Goal: Task Accomplishment & Management: Manage account settings

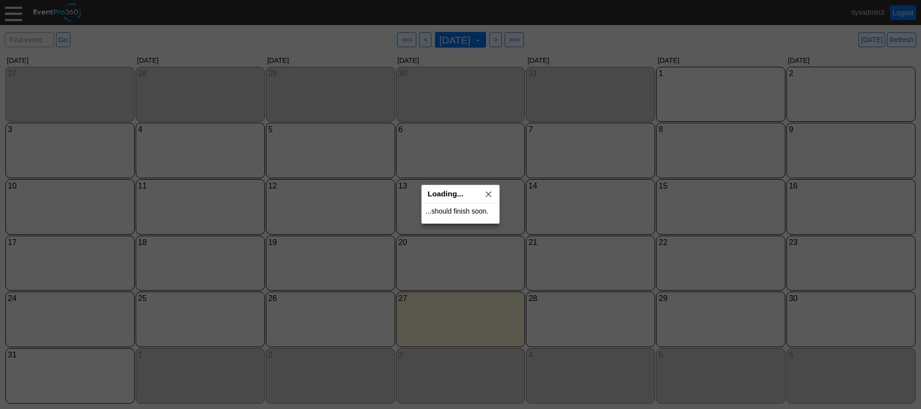
click at [16, 12] on div at bounding box center [460, 204] width 921 height 409
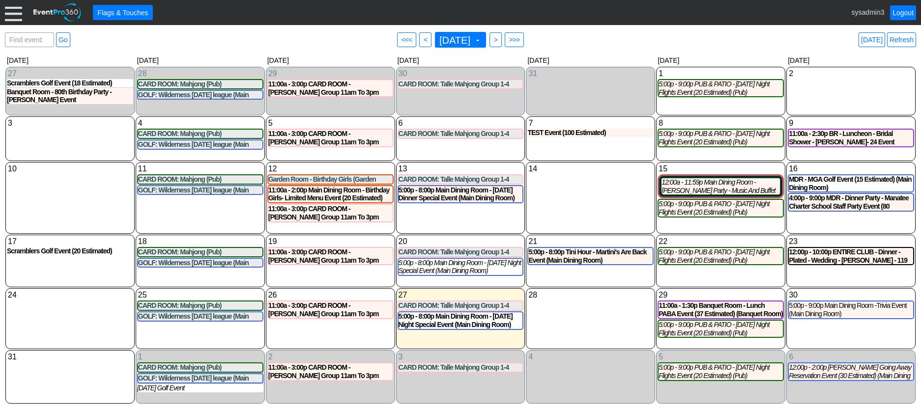
click at [13, 24] on div "● Flags & Touches sysadmin3 Logout" at bounding box center [460, 12] width 921 height 25
click at [13, 12] on div at bounding box center [13, 12] width 17 height 17
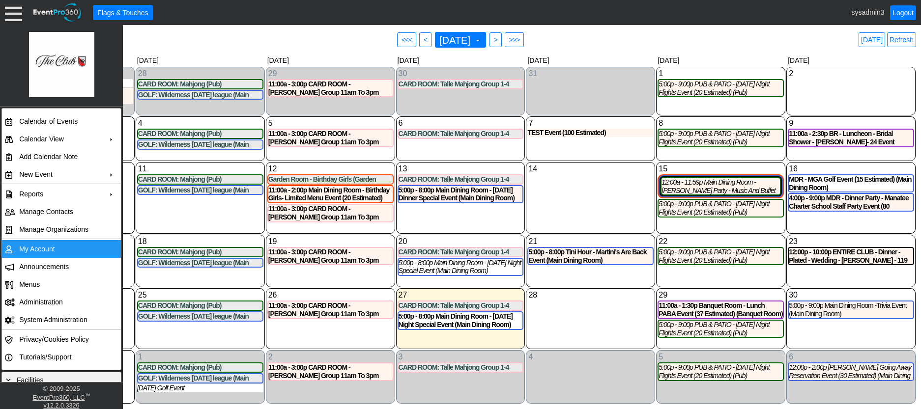
click at [43, 244] on td "My Account" at bounding box center [59, 249] width 88 height 18
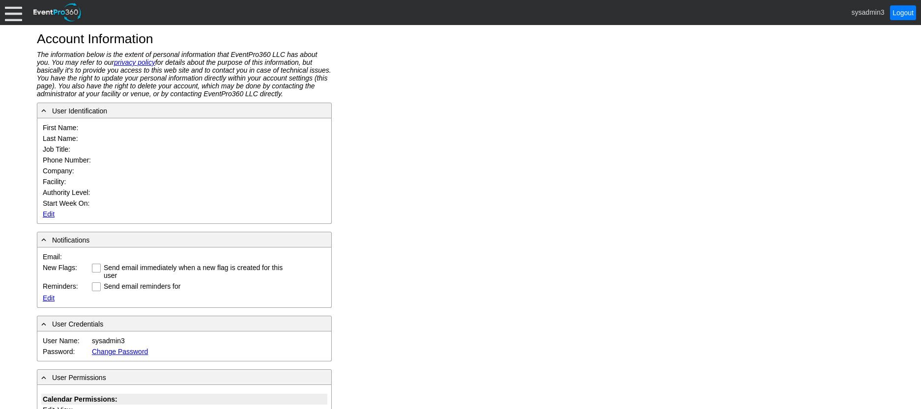
type input "System"
type input "Administrator"
type input "System Administrator"
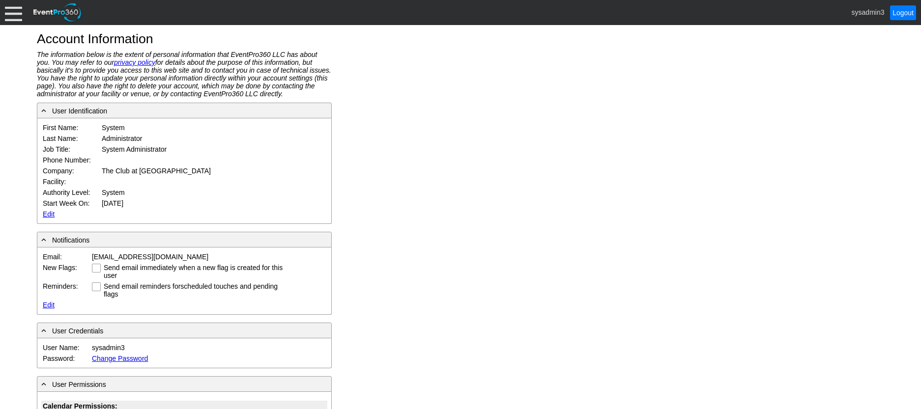
click at [47, 213] on link "Edit" at bounding box center [49, 214] width 12 height 8
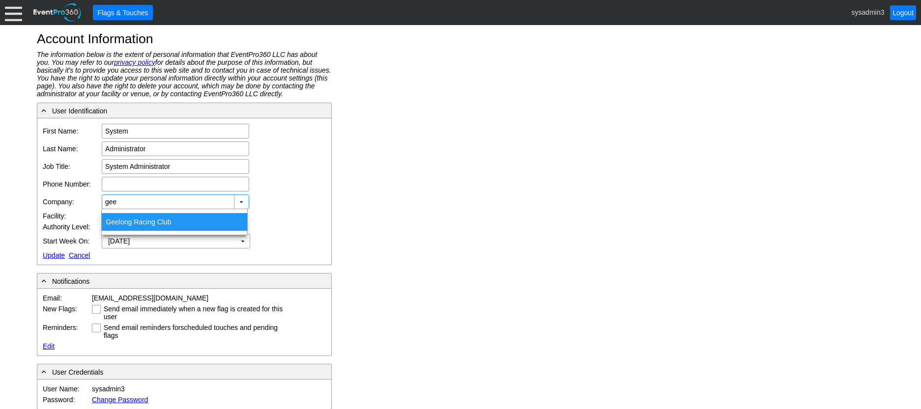
click at [122, 222] on div "Gee long Racing Club" at bounding box center [174, 222] width 145 height 18
type input "Geelong Racing Club"
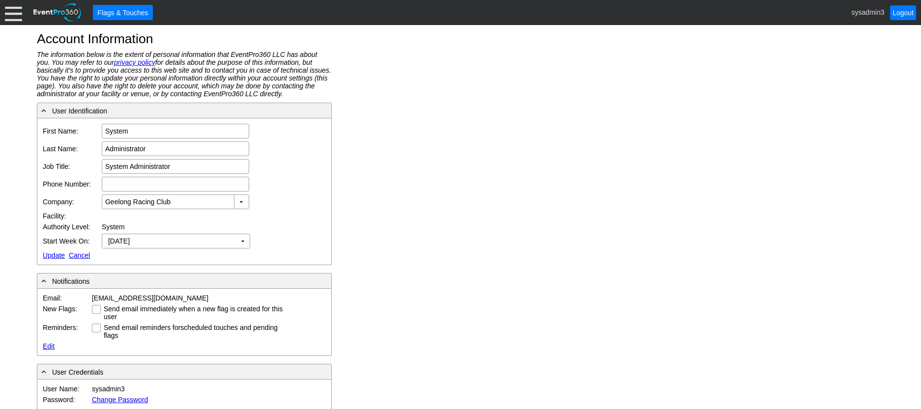
click at [55, 254] on link "Update" at bounding box center [54, 256] width 22 height 8
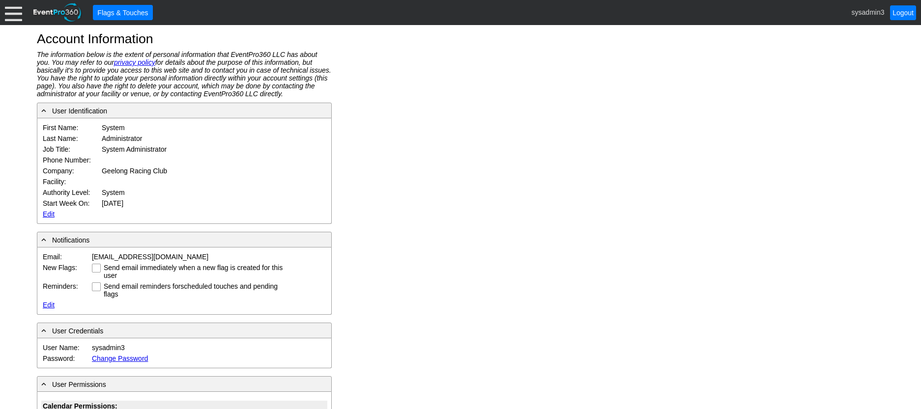
click at [14, 15] on div at bounding box center [13, 12] width 17 height 17
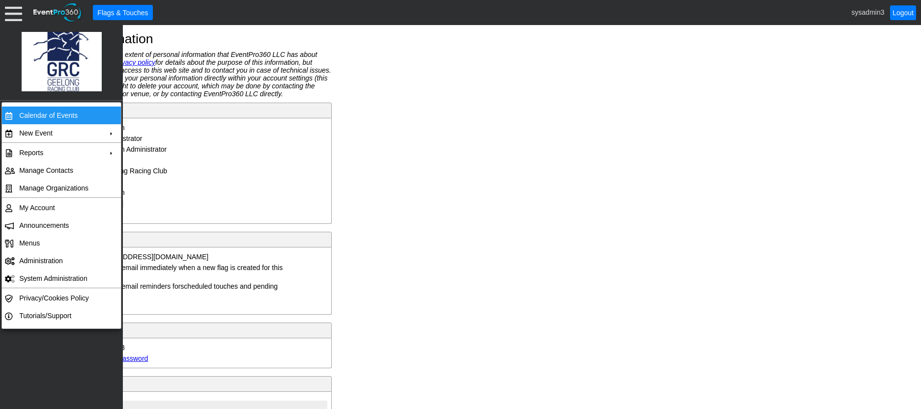
click at [35, 115] on td "Calendar of Events" at bounding box center [59, 116] width 88 height 18
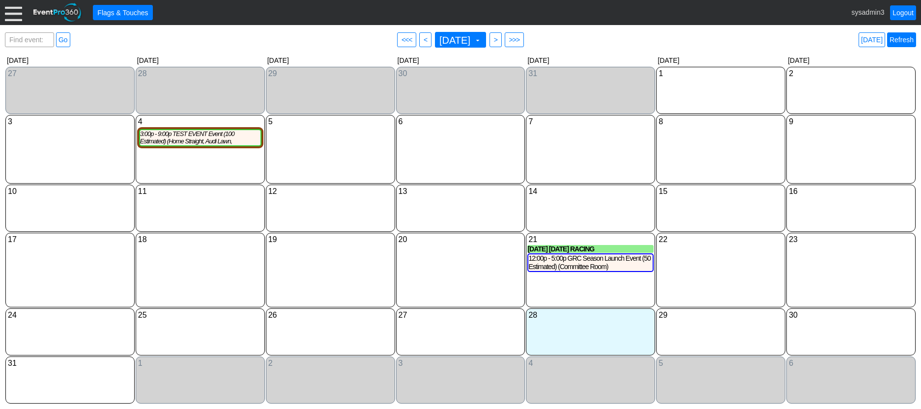
click at [904, 39] on link "Refresh" at bounding box center [901, 39] width 29 height 15
click at [10, 14] on div at bounding box center [13, 12] width 17 height 17
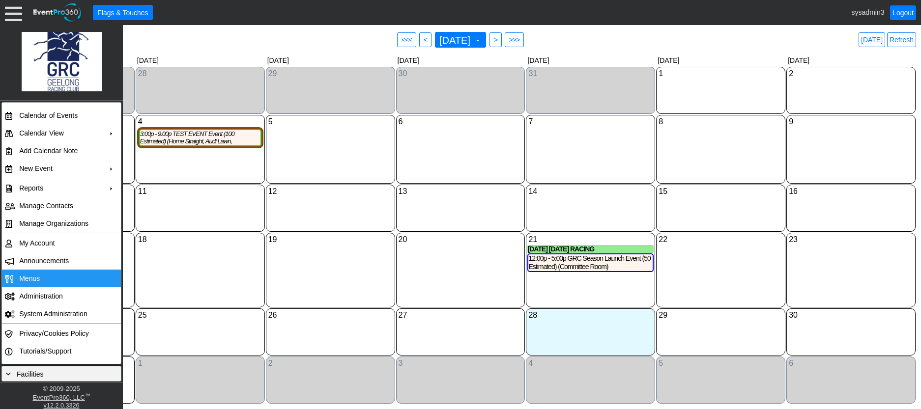
click at [37, 275] on span "Menus" at bounding box center [29, 279] width 21 height 8
click at [199, 139] on div "3:00p - 9:00p TEST EVENT Event (100 Estimated) (Home Straight, Audi Lawn, Conco…" at bounding box center [200, 137] width 120 height 15
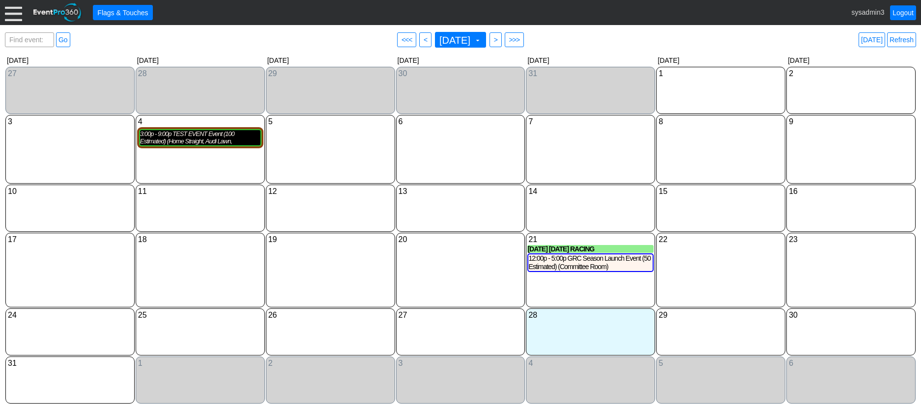
click at [176, 141] on div "3:00p - 9:00p TEST EVENT Event (100 Estimated) (Home Straight, Audi Lawn, Conco…" at bounding box center [200, 137] width 120 height 15
click at [12, 13] on div at bounding box center [13, 12] width 17 height 17
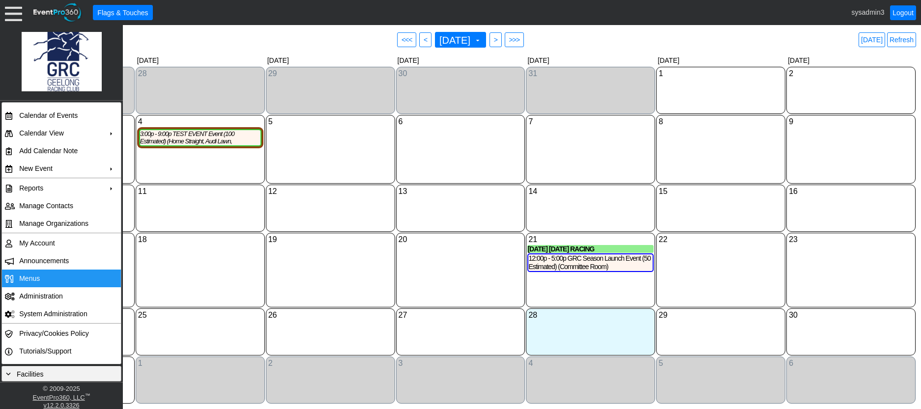
click at [31, 276] on span "Menus" at bounding box center [29, 279] width 21 height 8
click at [586, 263] on div "12:00p - 5:00p GRC Season Launch Event (50 Estimated) (Committee Room)" at bounding box center [590, 263] width 124 height 17
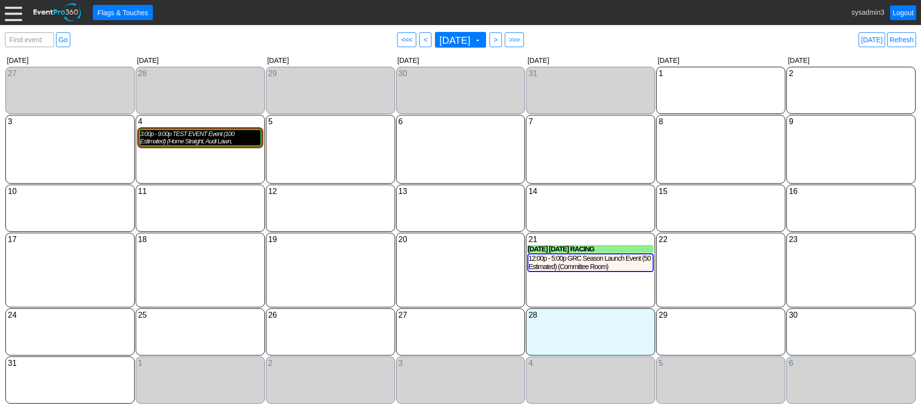
click at [201, 143] on div "3:00p - 9:00p TEST EVENT Event (100 Estimated) (Home Straight, Audi Lawn, Conco…" at bounding box center [200, 137] width 120 height 15
click at [904, 39] on link "Refresh" at bounding box center [901, 39] width 29 height 15
click at [199, 141] on div "3:00p - 9:00p TEST EVENT Event (100 Estimated) (Home Straight, Audi Lawn, Conco…" at bounding box center [200, 137] width 120 height 15
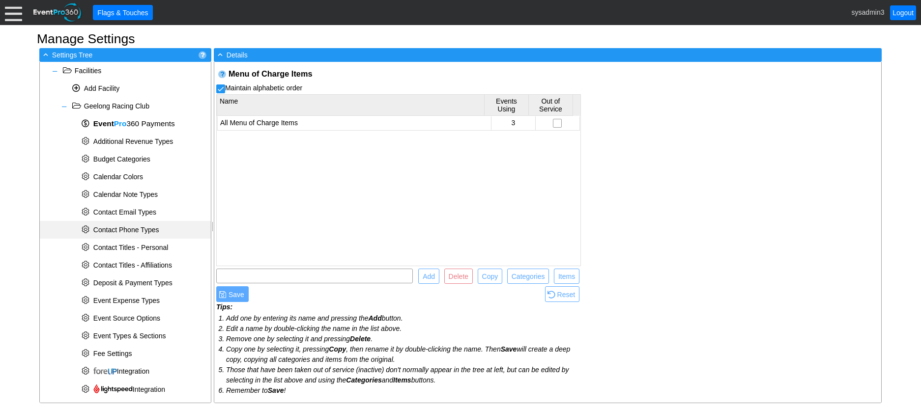
scroll to position [291, 0]
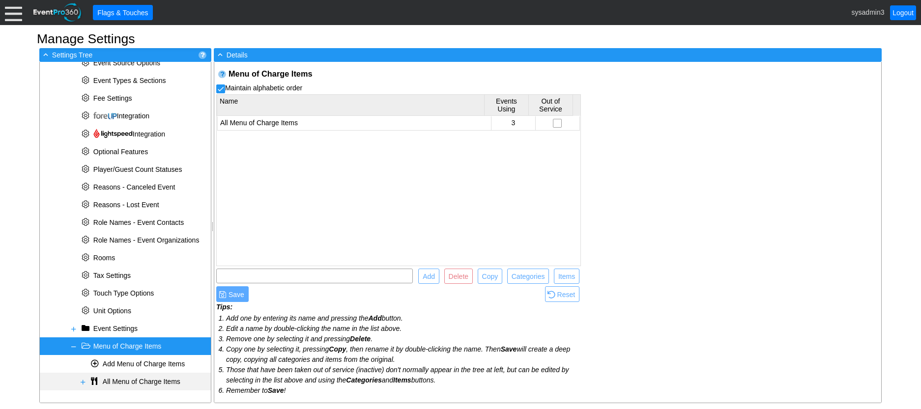
click at [85, 385] on span at bounding box center [83, 382] width 8 height 8
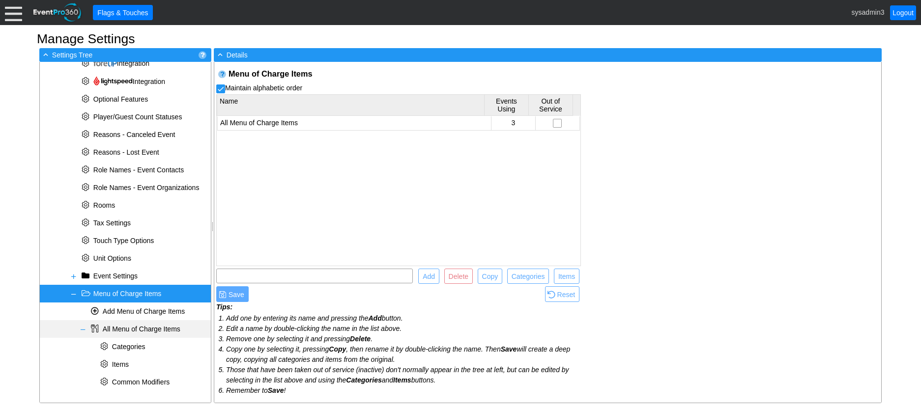
scroll to position [344, 0]
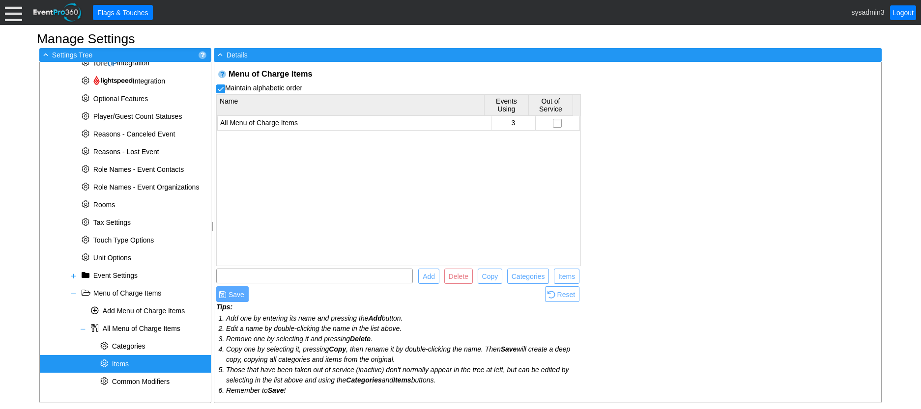
click at [121, 362] on span "Items" at bounding box center [120, 364] width 17 height 8
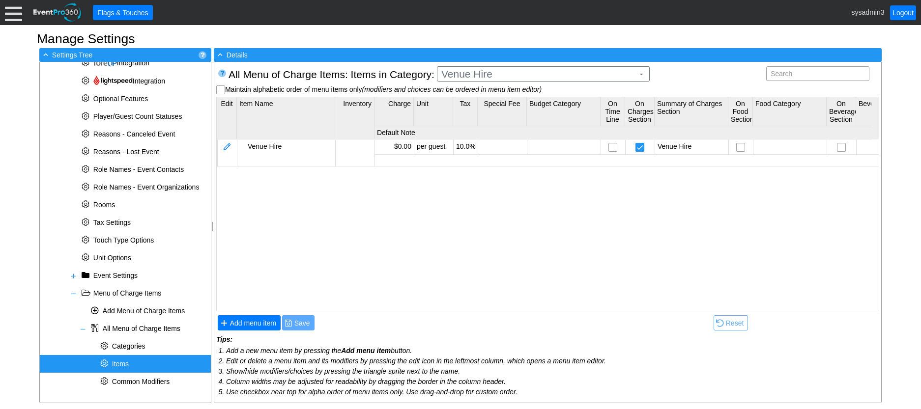
scroll to position [0, 0]
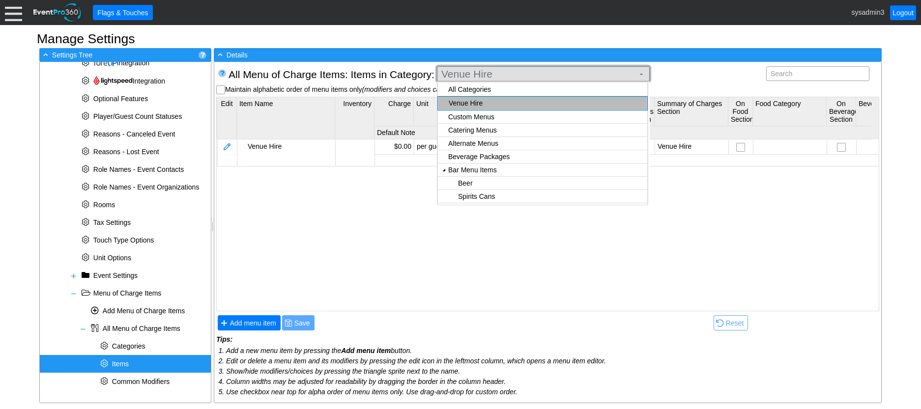
click at [537, 73] on span "Venue Hire" at bounding box center [537, 74] width 197 height 10
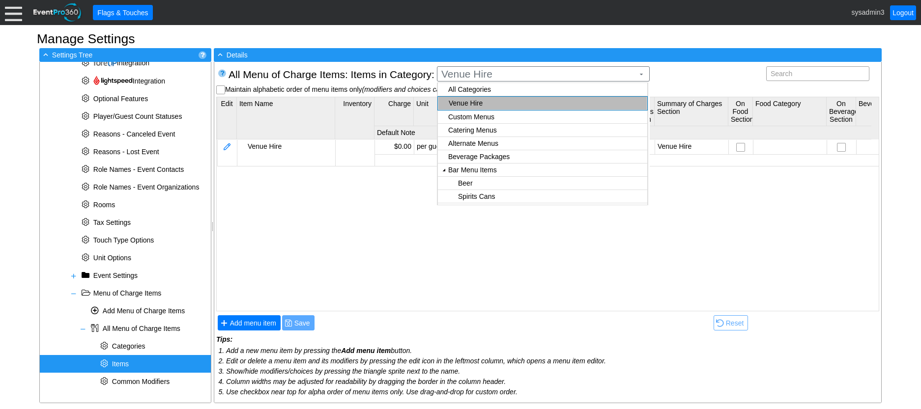
click at [469, 102] on div "Venue Hire" at bounding box center [547, 103] width 196 height 8
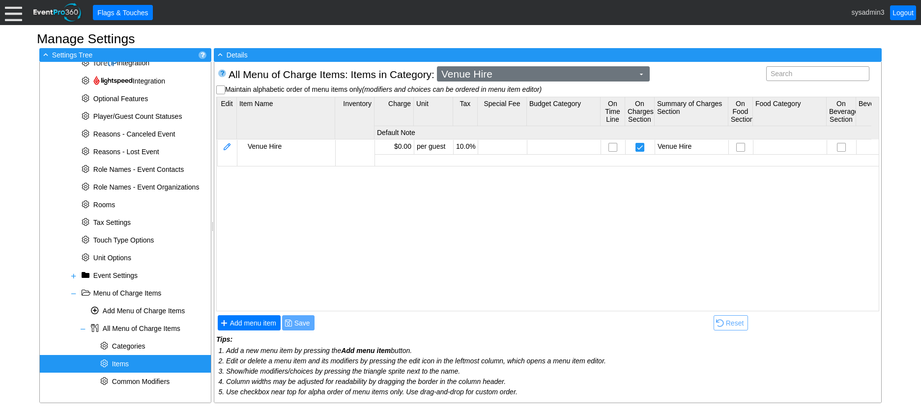
click at [497, 75] on span "Venue Hire" at bounding box center [537, 74] width 197 height 10
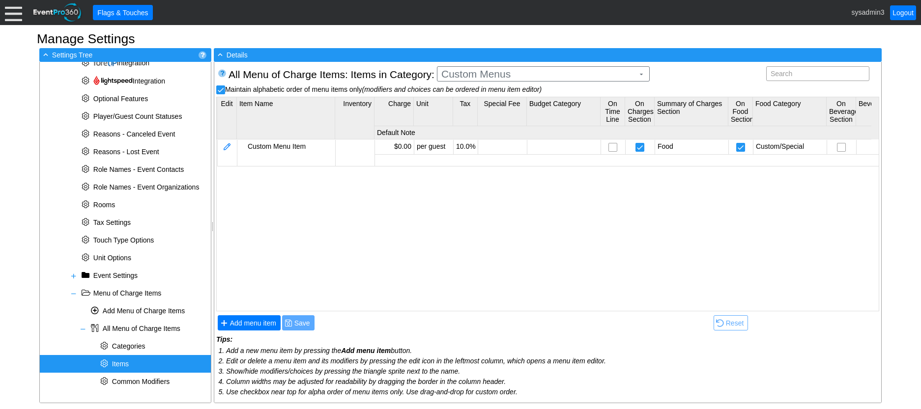
click at [488, 103] on body "Calendar of Events + New Event + Reports + Manage Contacts + Manage Organizatio…" at bounding box center [460, 204] width 921 height 409
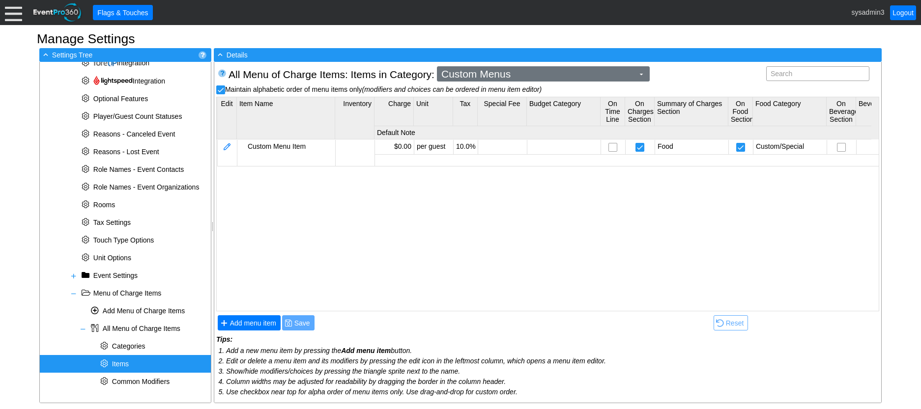
click at [506, 75] on span "Custom Menus" at bounding box center [537, 74] width 197 height 10
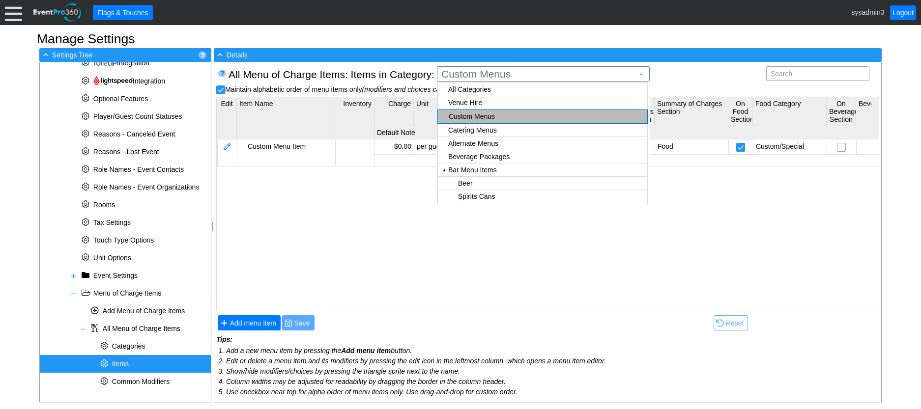
click at [494, 100] on body "Calendar of Events + New Event + Reports + Manage Contacts + Manage Organizatio…" at bounding box center [460, 204] width 921 height 409
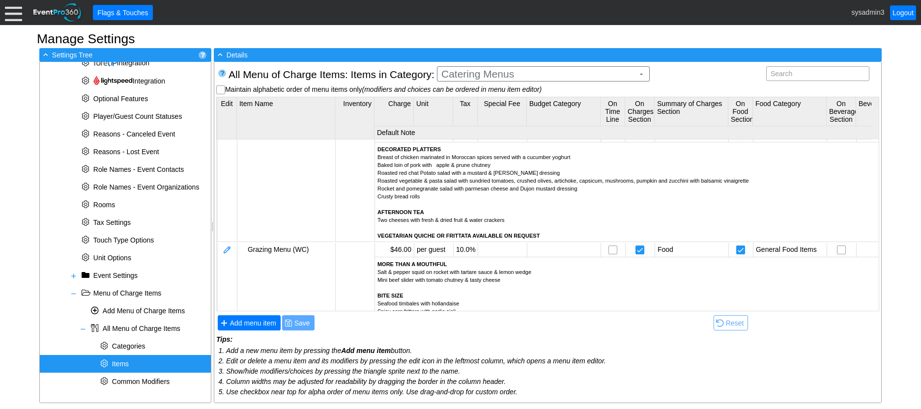
scroll to position [590, 0]
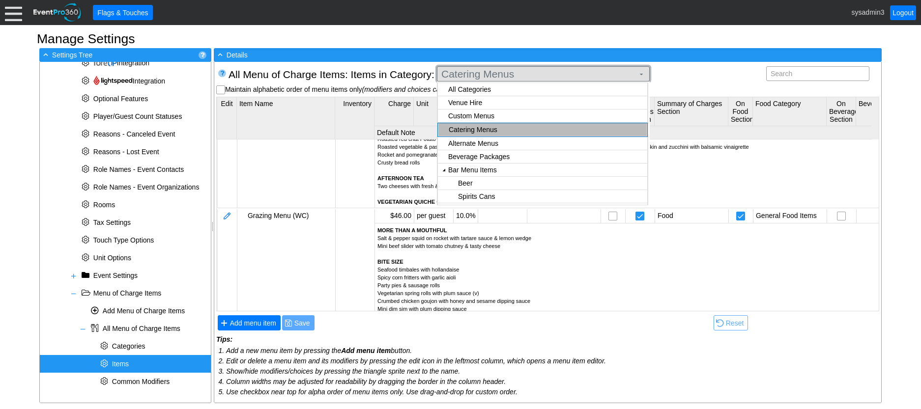
click at [553, 72] on span "Catering Menus" at bounding box center [537, 74] width 197 height 10
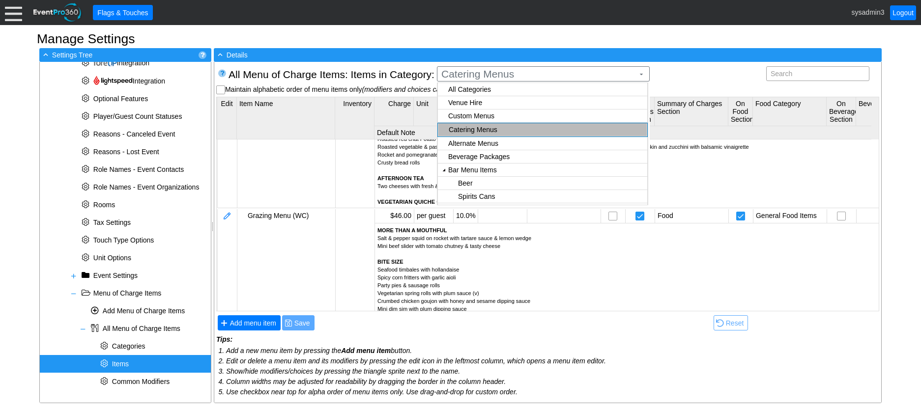
click at [487, 105] on body "Calendar of Events + New Event + Reports + Manage Contacts + Manage Organizatio…" at bounding box center [460, 204] width 921 height 409
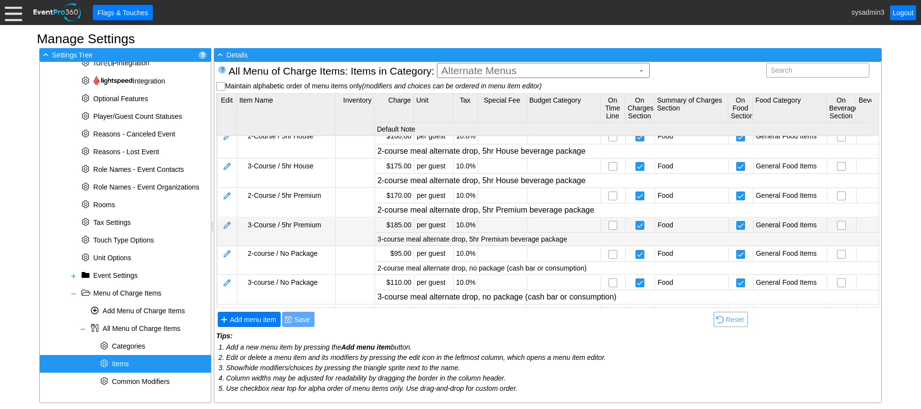
scroll to position [0, 0]
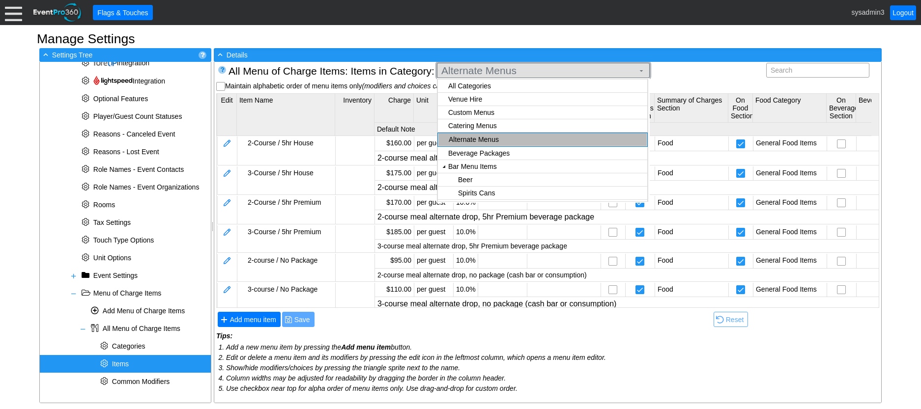
click at [501, 73] on span "Alternate Menus" at bounding box center [537, 71] width 197 height 10
click at [481, 123] on body "Calendar of Events + New Event + Reports + Manage Contacts + Manage Organizatio…" at bounding box center [460, 204] width 921 height 409
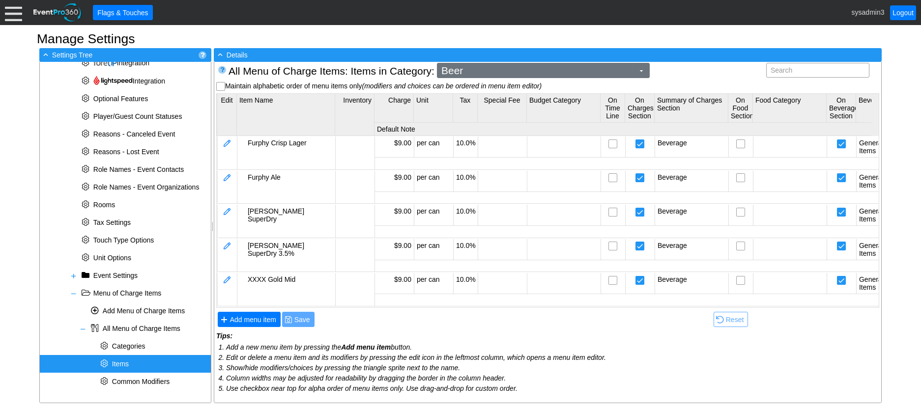
click at [490, 69] on span "Beer" at bounding box center [537, 71] width 197 height 10
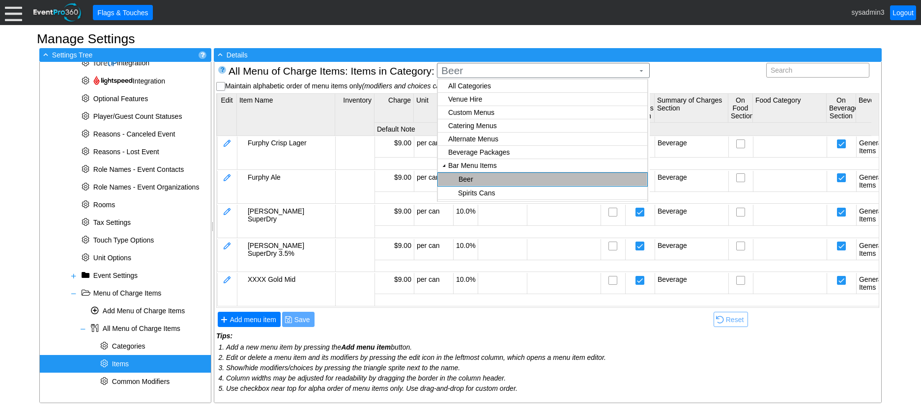
click at [478, 141] on body "Calendar of Events + New Event + Reports + Manage Contacts + Manage Organizatio…" at bounding box center [460, 204] width 921 height 409
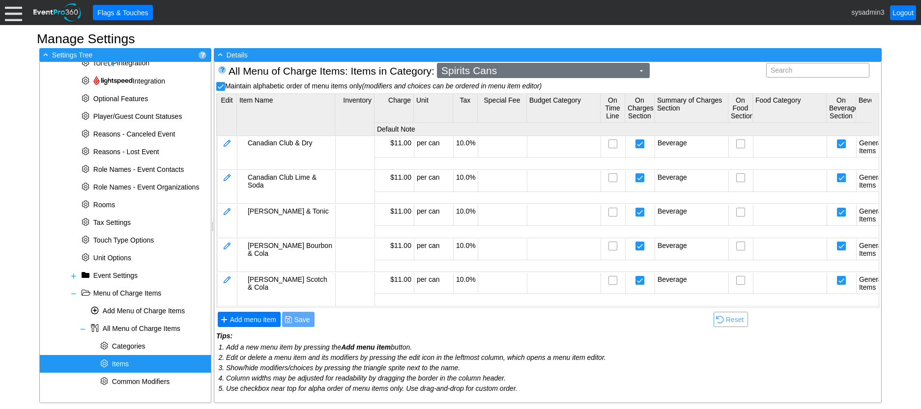
click at [496, 68] on span "Spirits Cans" at bounding box center [537, 71] width 197 height 10
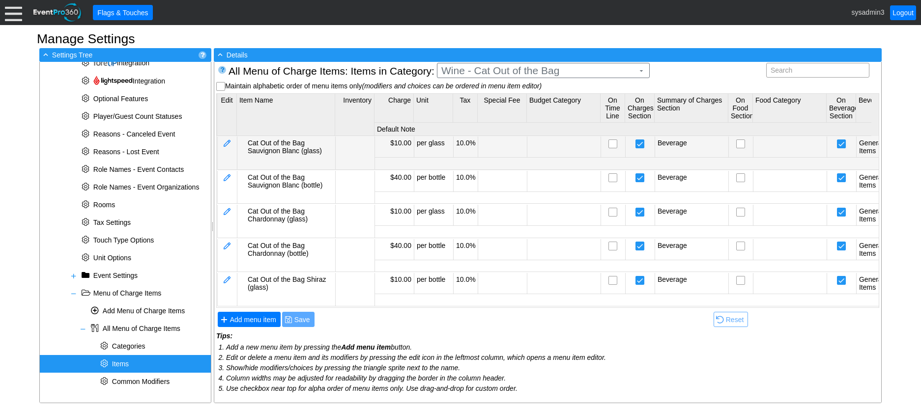
click at [480, 151] on body "Calendar of Events + New Event + Reports + Manage Contacts + Manage Organizatio…" at bounding box center [460, 204] width 921 height 409
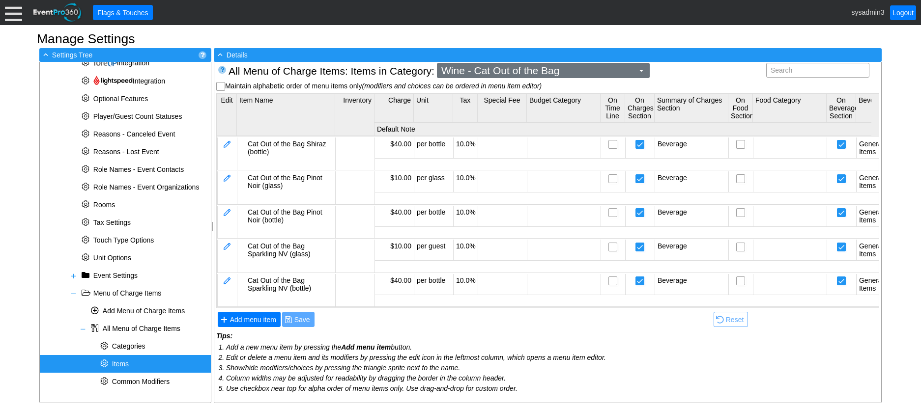
click at [478, 75] on span "Wine - Cat Out of the Bag" at bounding box center [537, 71] width 197 height 10
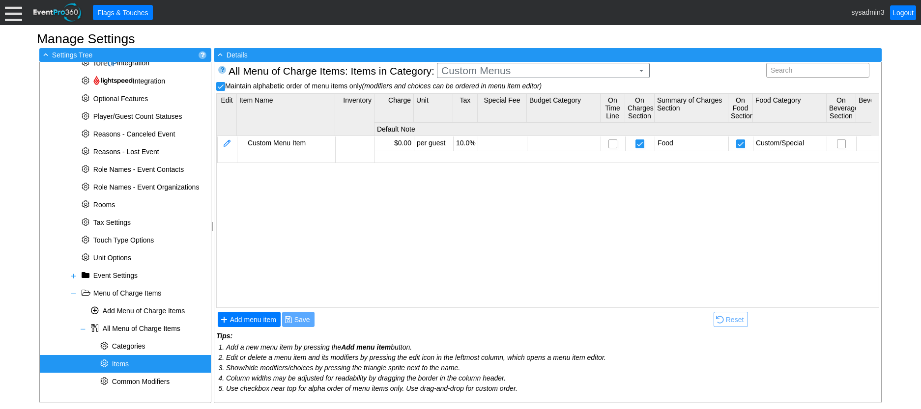
scroll to position [0, 0]
click at [483, 109] on body "Calendar of Events + New Event + Reports + Manage Contacts + Manage Organizatio…" at bounding box center [460, 204] width 921 height 409
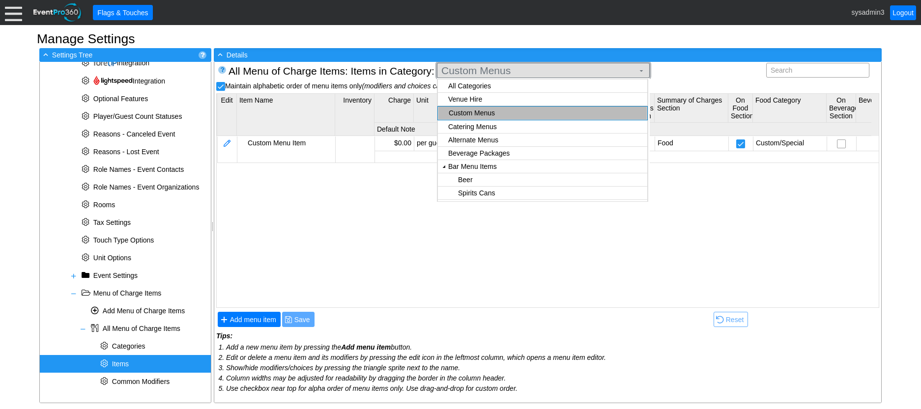
click at [501, 70] on span "Custom Menus" at bounding box center [537, 71] width 197 height 10
checkbox input "false"
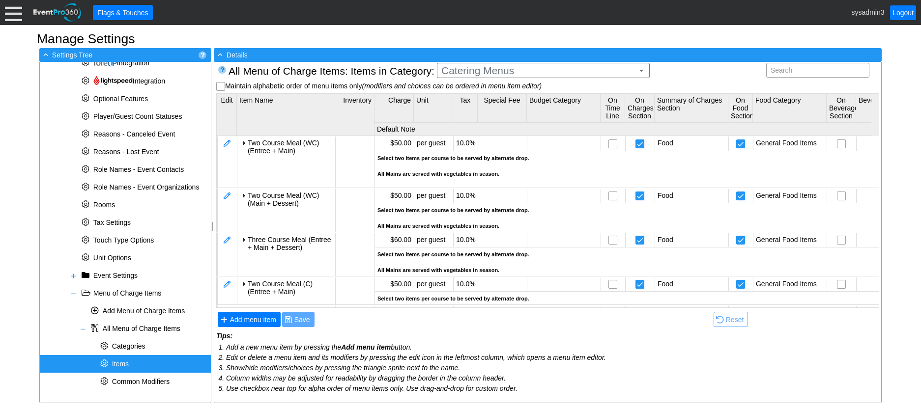
click at [479, 96] on body "Calendar of Events + New Event + Reports + Manage Contacts + Manage Organizatio…" at bounding box center [460, 204] width 921 height 409
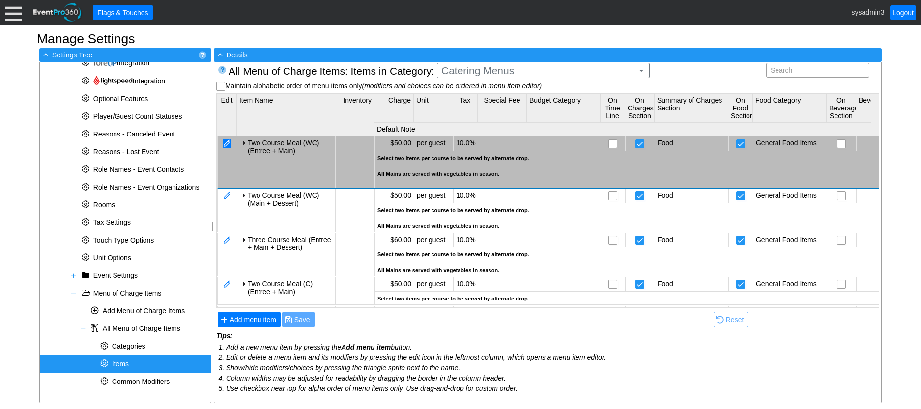
click at [229, 142] on div at bounding box center [227, 143] width 9 height 9
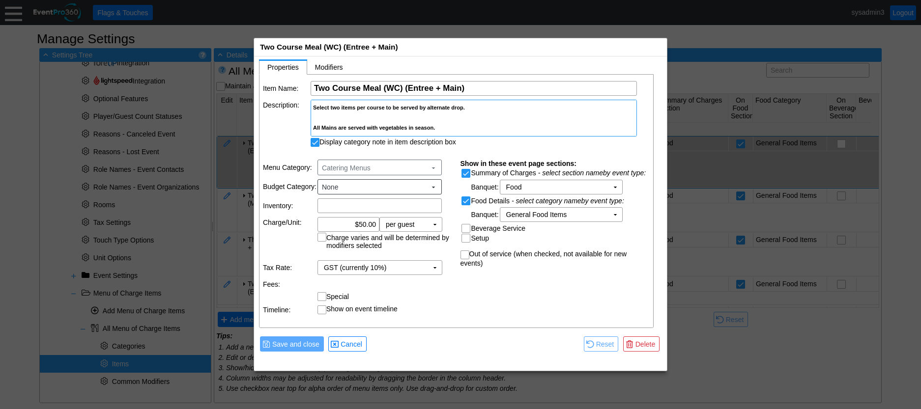
click at [344, 120] on div at bounding box center [473, 118] width 321 height 10
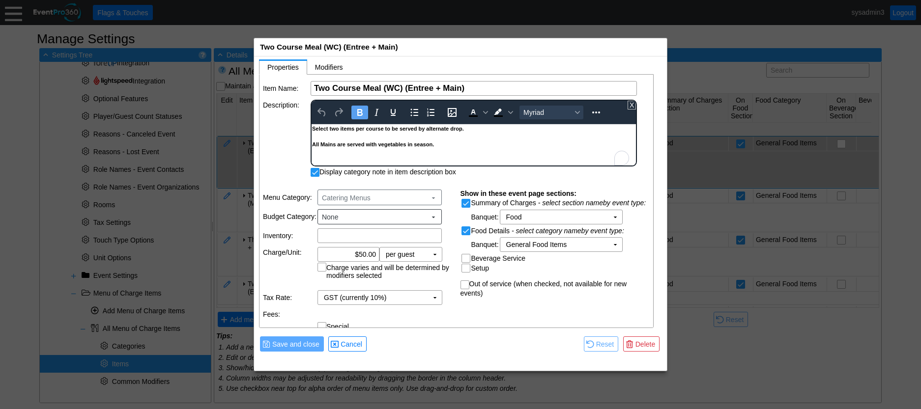
click at [326, 137] on div "To enrich screen reader interactions, please activate Accessibility in Grammarl…" at bounding box center [473, 136] width 323 height 8
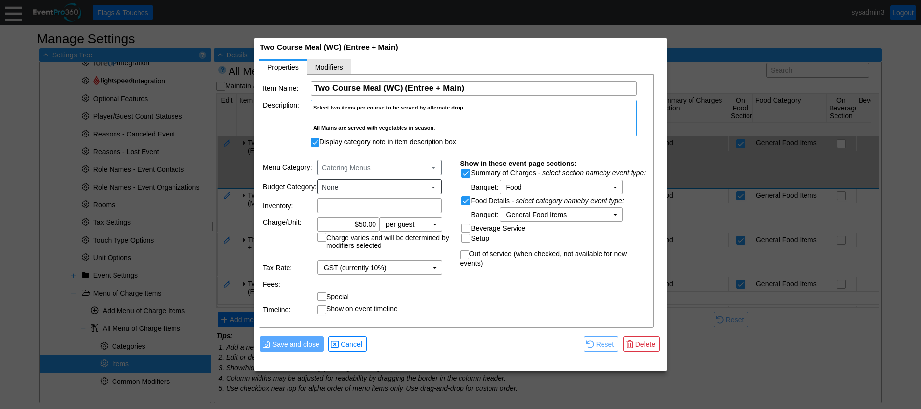
click at [329, 65] on span "Modifiers" at bounding box center [329, 67] width 28 height 8
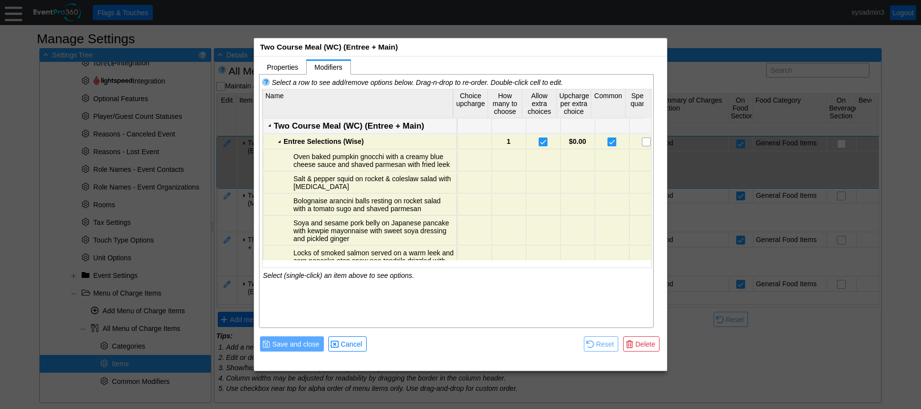
click at [318, 125] on div "Two Course Meal (WC) (Entree + Main)" at bounding box center [364, 126] width 180 height 10
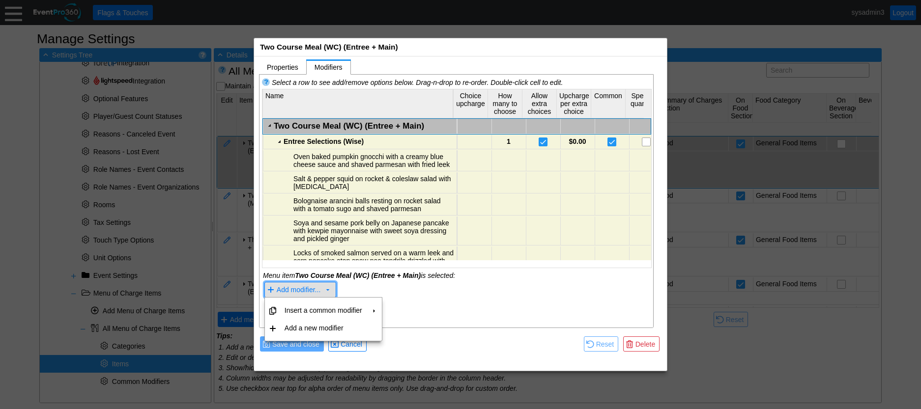
click at [296, 289] on span "Add modifier..." at bounding box center [299, 290] width 44 height 8
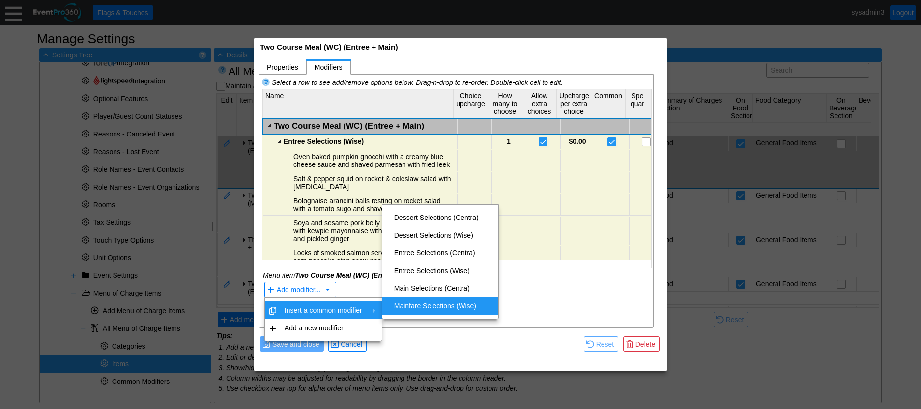
click at [439, 358] on div "● Save and close ● Cancel ● Reset ● Delete" at bounding box center [460, 349] width 413 height 34
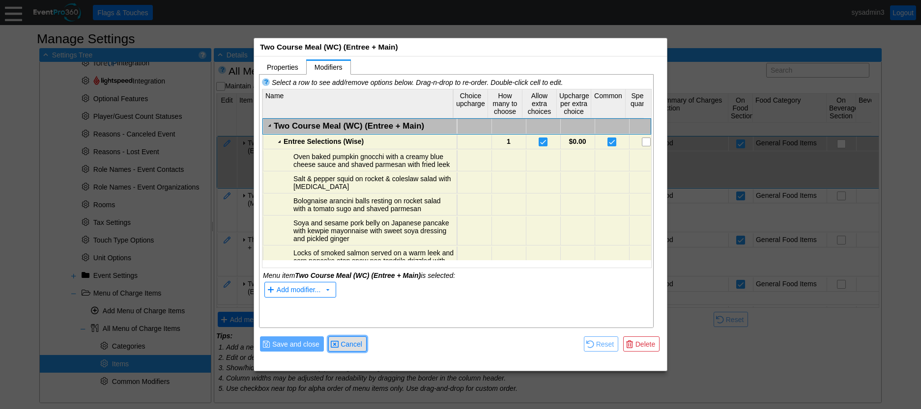
click at [348, 346] on span "Cancel" at bounding box center [352, 345] width 26 height 10
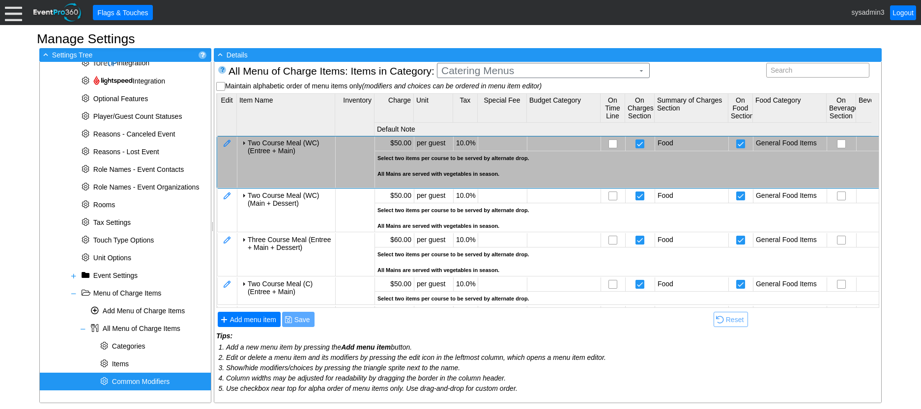
click at [149, 377] on div "* Common Modifiers" at bounding box center [125, 382] width 171 height 18
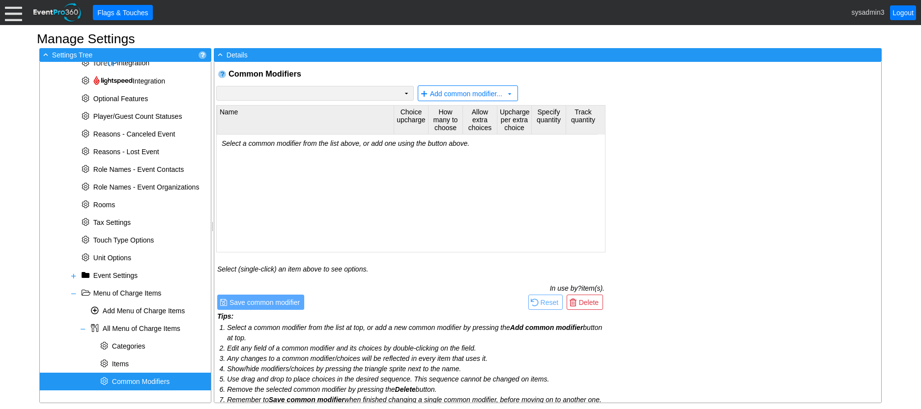
click at [358, 92] on td "Χ" at bounding box center [308, 93] width 183 height 14
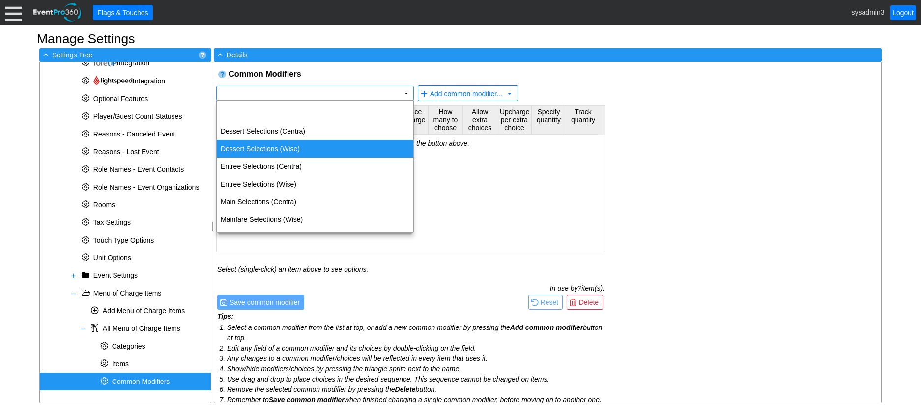
click at [293, 150] on td "Dessert Selections (Wise)" at bounding box center [315, 149] width 197 height 18
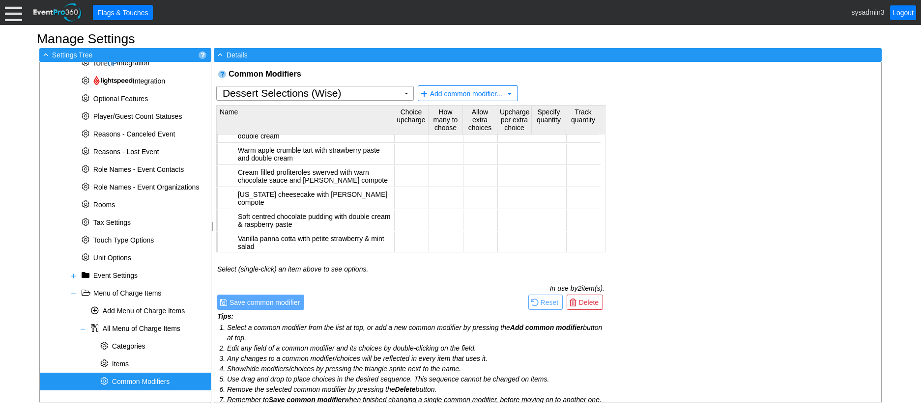
scroll to position [53, 0]
drag, startPoint x: 487, startPoint y: 231, endPoint x: 466, endPoint y: 207, distance: 32.0
drag, startPoint x: 466, startPoint y: 207, endPoint x: 354, endPoint y: 65, distance: 180.9
click at [354, 65] on div "Common Modifiers Dessert Selections (Wise) Χ ▼ Add common modifier... ▼ Name Ch…" at bounding box center [410, 238] width 393 height 353
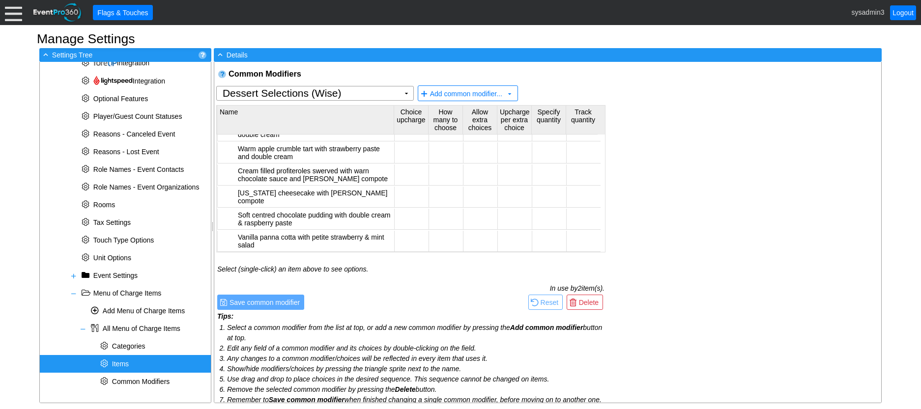
click at [133, 360] on div "* Items" at bounding box center [125, 364] width 171 height 18
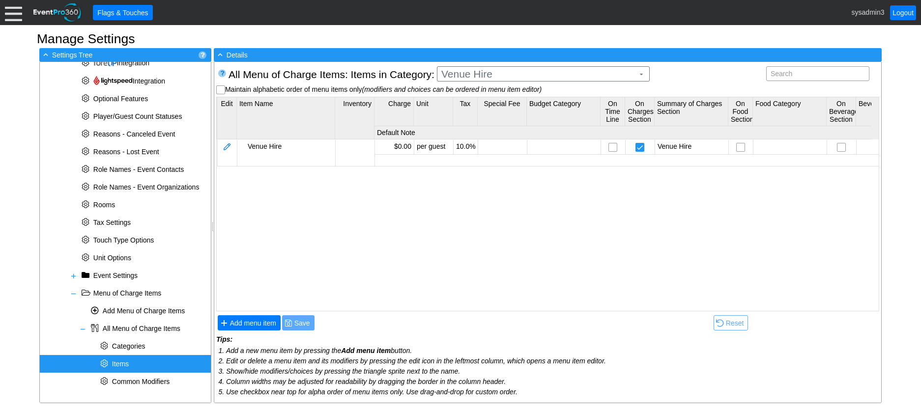
scroll to position [0, 0]
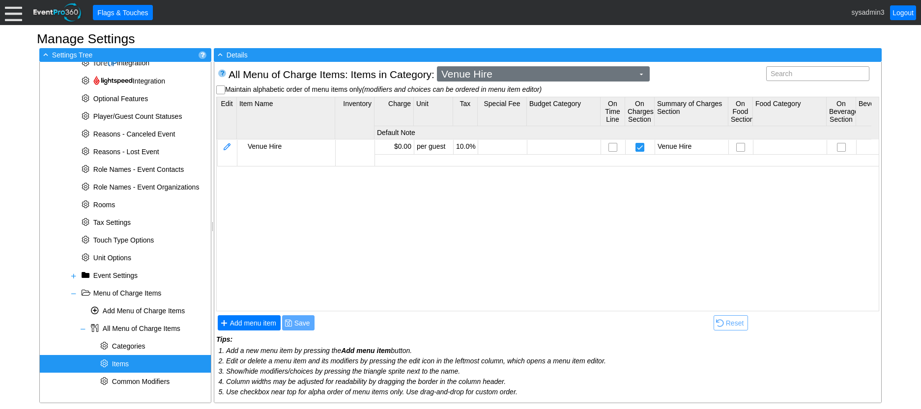
click at [476, 76] on span "Venue Hire" at bounding box center [537, 74] width 197 height 10
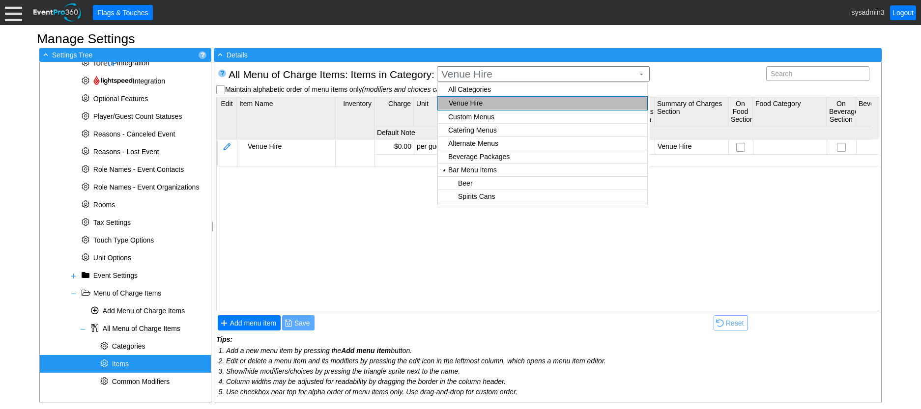
click at [465, 115] on body "Calendar of Events + New Event + Reports + Manage Contacts + Manage Organizatio…" at bounding box center [460, 204] width 921 height 409
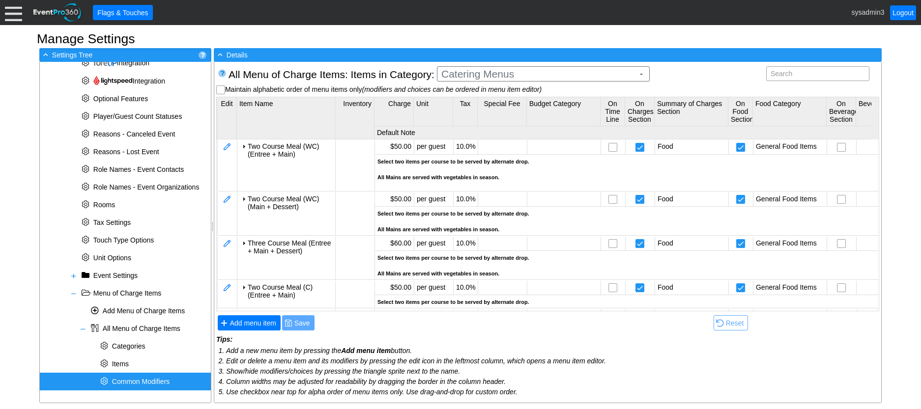
click at [136, 377] on div "* Common Modifiers" at bounding box center [125, 382] width 171 height 18
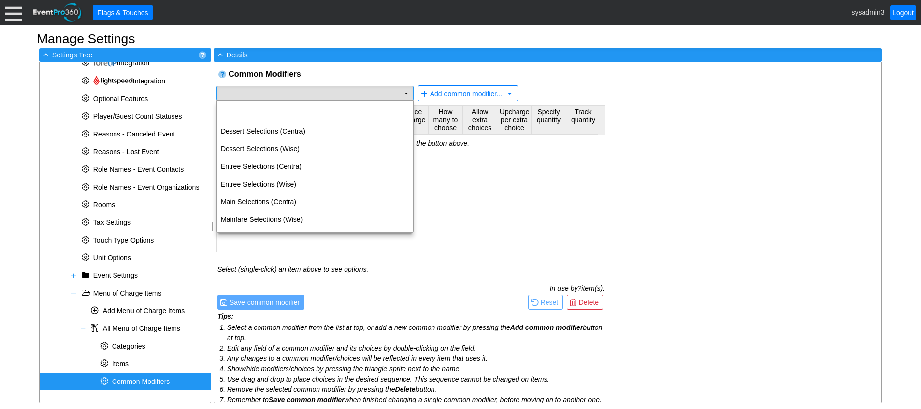
click at [392, 90] on td "Χ" at bounding box center [308, 93] width 183 height 14
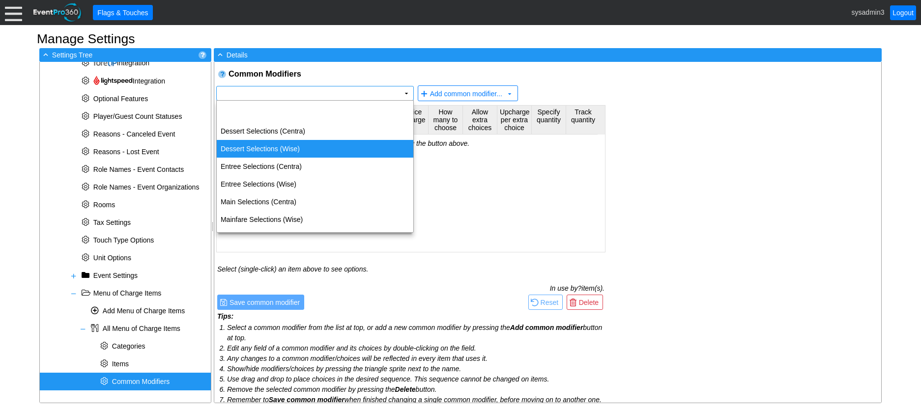
click at [284, 144] on td "Dessert Selections (Wise)" at bounding box center [315, 149] width 197 height 18
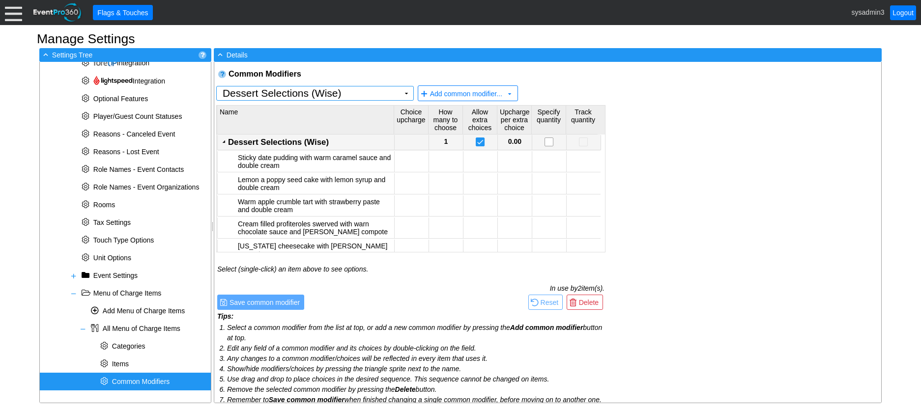
click at [274, 136] on td "Dessert Selections (Wise)" at bounding box center [305, 142] width 177 height 15
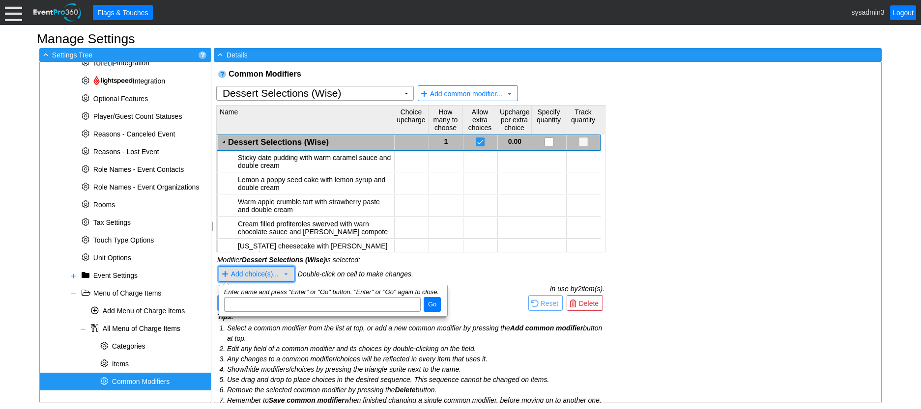
click at [249, 275] on span "Add choice(s)..." at bounding box center [255, 275] width 48 height 8
paste input "Shared Platter: Two cheeses with fresh and dried fruit and water crackers, AND …"
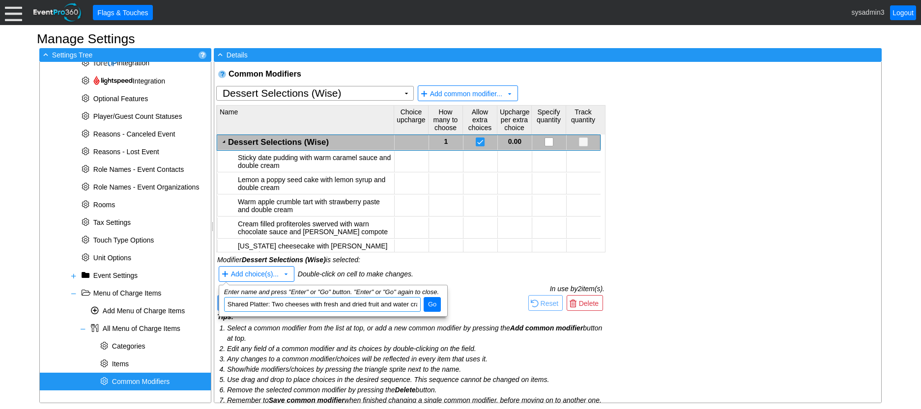
scroll to position [0, 94]
type input "Shared Platter: Two cheeses with fresh and dried fruit and water crackers, AND …"
click at [431, 305] on span "Go" at bounding box center [432, 305] width 12 height 10
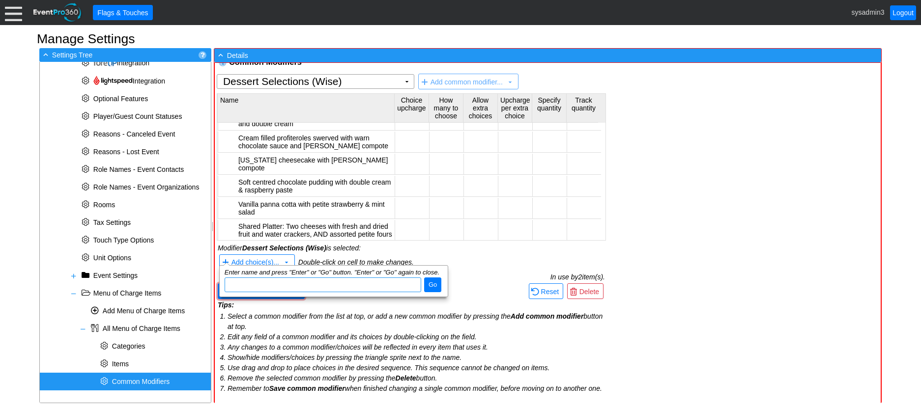
scroll to position [24, 0]
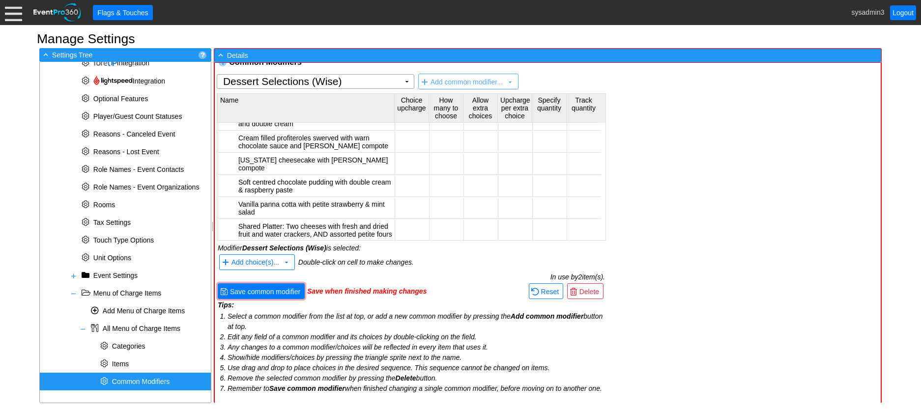
click at [498, 301] on td "Tips: Select a common modifier from the list at top, or add a new common modifi…" at bounding box center [411, 351] width 387 height 100
click at [248, 287] on span "Save common modifier" at bounding box center [265, 292] width 74 height 10
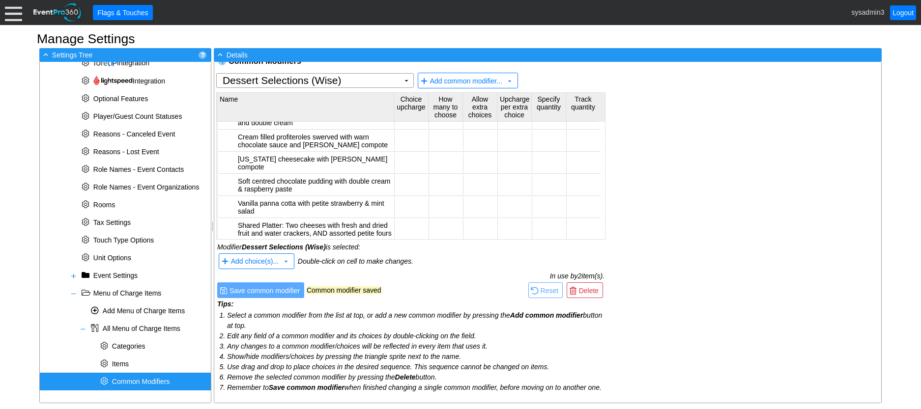
scroll to position [23, 0]
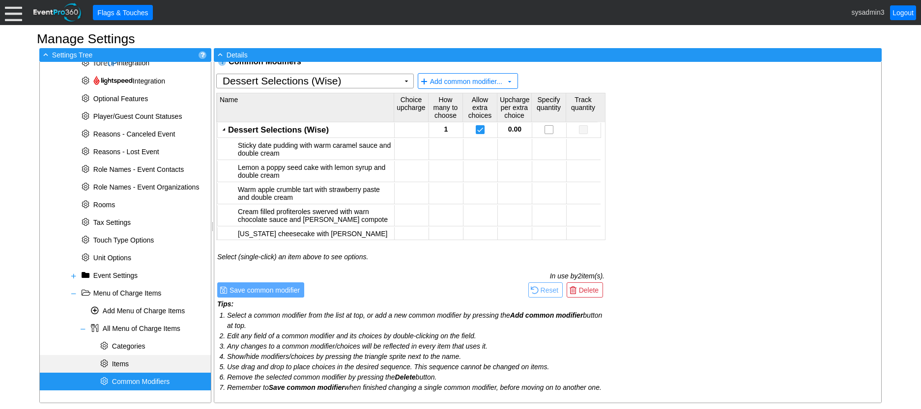
click at [119, 361] on span "Items" at bounding box center [120, 364] width 17 height 8
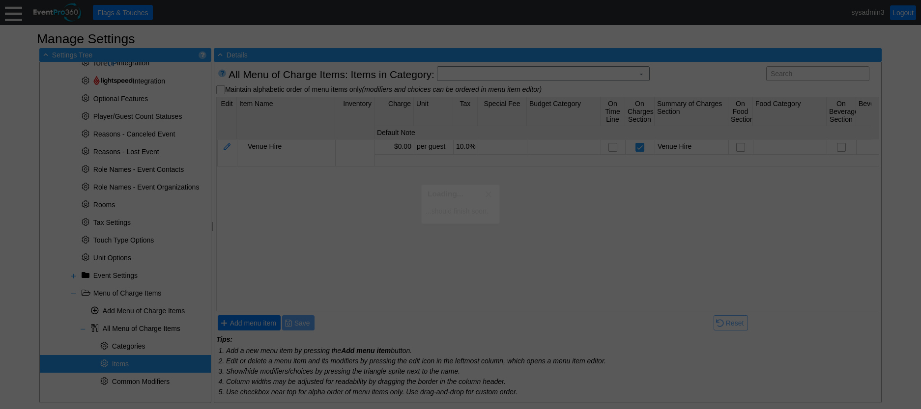
scroll to position [0, 0]
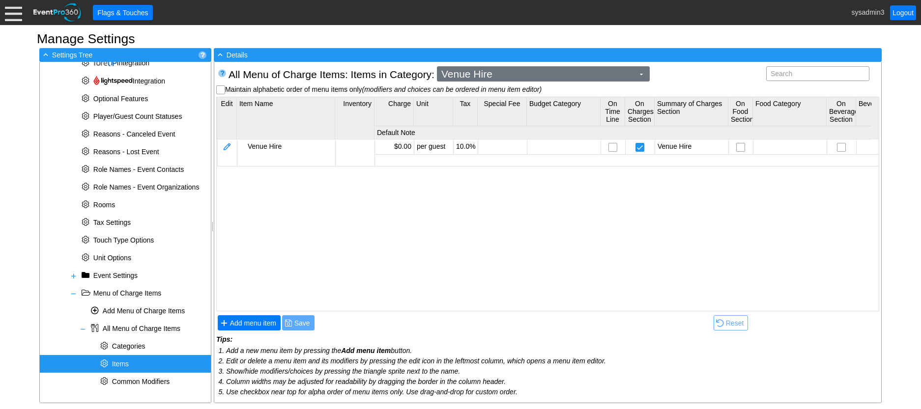
click at [512, 77] on span "Venue Hire" at bounding box center [537, 74] width 197 height 10
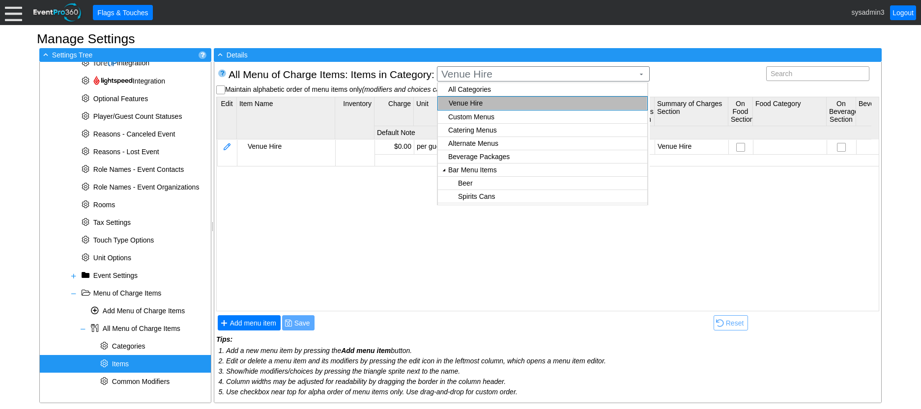
click at [495, 114] on body "Calendar of Events + New Event + Reports + Manage Contacts + Manage Organizatio…" at bounding box center [460, 204] width 921 height 409
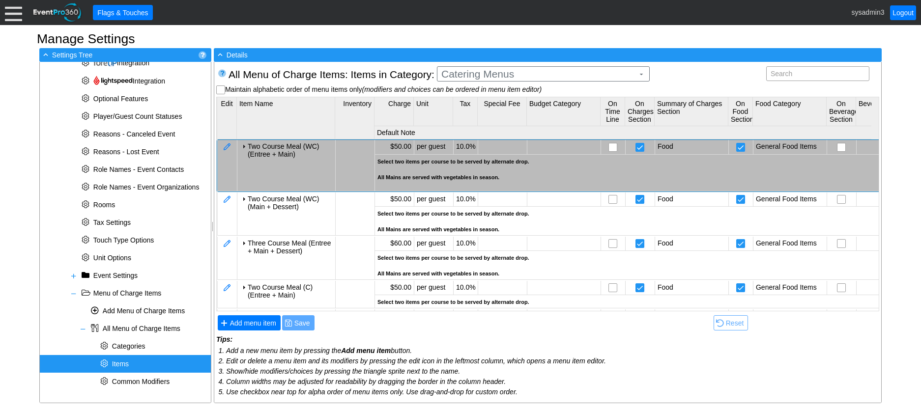
click at [520, 178] on div "All Mains are served with vegetables in season." at bounding box center [713, 177] width 673 height 8
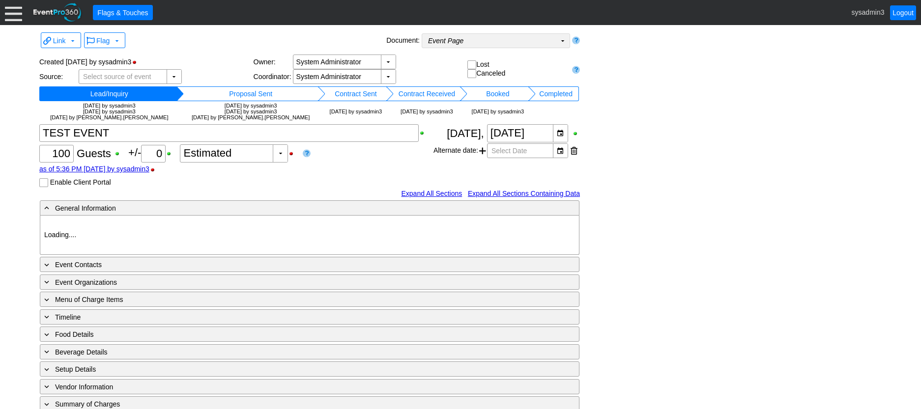
type input "Geelong Racing Club"
type input "Festival (Non-Raceday)"
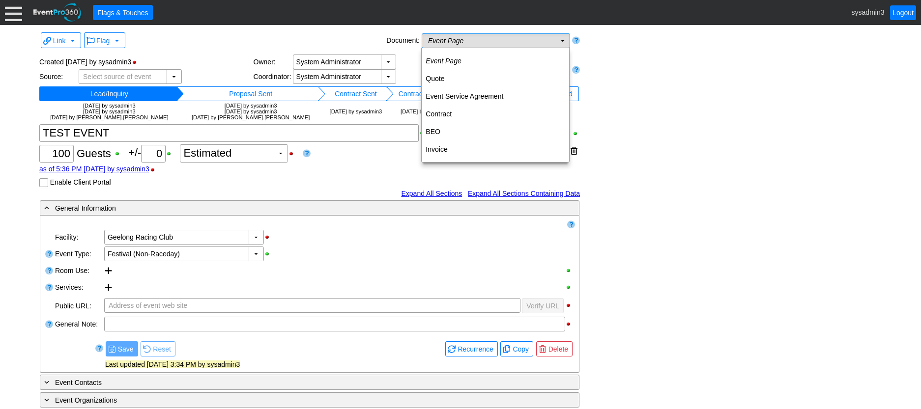
click at [556, 41] on td "▼" at bounding box center [563, 41] width 14 height 14
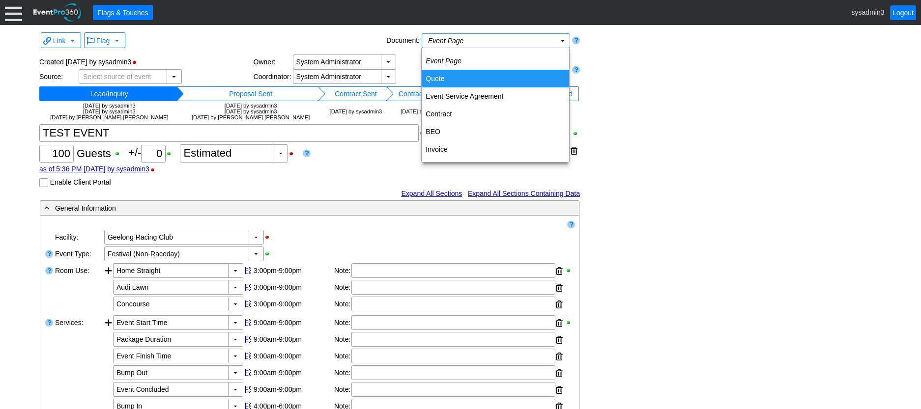
click at [457, 82] on td "Quote" at bounding box center [495, 79] width 147 height 18
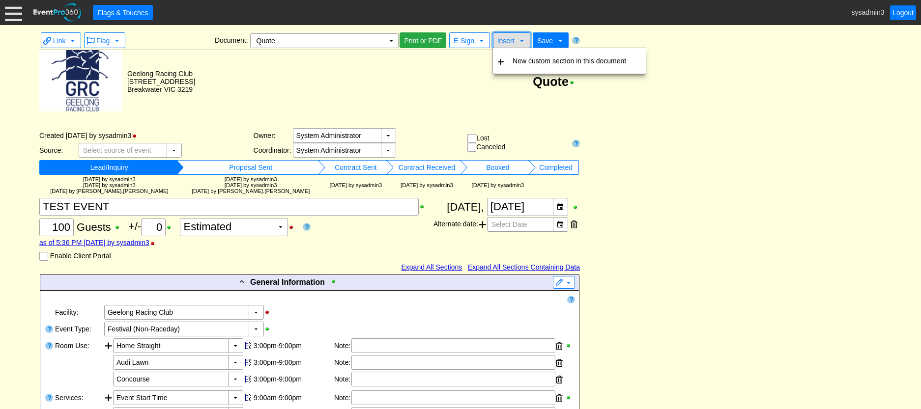
click at [510, 41] on span "Insert" at bounding box center [505, 41] width 17 height 8
click at [523, 66] on td "New custom section in this document" at bounding box center [569, 61] width 121 height 18
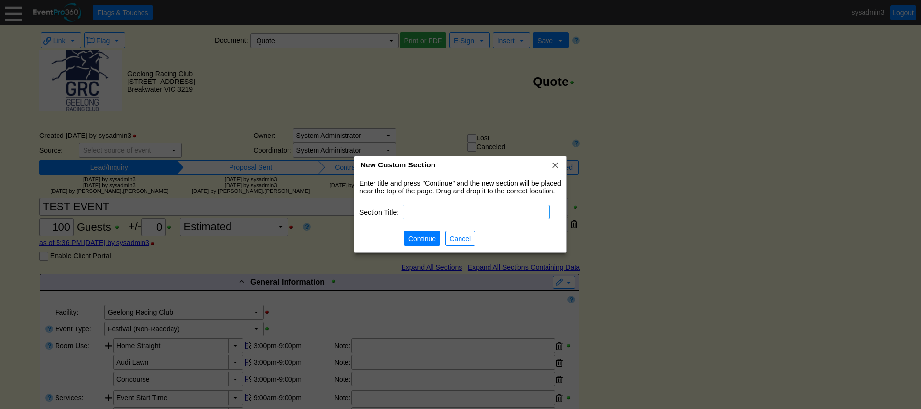
click at [448, 214] on input "text" at bounding box center [476, 212] width 141 height 14
type input "Event Contact Information"
click at [418, 234] on span "Continue" at bounding box center [421, 239] width 31 height 10
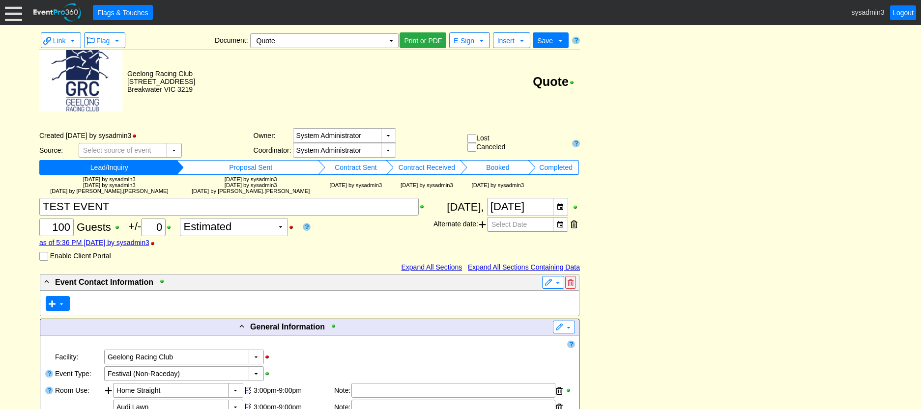
click at [61, 305] on span at bounding box center [61, 304] width 8 height 8
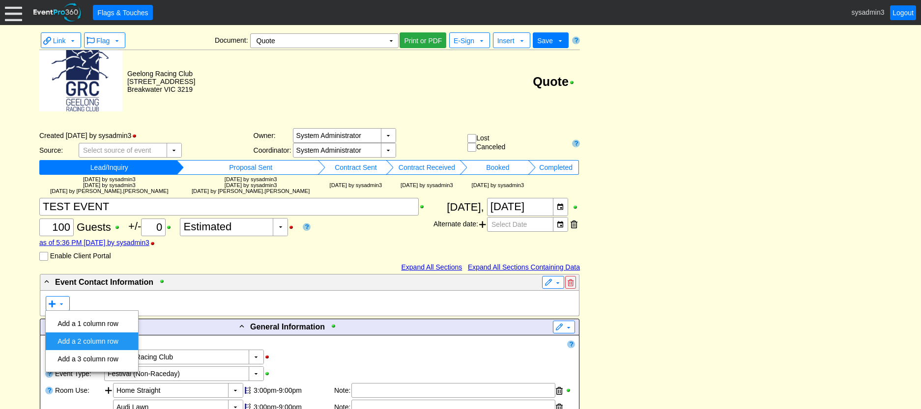
click at [79, 337] on td "Add a 2 column row" at bounding box center [88, 342] width 69 height 18
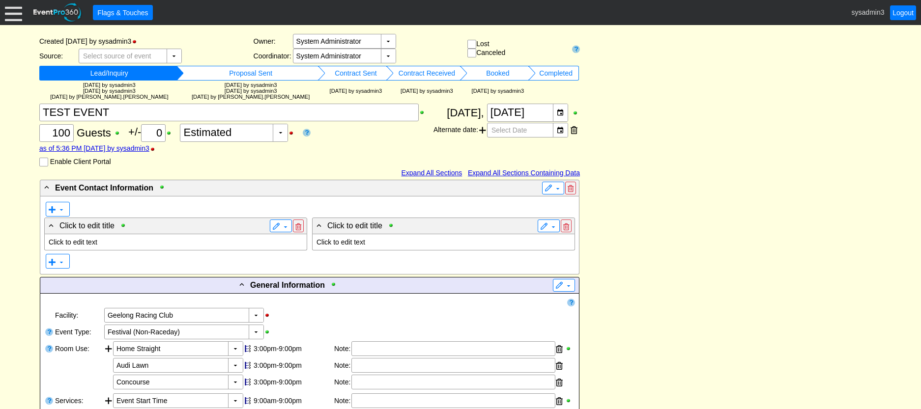
scroll to position [98, 0]
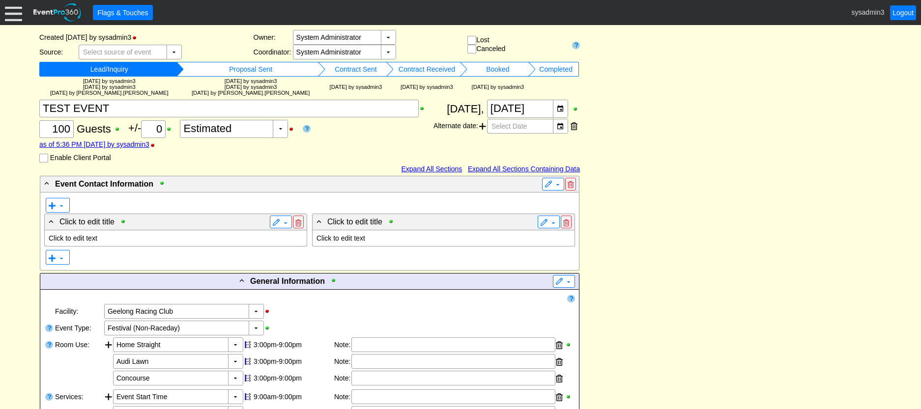
click at [93, 241] on p "Click to edit text" at bounding box center [176, 238] width 254 height 8
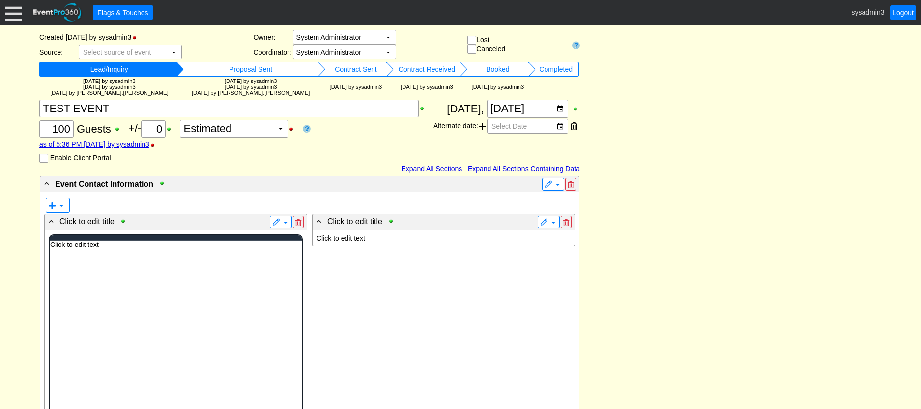
scroll to position [0, 0]
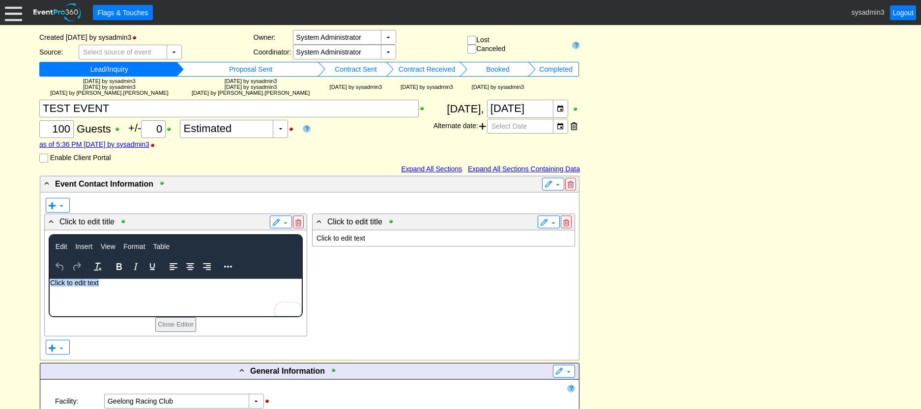
paste body "To enrich screen reader interactions, please activate Accessibility in Grammarl…"
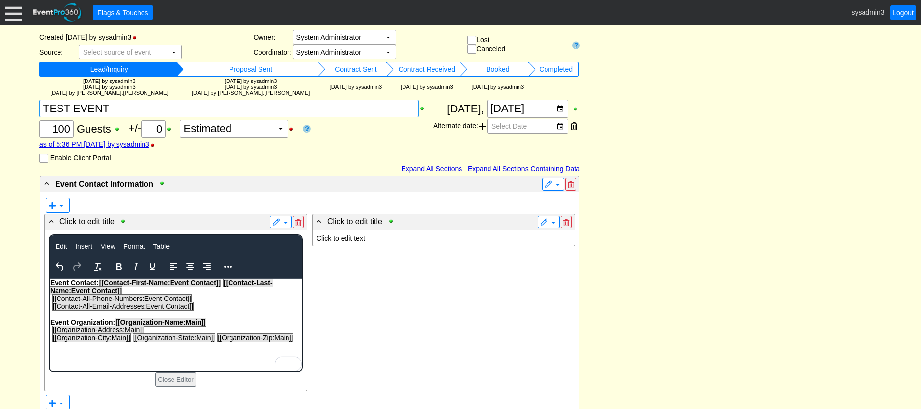
scroll to position [98, 0]
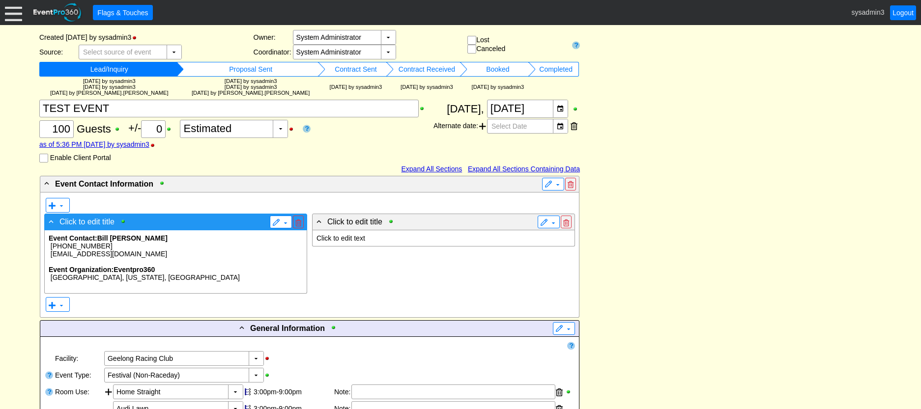
click at [104, 224] on span "Click to edit title" at bounding box center [86, 222] width 55 height 8
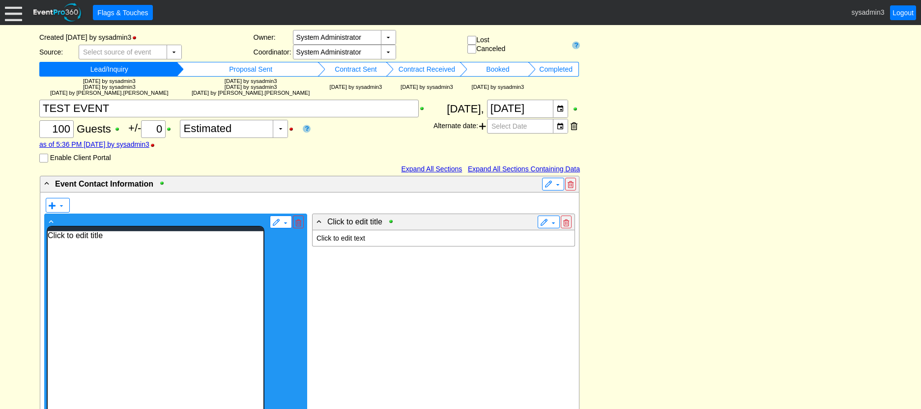
scroll to position [0, 0]
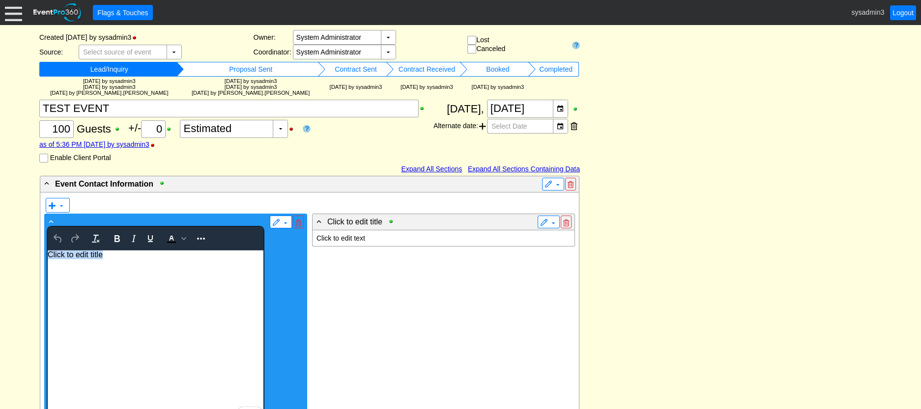
drag, startPoint x: 107, startPoint y: 256, endPoint x: 82, endPoint y: 500, distance: 245.9
click at [47, 250] on html "Click to edit title" at bounding box center [155, 335] width 216 height 171
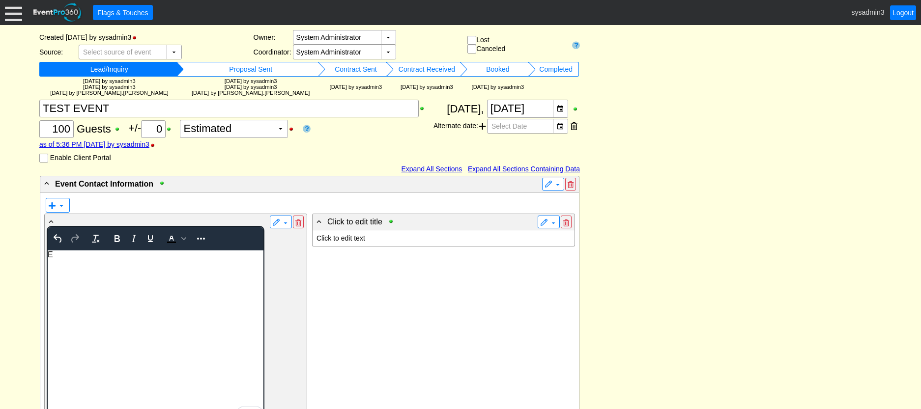
scroll to position [98, 0]
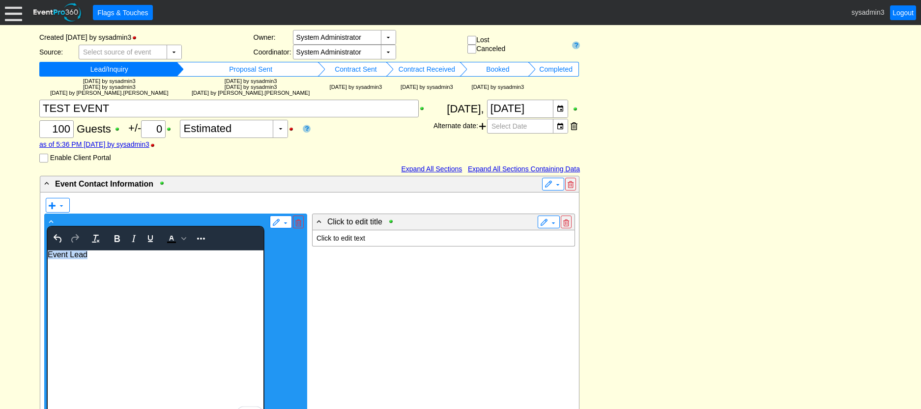
drag, startPoint x: 96, startPoint y: 256, endPoint x: 88, endPoint y: 506, distance: 250.2
click at [47, 255] on html "Event Lead" at bounding box center [155, 335] width 216 height 171
click at [116, 240] on icon "Bold" at bounding box center [117, 239] width 12 height 12
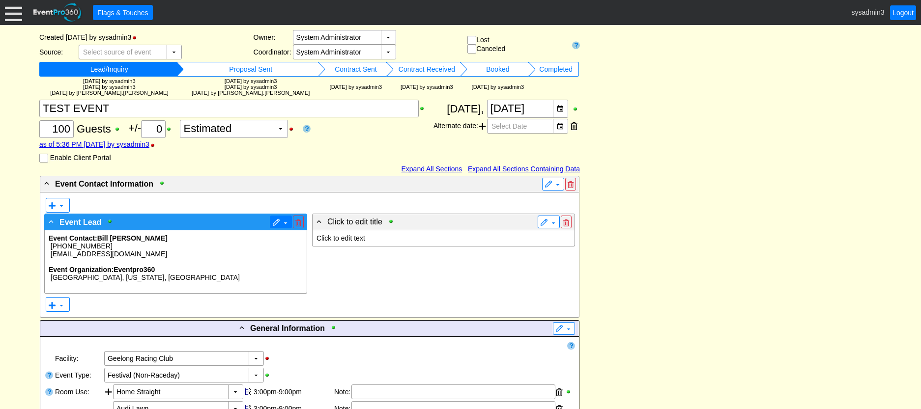
click at [274, 216] on span "▼" at bounding box center [281, 222] width 22 height 13
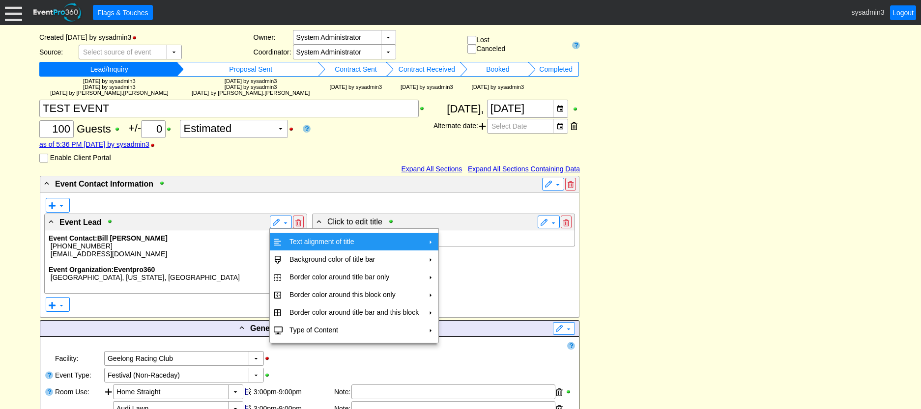
click at [289, 237] on td "Text alignment of title" at bounding box center [353, 242] width 137 height 18
click at [464, 261] on td "Center" at bounding box center [469, 264] width 28 height 18
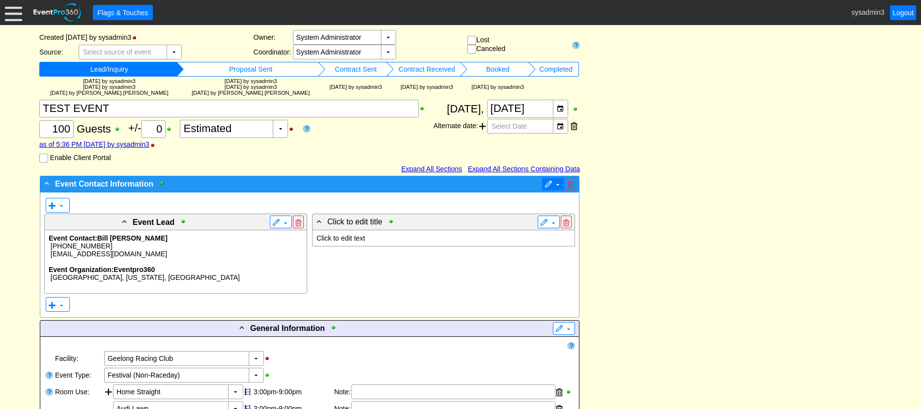
click at [547, 181] on span at bounding box center [548, 185] width 8 height 8
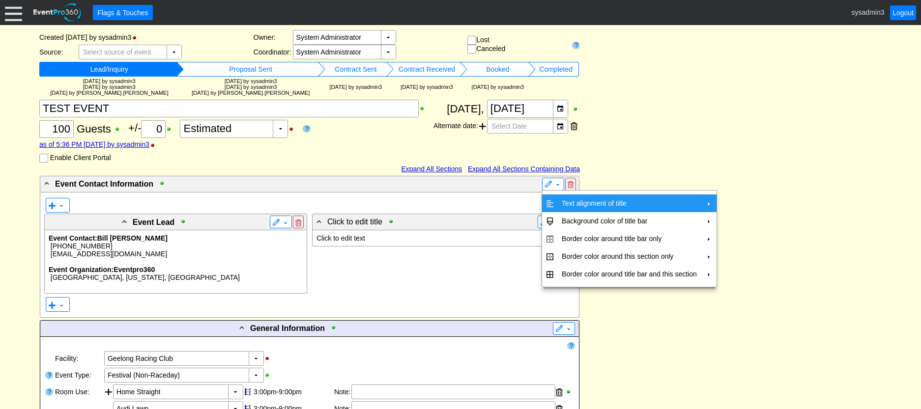
click at [575, 206] on td "Text alignment of title" at bounding box center [629, 204] width 143 height 18
click at [746, 226] on td "Center" at bounding box center [747, 226] width 28 height 18
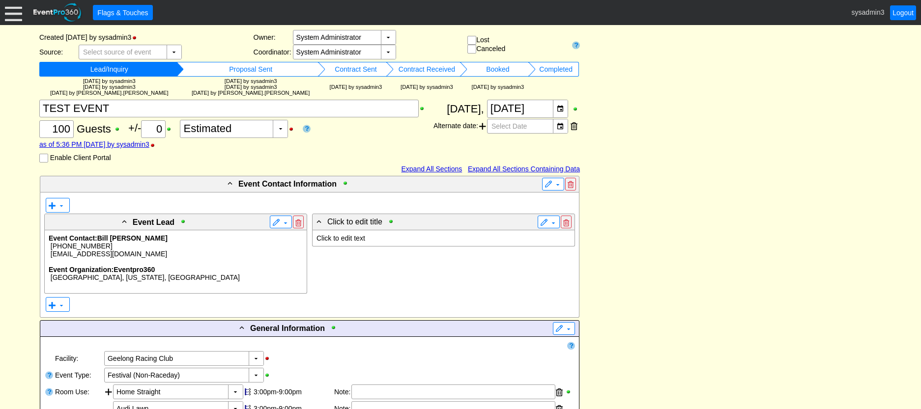
click at [354, 239] on p "Click to edit text" at bounding box center [443, 238] width 254 height 8
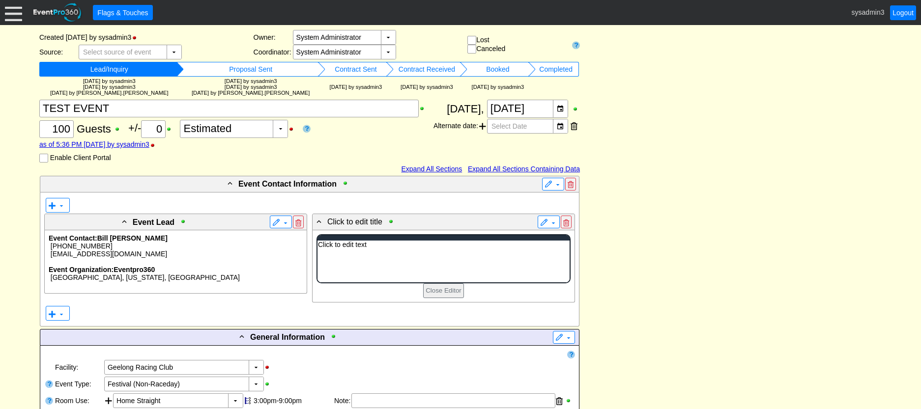
scroll to position [0, 0]
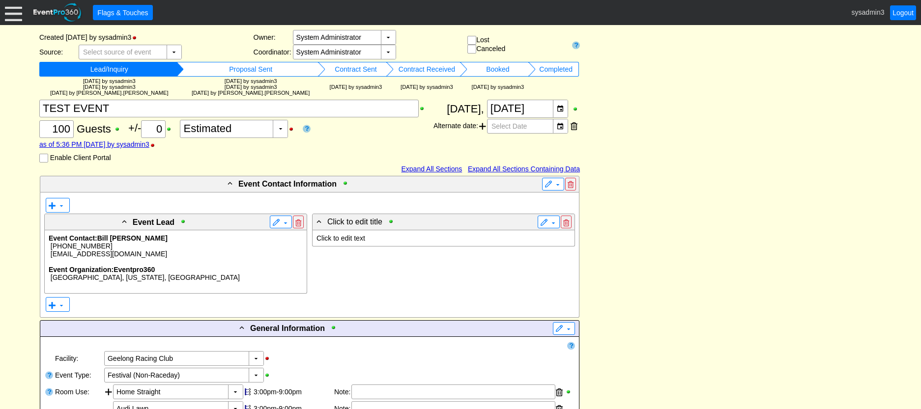
click at [368, 242] on p "Click to edit text" at bounding box center [443, 238] width 254 height 8
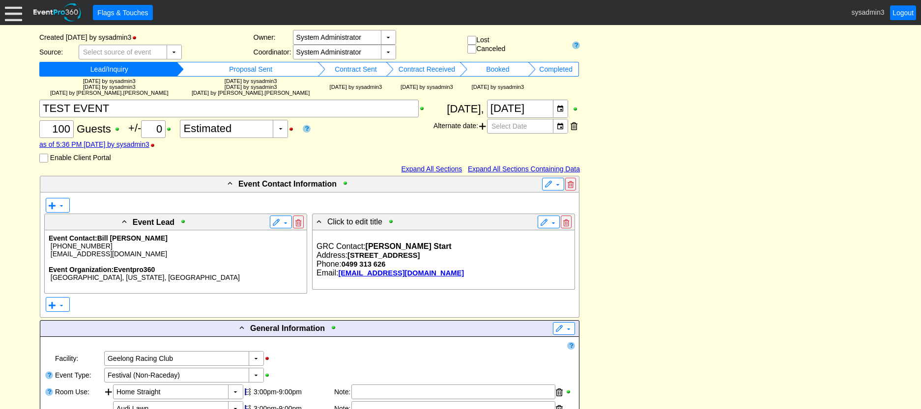
drag, startPoint x: 668, startPoint y: 212, endPoint x: 668, endPoint y: 171, distance: 41.3
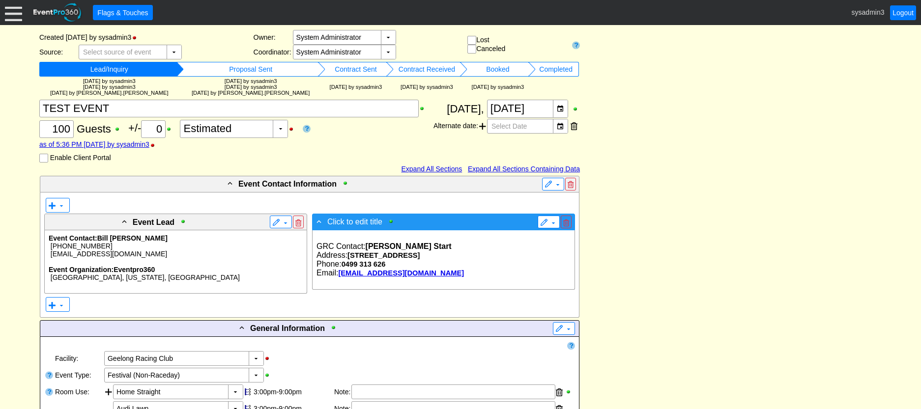
click at [367, 223] on span "Click to edit title" at bounding box center [354, 222] width 55 height 8
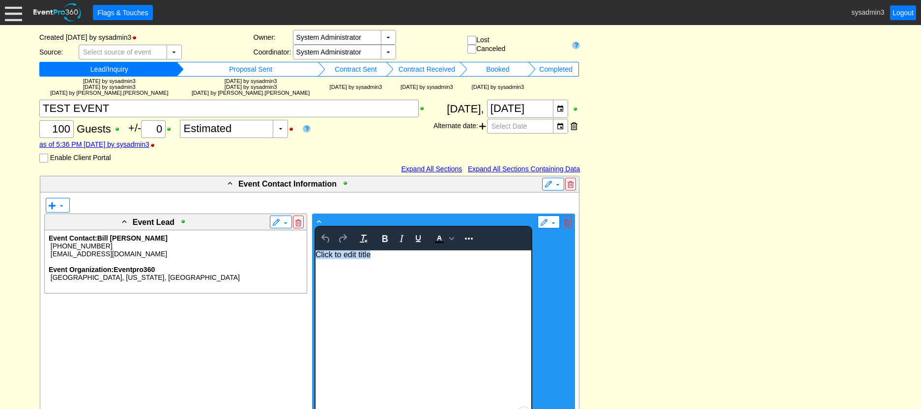
drag, startPoint x: 371, startPoint y: 255, endPoint x: 309, endPoint y: 250, distance: 62.1
click at [315, 250] on html "Click to edit title" at bounding box center [423, 335] width 216 height 171
click at [384, 235] on icon "Bold" at bounding box center [385, 239] width 12 height 12
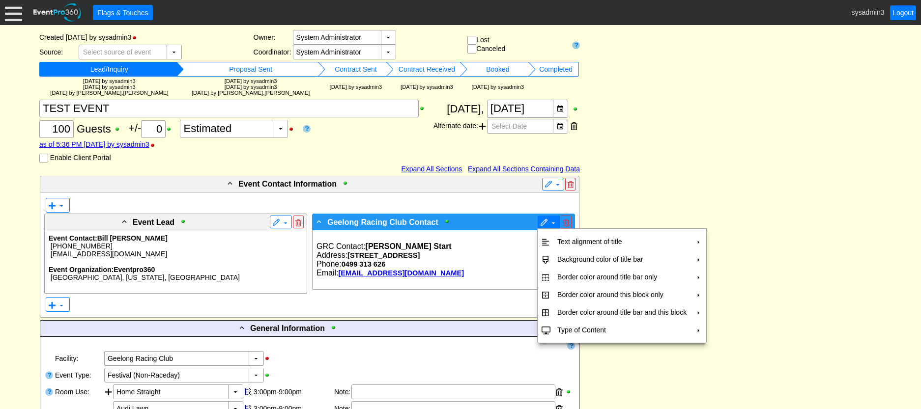
click at [546, 222] on span at bounding box center [544, 223] width 8 height 8
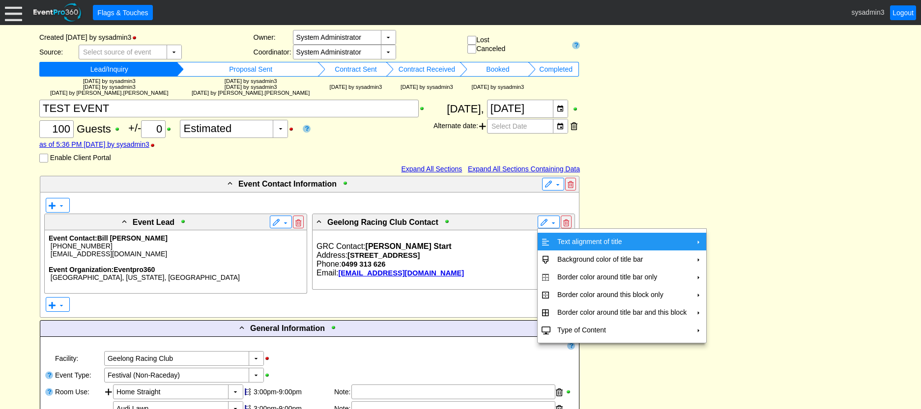
click at [567, 239] on td "Text alignment of title" at bounding box center [621, 242] width 137 height 18
click at [733, 260] on td "Center" at bounding box center [736, 264] width 28 height 18
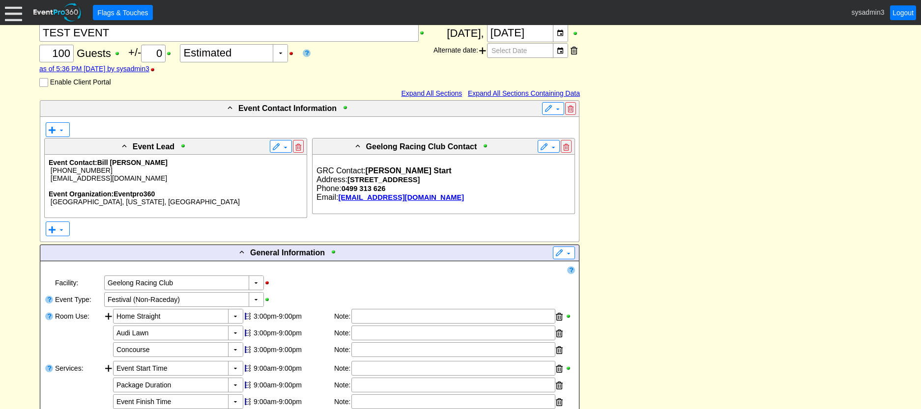
scroll to position [197, 0]
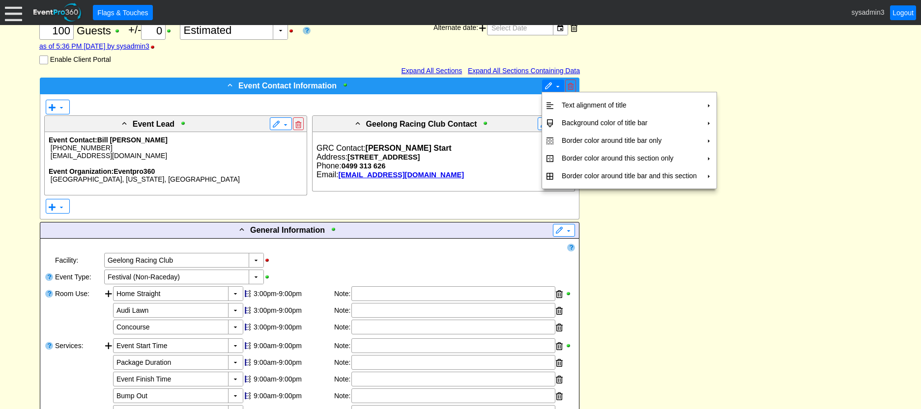
click at [551, 85] on span at bounding box center [548, 87] width 8 height 8
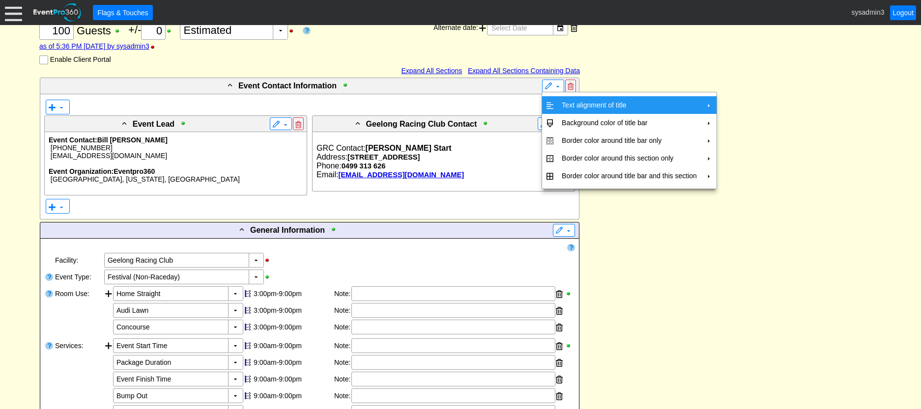
click at [567, 100] on td "Text alignment of title" at bounding box center [629, 105] width 143 height 18
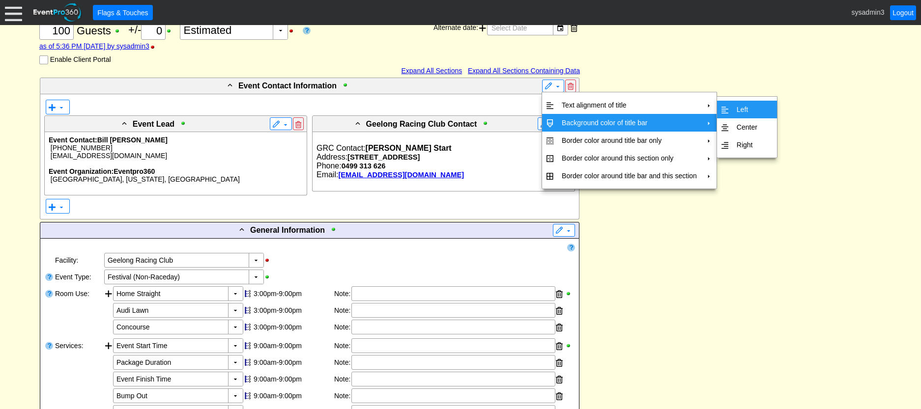
click at [643, 117] on td "Background color of title bar" at bounding box center [629, 123] width 143 height 18
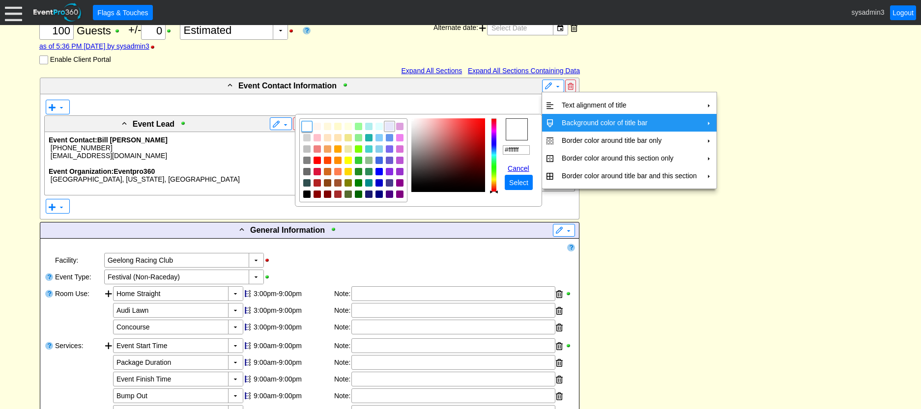
click at [391, 127] on img "focusNode" at bounding box center [389, 126] width 9 height 9
type input "#e6e6fa"
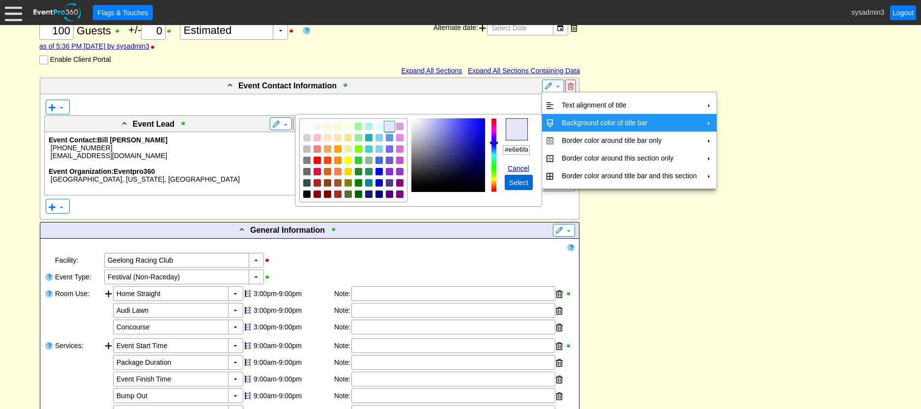
click at [516, 180] on span "Select" at bounding box center [518, 183] width 23 height 10
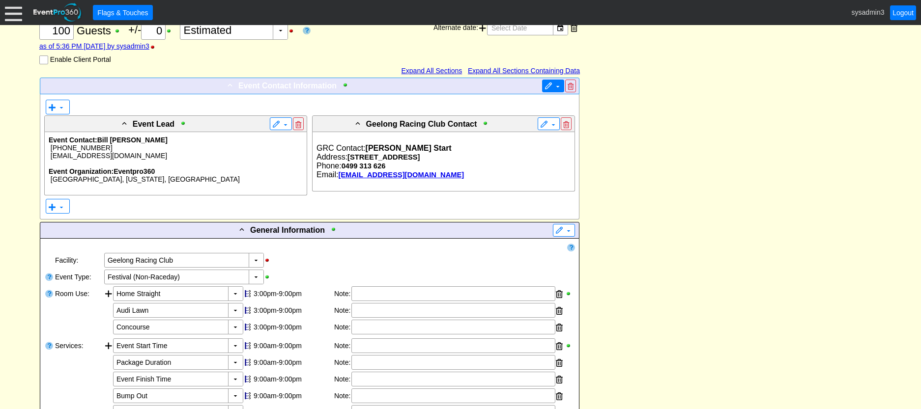
click at [553, 85] on span "▼" at bounding box center [552, 86] width 17 height 10
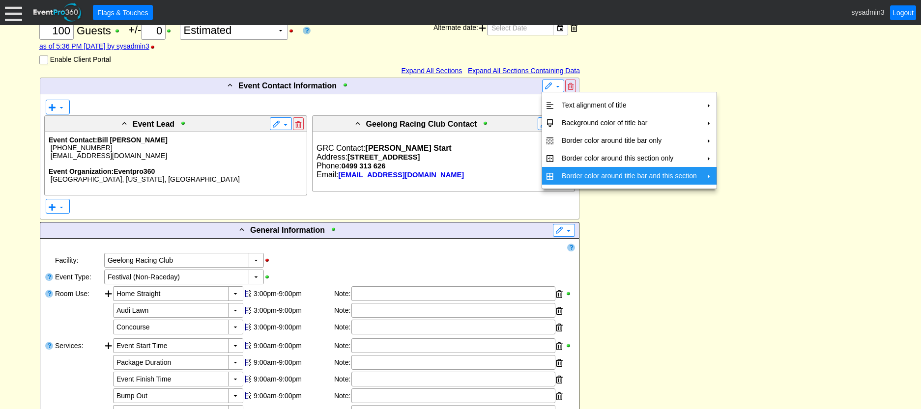
click at [578, 180] on td "Border color around title bar and this section" at bounding box center [629, 176] width 143 height 18
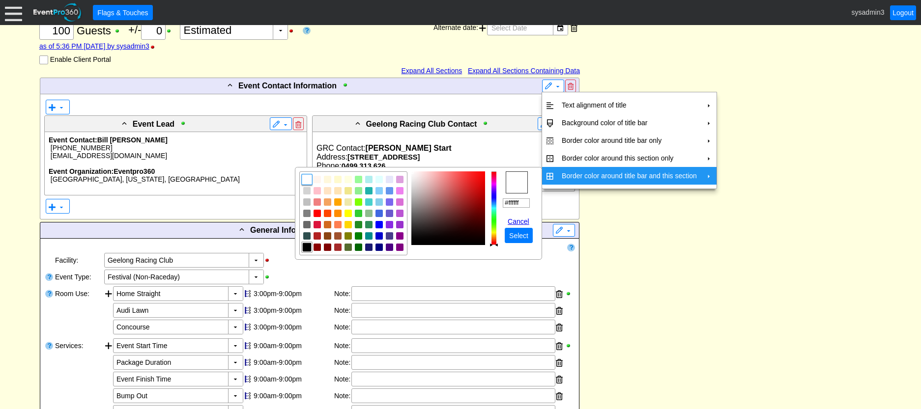
click at [309, 250] on img "focusNode" at bounding box center [307, 247] width 9 height 9
type input "#000000"
click at [528, 235] on span "Select" at bounding box center [518, 236] width 23 height 10
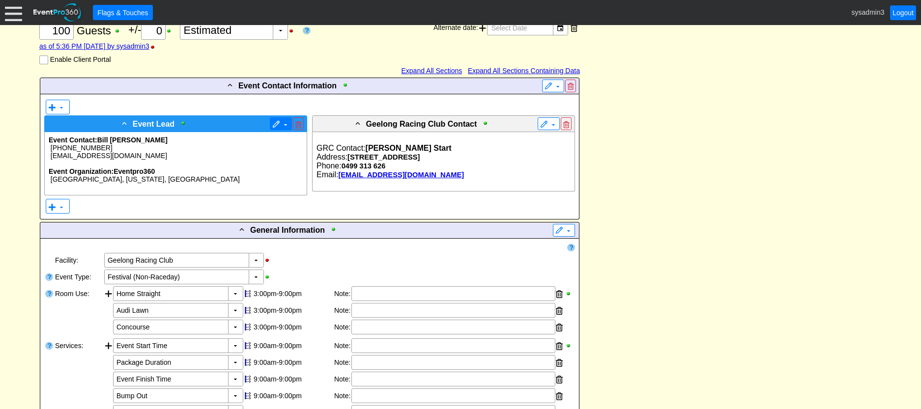
click at [275, 121] on span at bounding box center [276, 125] width 8 height 8
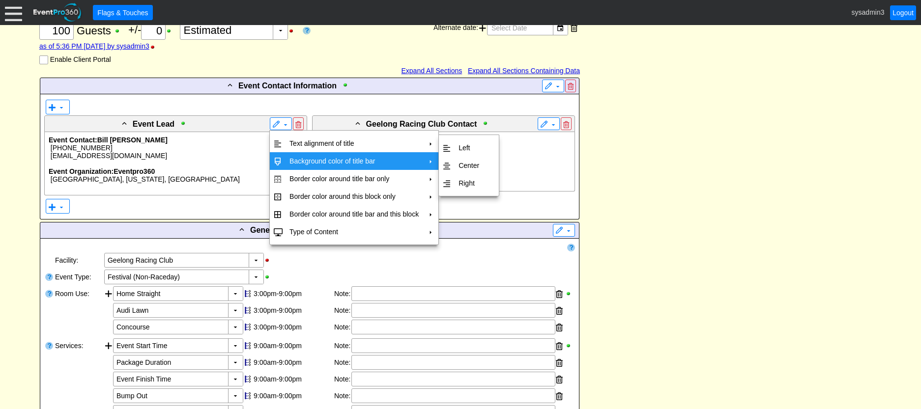
click at [296, 161] on td "Background color of title bar" at bounding box center [353, 161] width 137 height 18
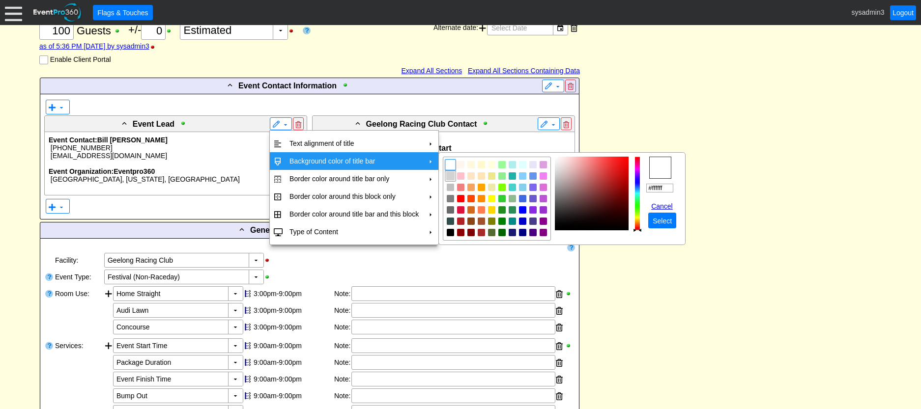
click at [453, 173] on img "focusNode" at bounding box center [450, 175] width 9 height 9
type input "#d3d3d3"
click at [665, 217] on span "Select" at bounding box center [662, 221] width 23 height 10
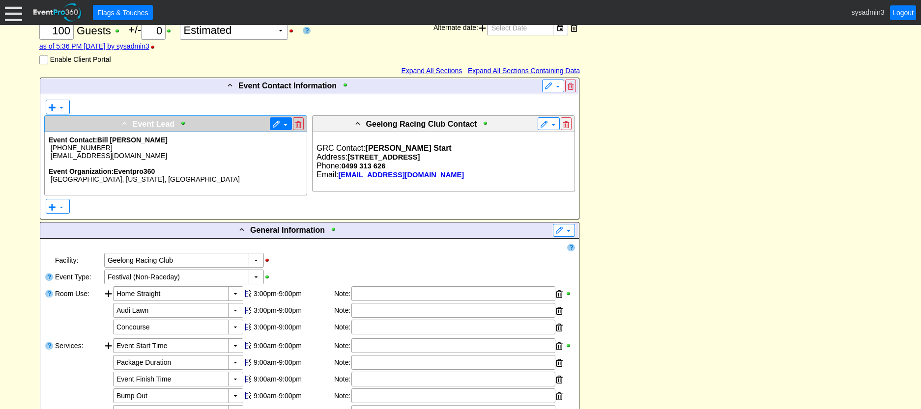
click at [278, 122] on span at bounding box center [276, 125] width 8 height 8
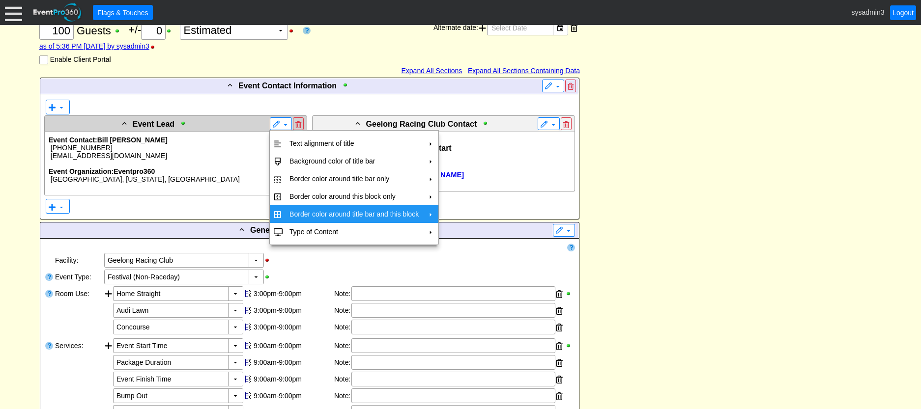
click at [302, 213] on td "Border color around title bar and this block" at bounding box center [353, 214] width 137 height 18
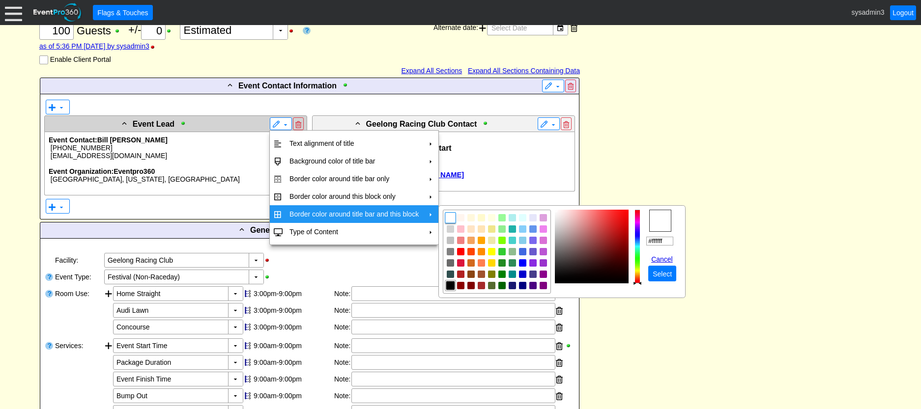
click at [452, 284] on img "focusNode" at bounding box center [450, 285] width 9 height 9
type input "#000000"
click at [667, 273] on span "Select" at bounding box center [662, 274] width 23 height 10
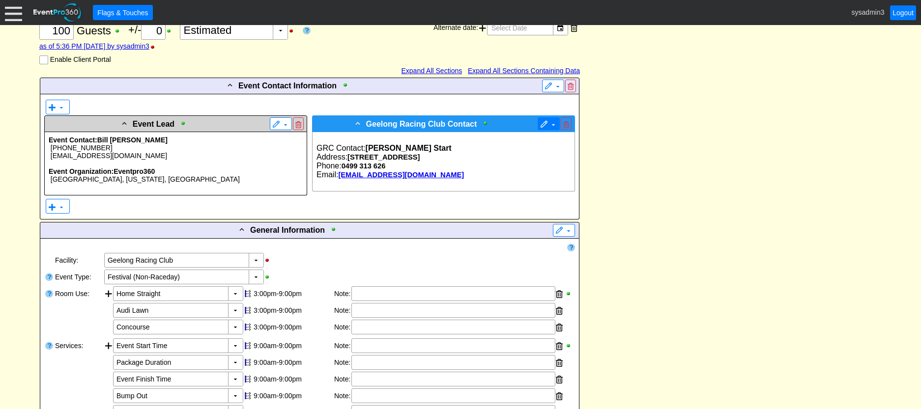
click at [545, 126] on span at bounding box center [544, 125] width 8 height 8
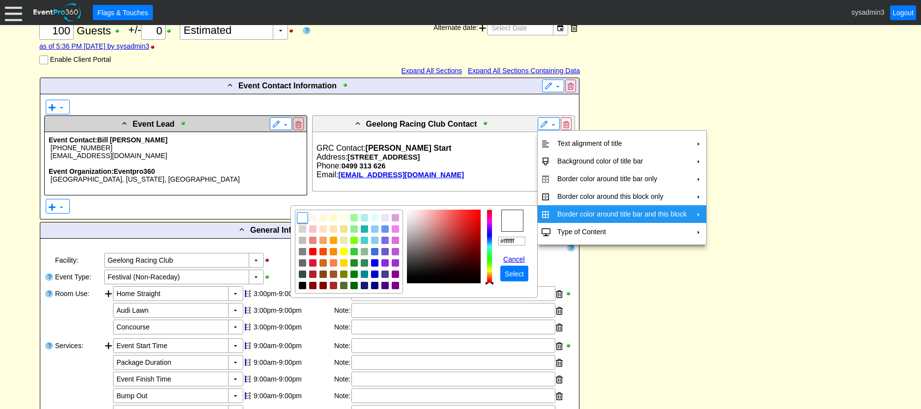
click at [576, 211] on td "Border color around title bar and this block" at bounding box center [621, 214] width 137 height 18
click at [303, 286] on img "focusNode" at bounding box center [302, 285] width 9 height 9
type input "#000000"
click at [509, 275] on span "Select" at bounding box center [514, 274] width 23 height 10
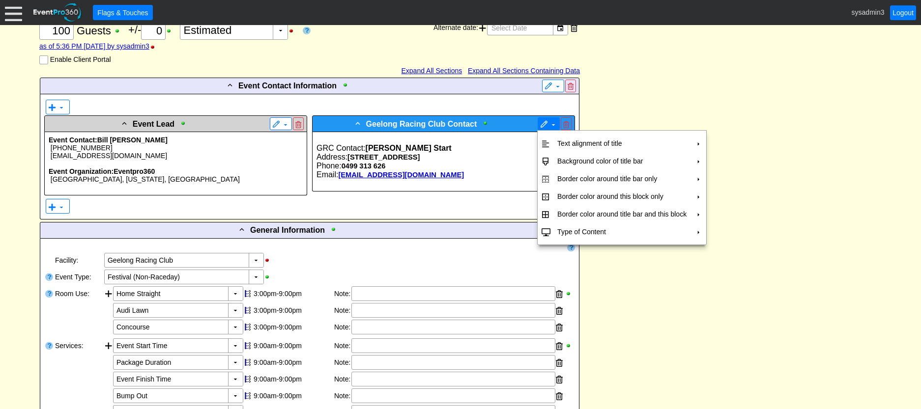
click at [543, 122] on span at bounding box center [544, 125] width 8 height 8
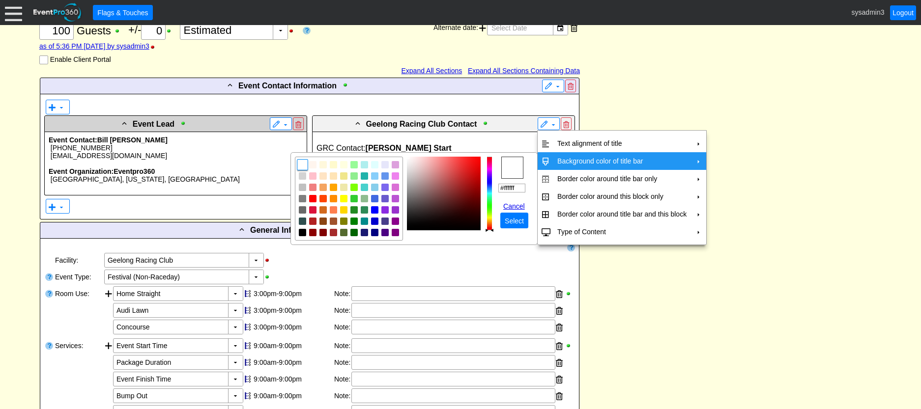
click at [563, 159] on td "Background color of title bar" at bounding box center [621, 161] width 137 height 18
click at [303, 176] on img "focusNode" at bounding box center [302, 175] width 9 height 9
type input "#d3d3d3"
click at [515, 223] on span "Select" at bounding box center [514, 221] width 23 height 10
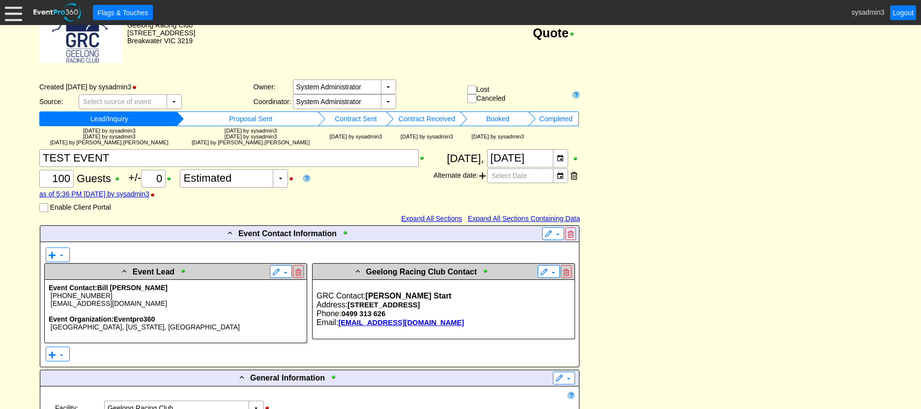
scroll to position [0, 0]
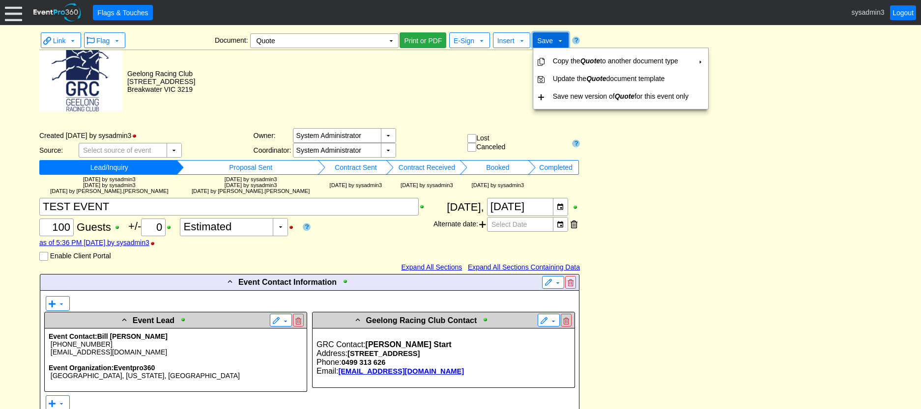
click at [557, 41] on span at bounding box center [560, 41] width 8 height 8
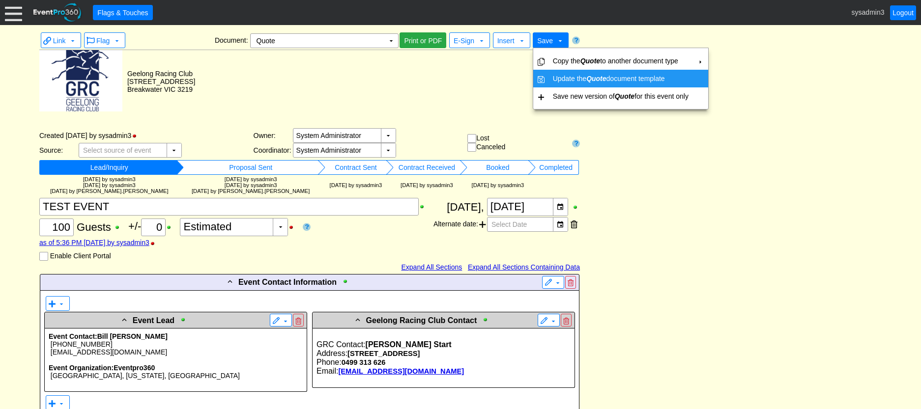
click at [573, 76] on td "Update the Quote document template" at bounding box center [620, 79] width 143 height 18
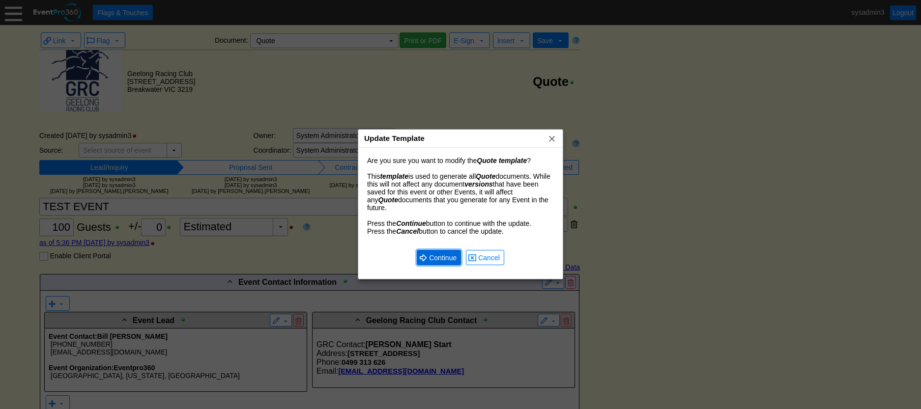
click at [440, 260] on span "Continue" at bounding box center [442, 258] width 31 height 10
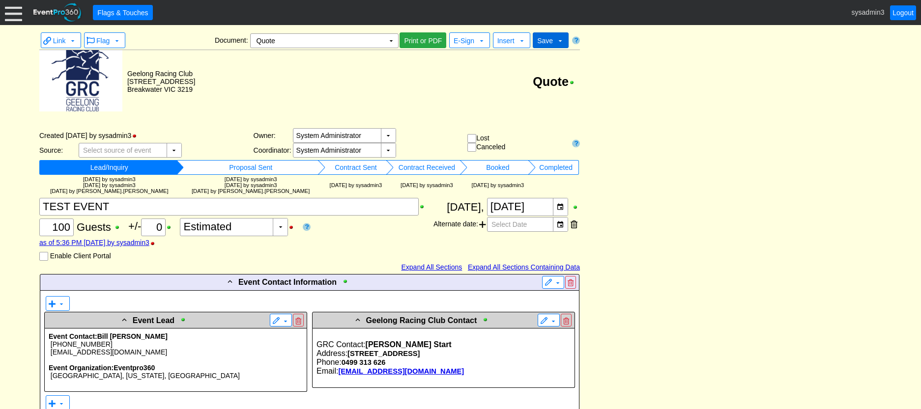
click at [551, 43] on span "Save" at bounding box center [545, 41] width 16 height 8
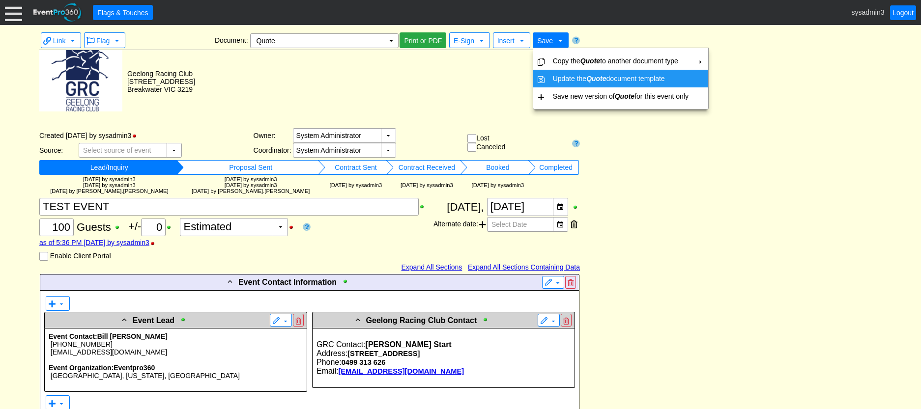
click at [563, 76] on td "Update the Quote document template" at bounding box center [620, 79] width 143 height 18
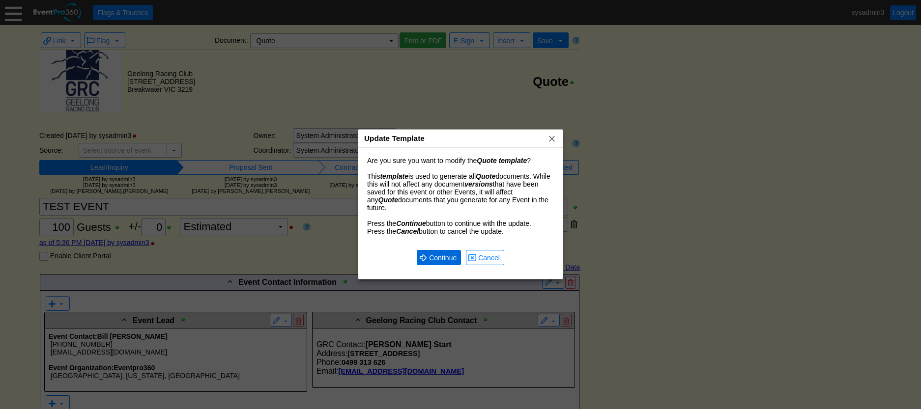
click at [442, 257] on span "Continue" at bounding box center [442, 258] width 31 height 10
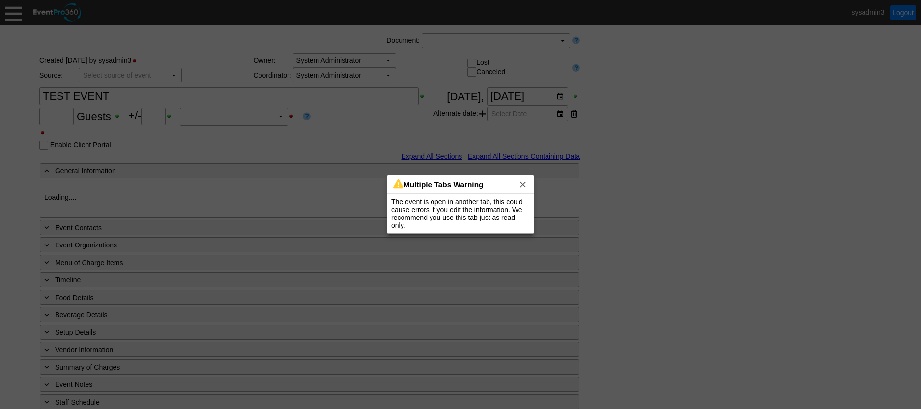
type input "100"
type input "0"
type input "Estimated"
type input "Geelong Racing Club"
type input "Festival (Non-Raceday)"
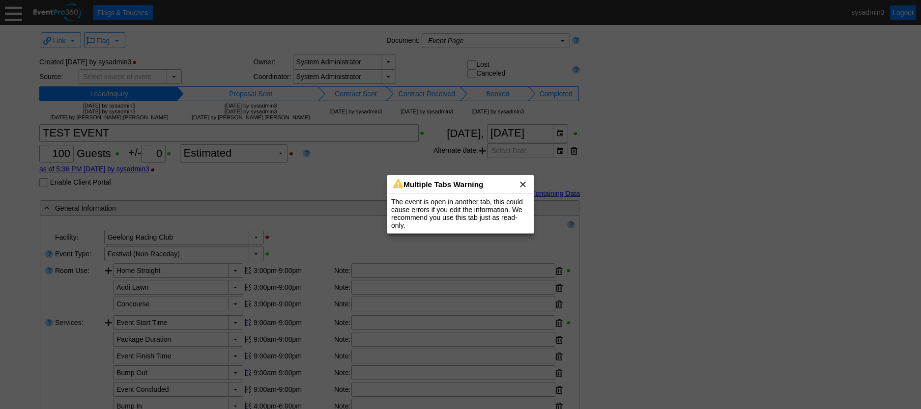
click at [523, 182] on span "x" at bounding box center [523, 184] width 10 height 10
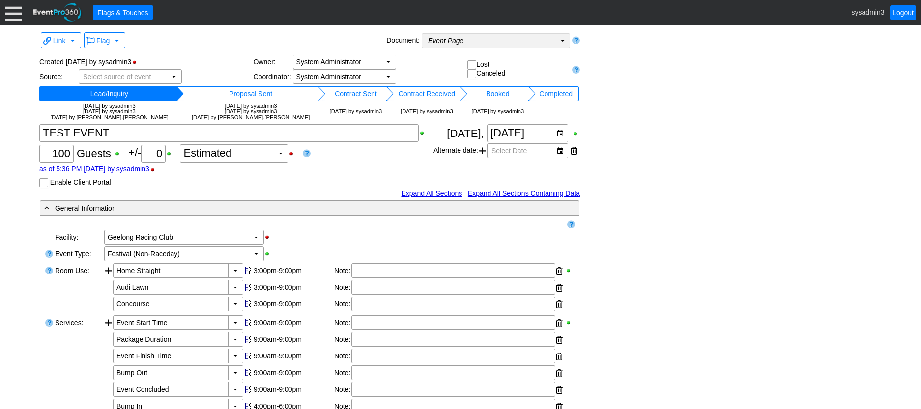
click at [535, 42] on td "Event Page Χ" at bounding box center [489, 41] width 134 height 14
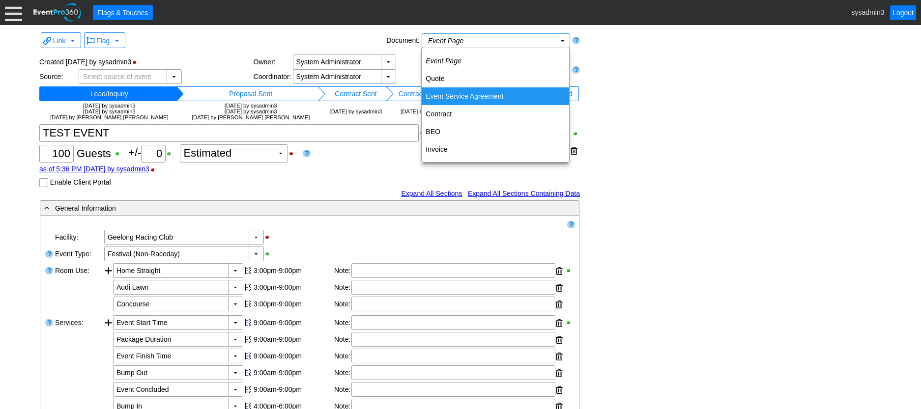
click at [458, 98] on td "Event Service Agreement" at bounding box center [495, 96] width 147 height 18
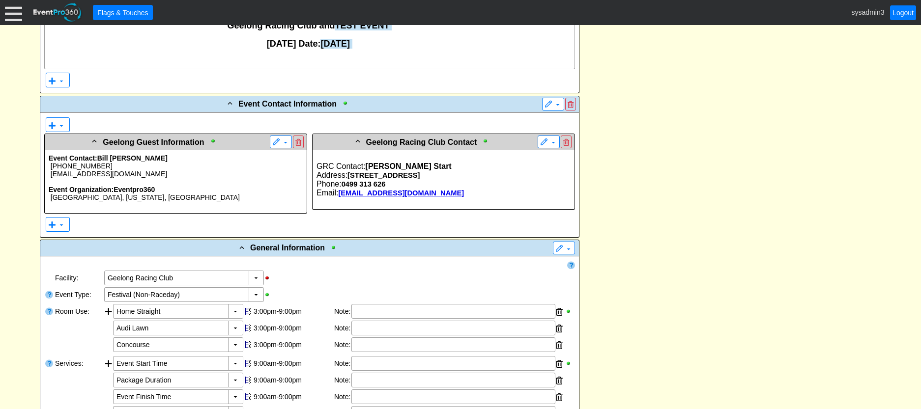
scroll to position [344, 0]
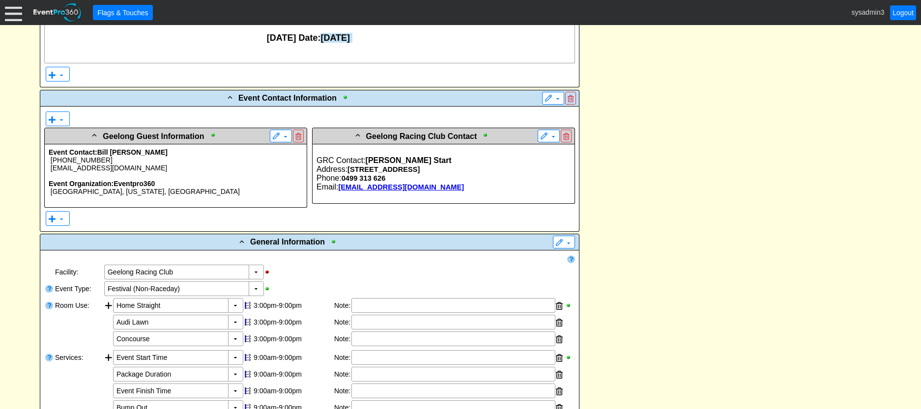
click at [195, 193] on p "[GEOGRAPHIC_DATA], [US_STATE], [GEOGRAPHIC_DATA]" at bounding box center [176, 192] width 254 height 8
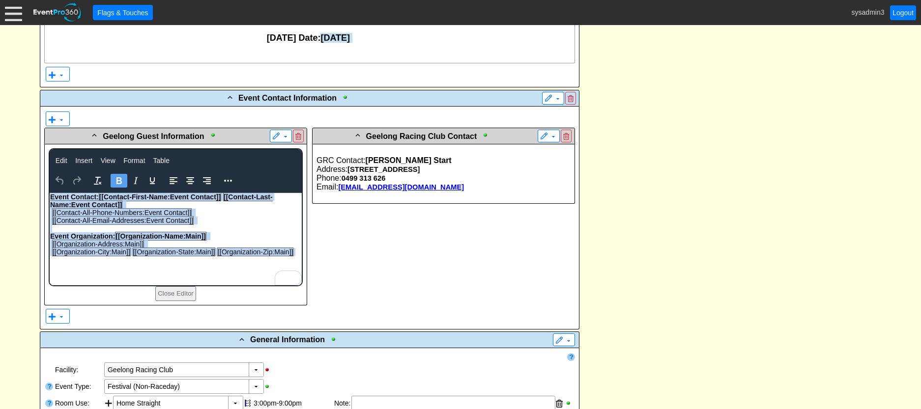
drag, startPoint x: 295, startPoint y: 251, endPoint x: 44, endPoint y: 191, distance: 258.1
click at [49, 193] on html "Event Contact: [[Contact-First-Name:Event Contact]] [[Contact-Last-Name:Event C…" at bounding box center [175, 227] width 252 height 68
copy body "Event Contact: [[Contact-First-Name:Event Contact]] [[Contact-Last-Name:Event C…"
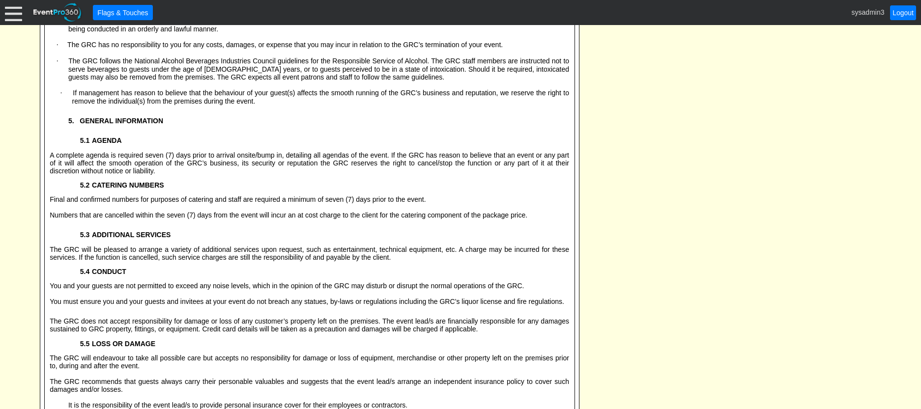
scroll to position [3074, 0]
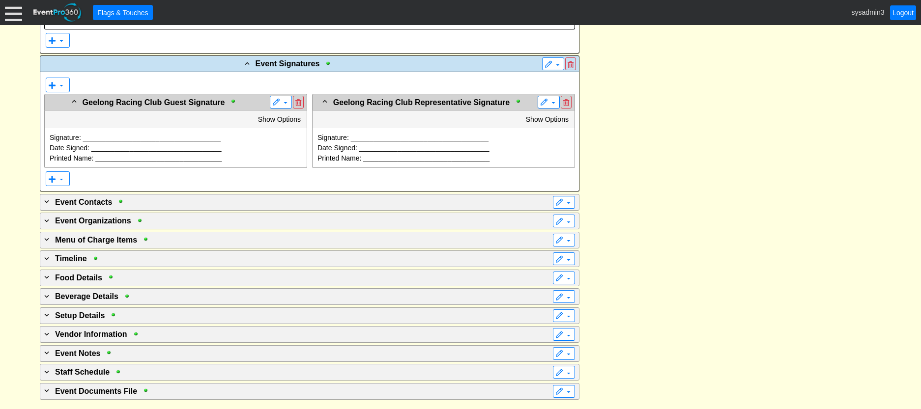
click at [165, 98] on span "Geelong Racing Club Guest Signature" at bounding box center [154, 102] width 142 height 8
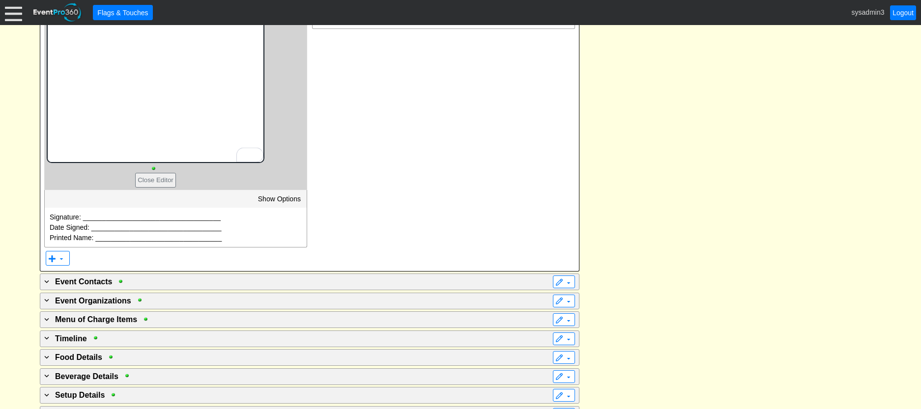
drag, startPoint x: 197, startPoint y: -2, endPoint x: 46, endPoint y: -4, distance: 151.4
click at [47, 0] on html "Geelong Racing Club Guest Signature" at bounding box center [155, 77] width 216 height 171
paste body "To enrich screen reader interactions, please activate Accessibility in Grammarl…"
drag, startPoint x: 135, startPoint y: -5, endPoint x: 131, endPoint y: 115, distance: 120.9
click at [47, 0] on html "Event Lead Signature" at bounding box center [155, 77] width 216 height 171
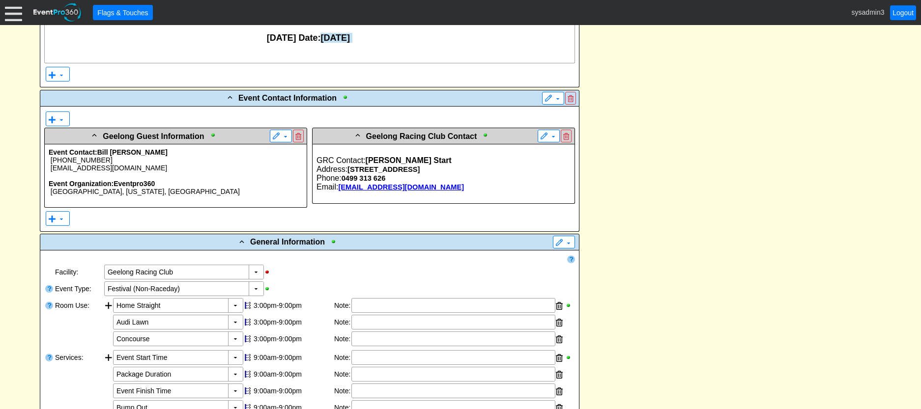
click at [455, 189] on div "Email: sstart@grc.com.au" at bounding box center [443, 187] width 254 height 9
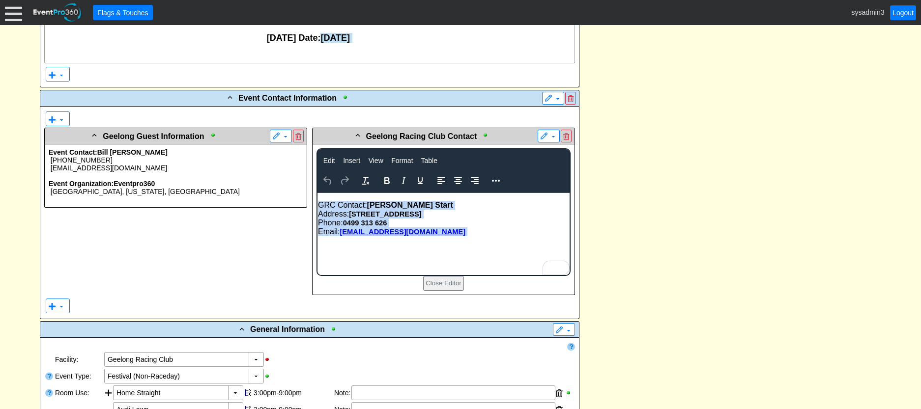
drag, startPoint x: 420, startPoint y: 235, endPoint x: 317, endPoint y: 201, distance: 108.1
click at [317, 201] on body "GRC Contact: Sarah Start Address: 99 Breakwater Road, Geelong Phone: 0499 313 6…" at bounding box center [443, 221] width 252 height 56
click at [335, 249] on html "GRC Contact: Sarah Start Address: 99 Breakwater Road, Geelong Phone: 0499 313 6…" at bounding box center [443, 221] width 252 height 56
drag, startPoint x: 333, startPoint y: 246, endPoint x: 641, endPoint y: 386, distance: 338.0
click at [323, 193] on html "GRC Contact: Sarah Start Address: 99 Breakwater Road, Geelong Phone: 0499 313 6…" at bounding box center [443, 221] width 252 height 56
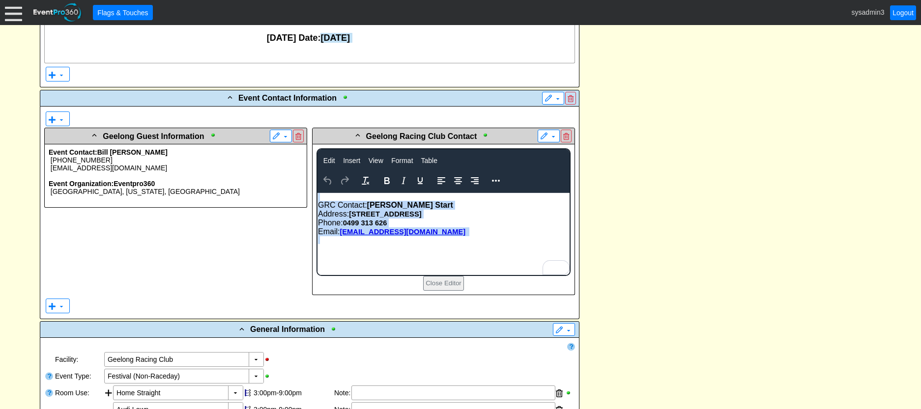
copy body "GRC Contact: Sarah Start Address: 99 Breakwater Road, Geelong Phone: 0499 313 6…"
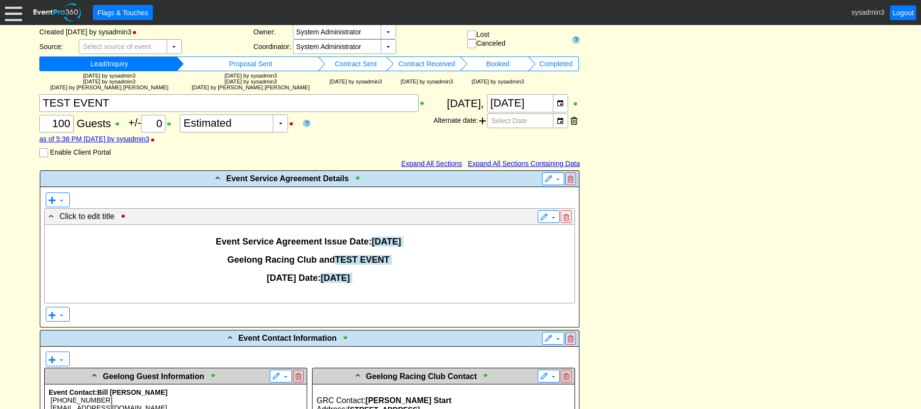
scroll to position [0, 0]
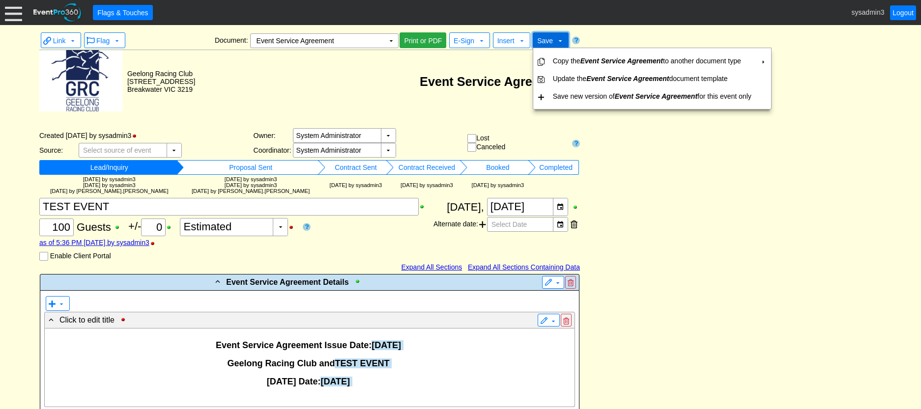
click at [541, 37] on span "Save" at bounding box center [545, 41] width 16 height 8
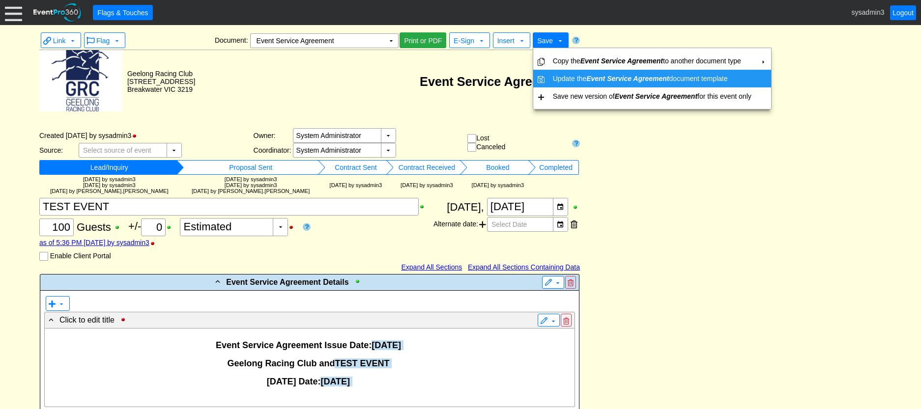
click at [558, 74] on td "Update the Event Service Agreement document template" at bounding box center [652, 79] width 206 height 18
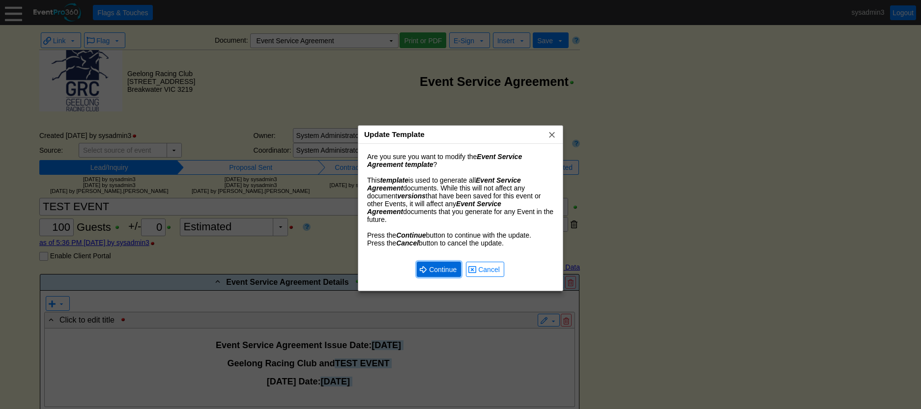
click at [435, 265] on span "Continue" at bounding box center [442, 270] width 31 height 10
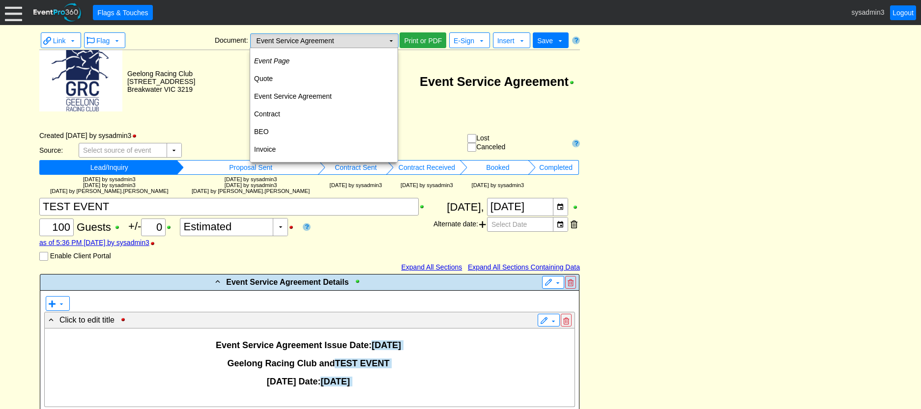
click at [388, 42] on td "▼" at bounding box center [391, 41] width 14 height 14
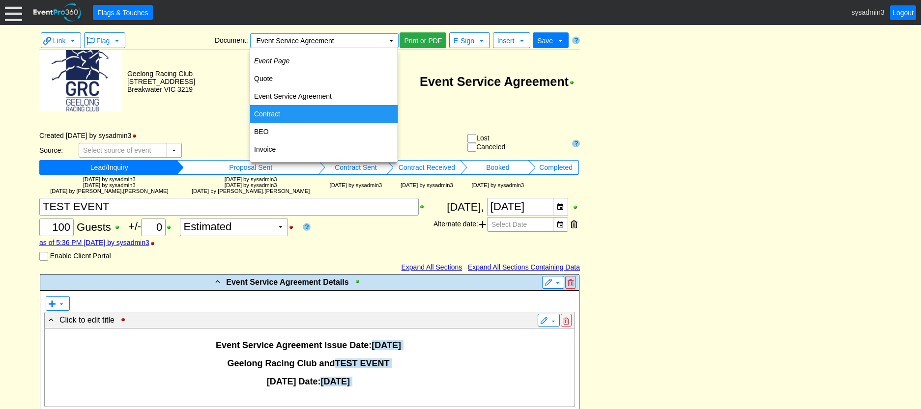
click at [280, 108] on td "Contract" at bounding box center [323, 114] width 147 height 18
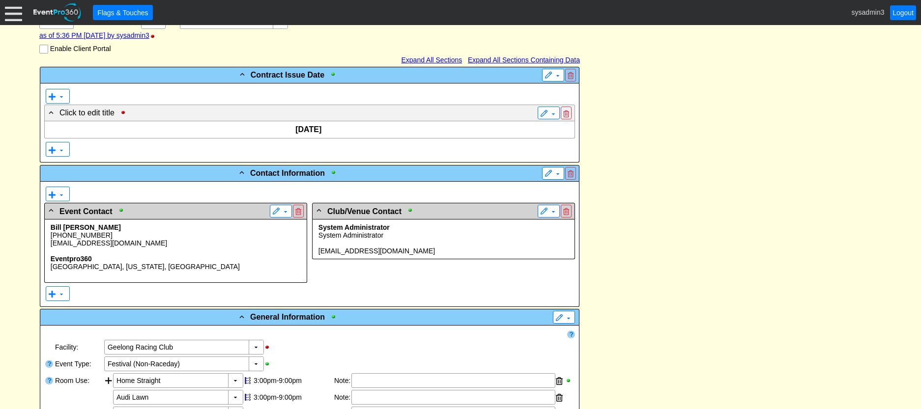
scroll to position [246, 0]
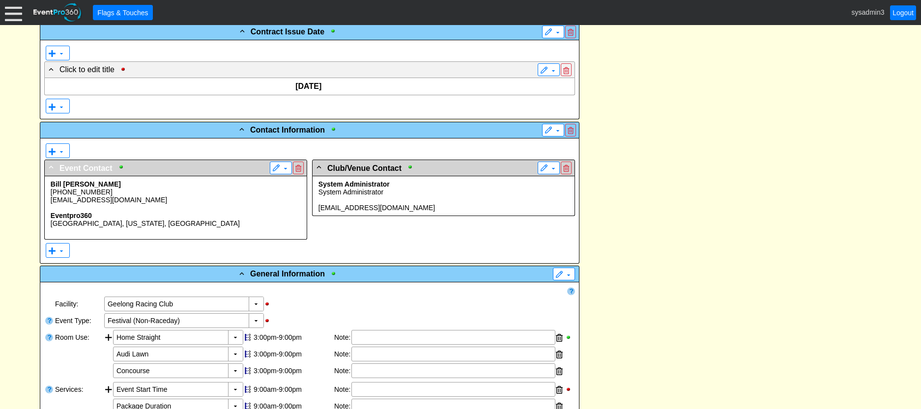
click at [92, 171] on span "Event Contact" at bounding box center [85, 168] width 53 height 8
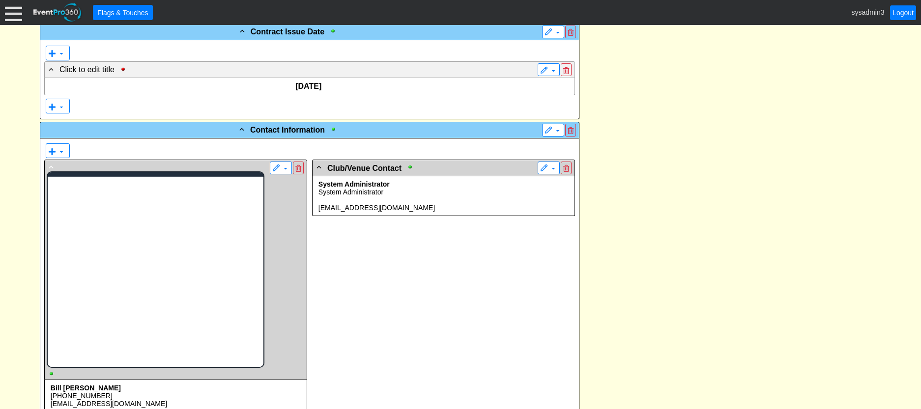
scroll to position [0, 0]
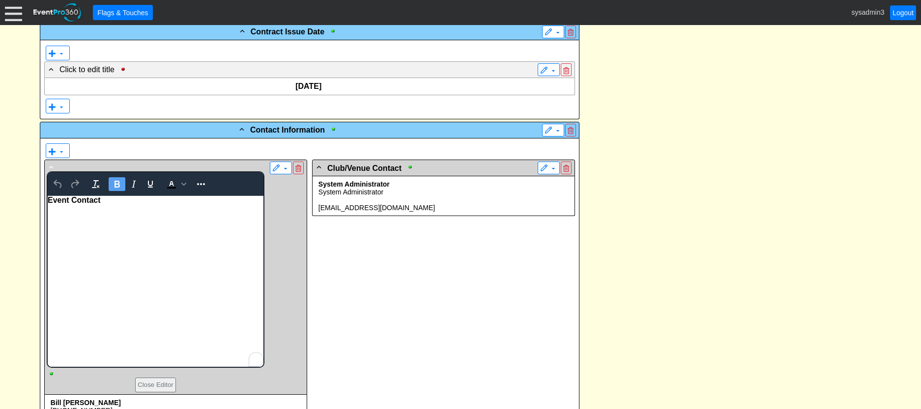
click at [101, 200] on div "Event Contact" at bounding box center [155, 200] width 216 height 9
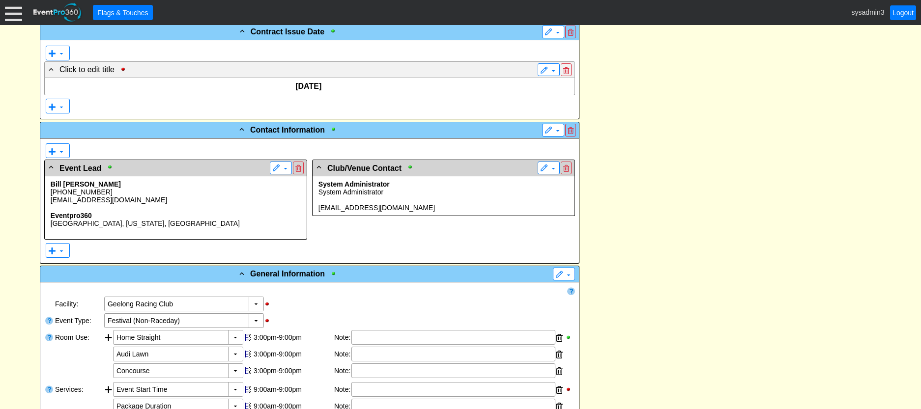
click at [271, 168] on span "▼" at bounding box center [281, 168] width 22 height 13
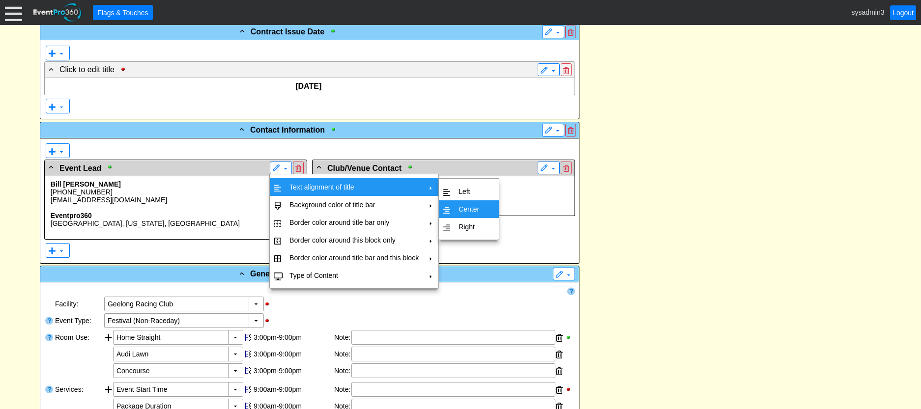
click at [467, 208] on td "Center" at bounding box center [469, 209] width 28 height 18
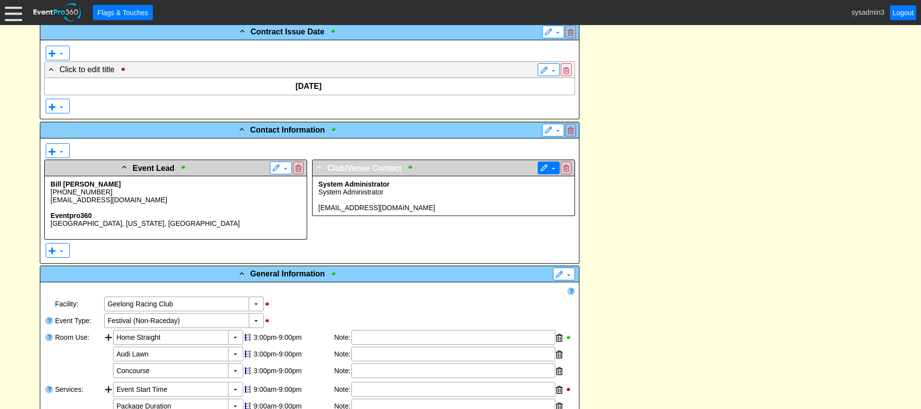
click at [545, 165] on span at bounding box center [544, 169] width 8 height 8
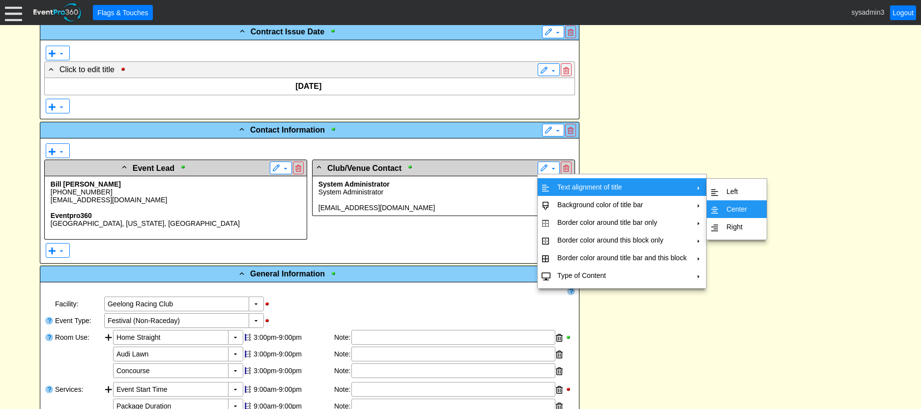
click at [732, 209] on td "Center" at bounding box center [736, 209] width 28 height 18
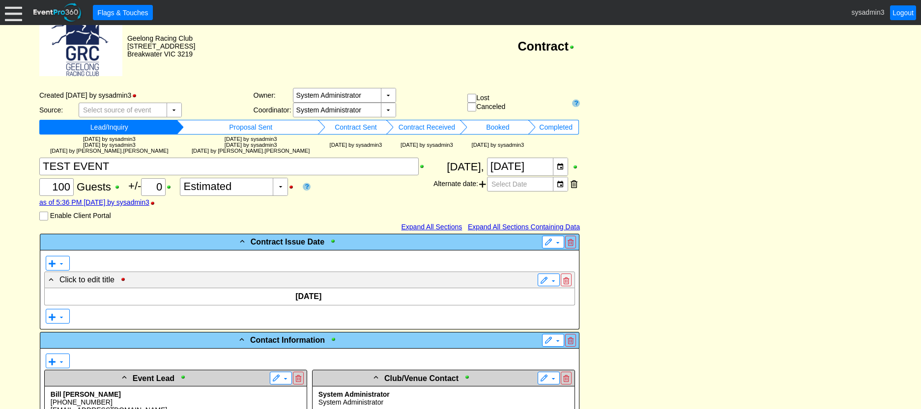
scroll to position [0, 0]
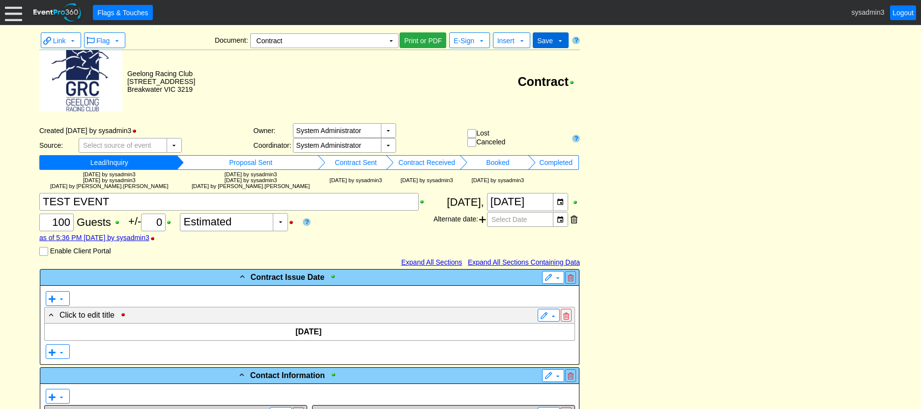
click at [542, 44] on span "Save" at bounding box center [545, 41] width 16 height 8
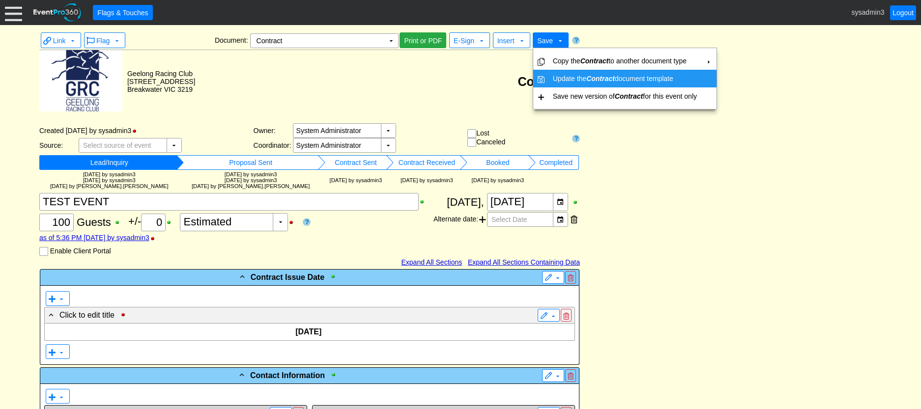
click at [556, 77] on td "Update the Contract document template" at bounding box center [625, 79] width 152 height 18
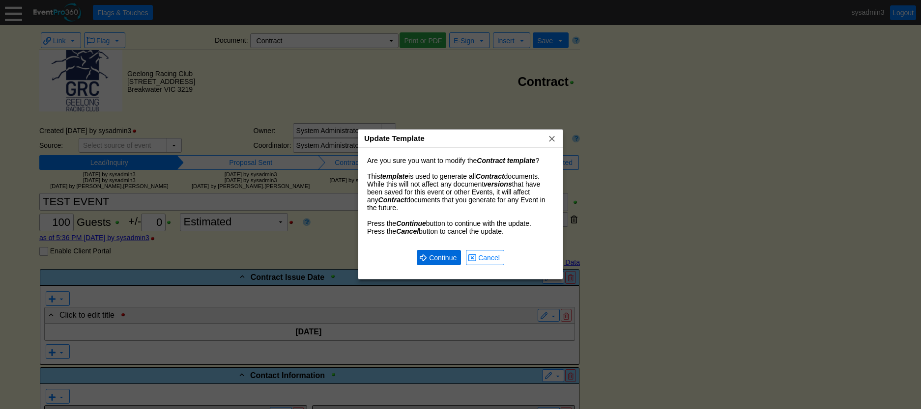
click at [438, 254] on span "Continue" at bounding box center [442, 258] width 31 height 10
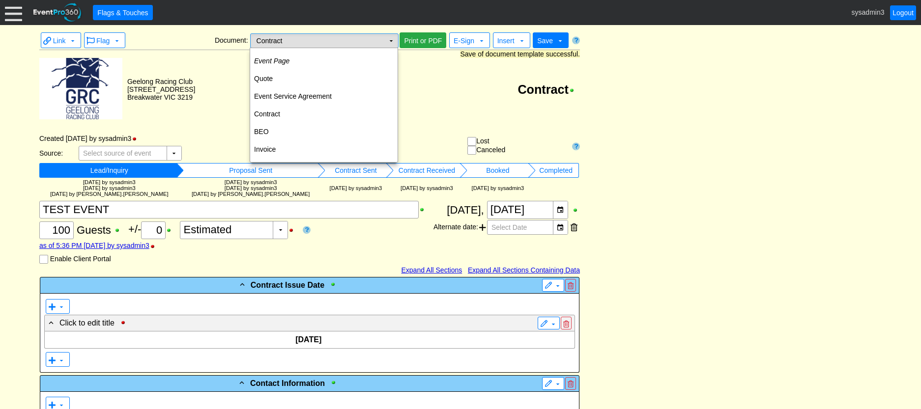
click at [390, 41] on td "▼" at bounding box center [391, 41] width 14 height 14
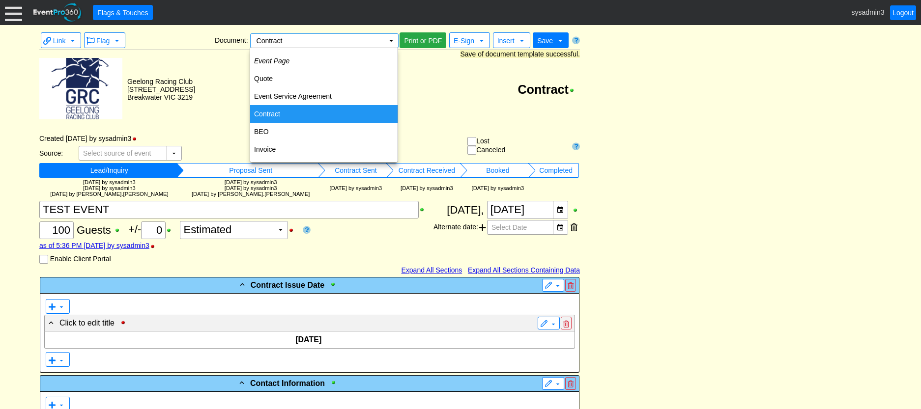
click at [278, 113] on td "Contract" at bounding box center [323, 114] width 147 height 18
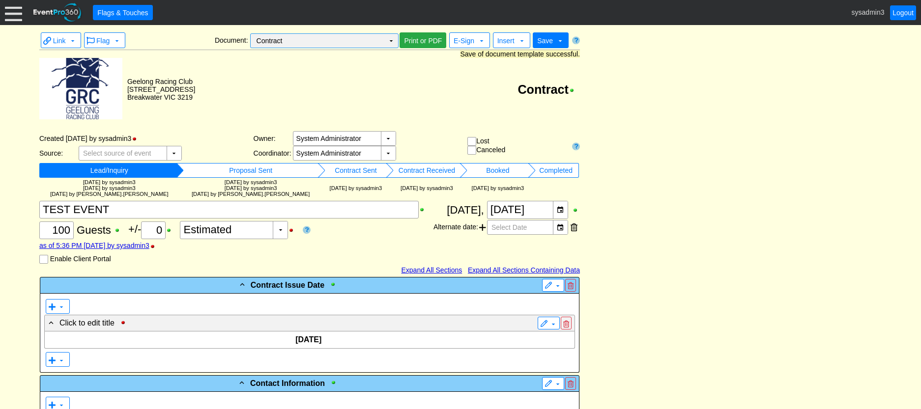
click at [349, 38] on td "Contract Χ" at bounding box center [318, 41] width 134 height 14
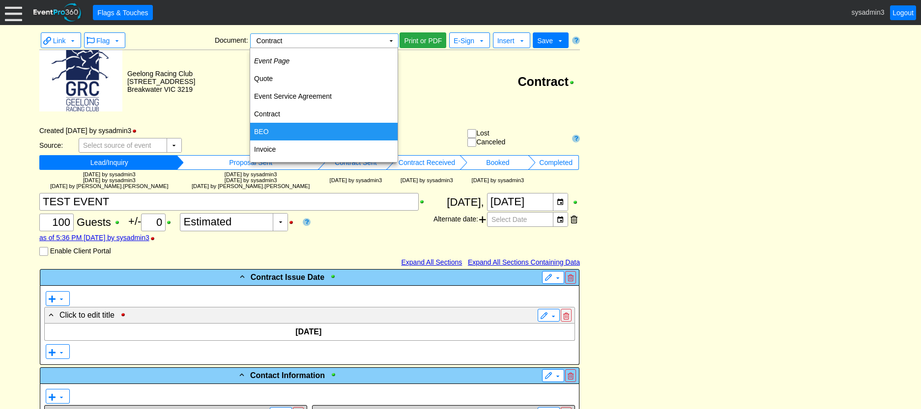
click at [261, 126] on td "BEO" at bounding box center [323, 132] width 147 height 18
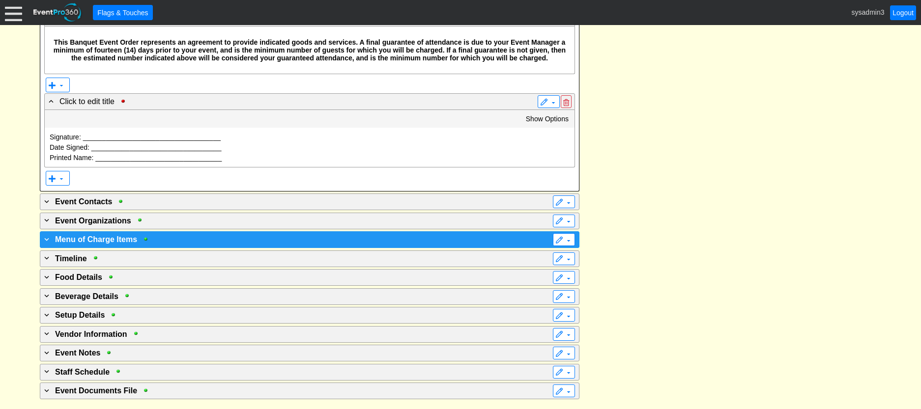
scroll to position [8, 0]
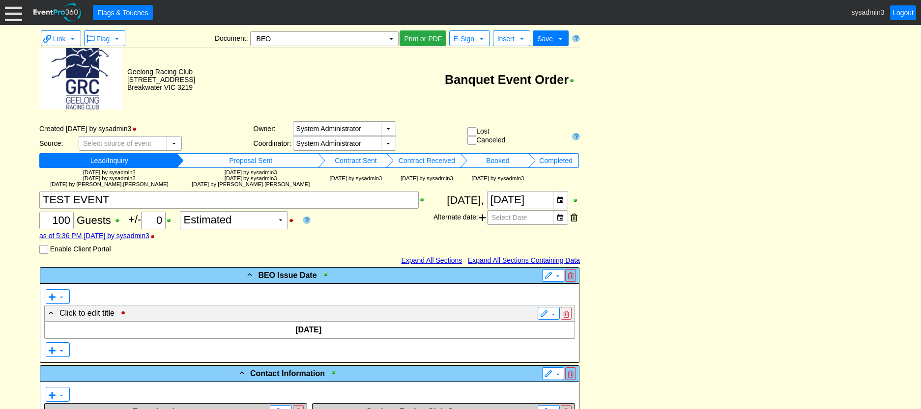
scroll to position [0, 0]
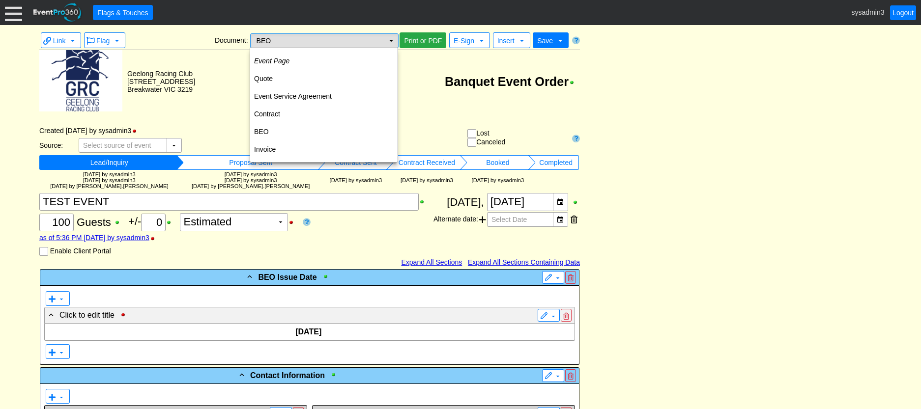
click at [392, 40] on td "▼" at bounding box center [391, 41] width 14 height 14
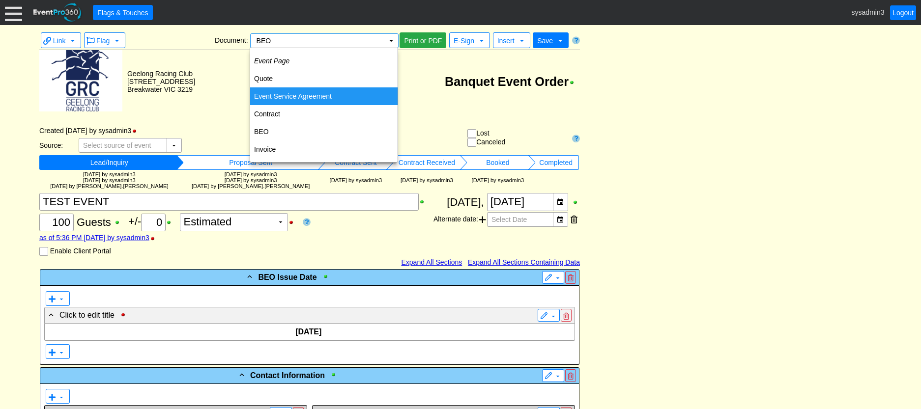
click at [301, 93] on td "Event Service Agreement" at bounding box center [323, 96] width 147 height 18
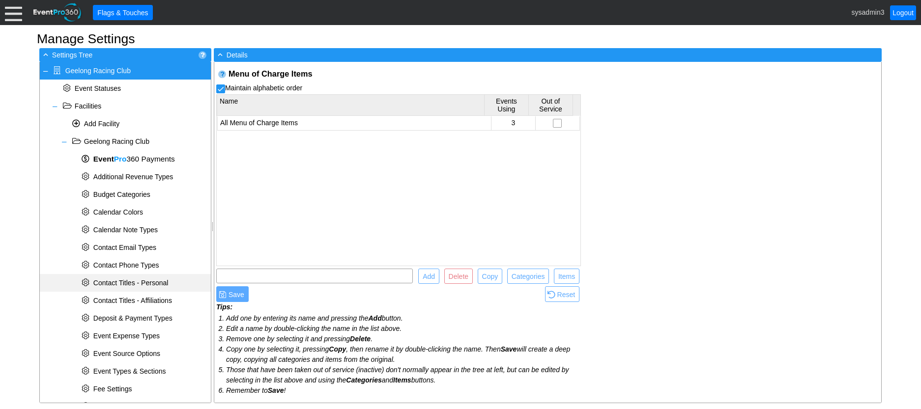
scroll to position [291, 0]
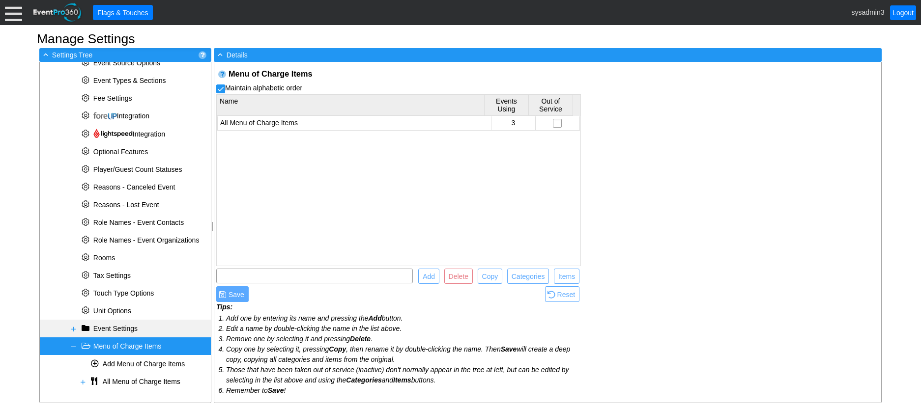
click at [74, 330] on span at bounding box center [74, 329] width 8 height 8
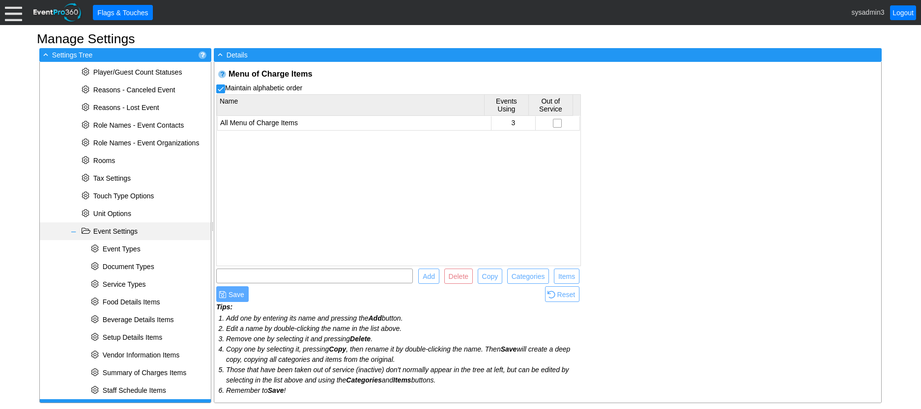
scroll to position [438, 0]
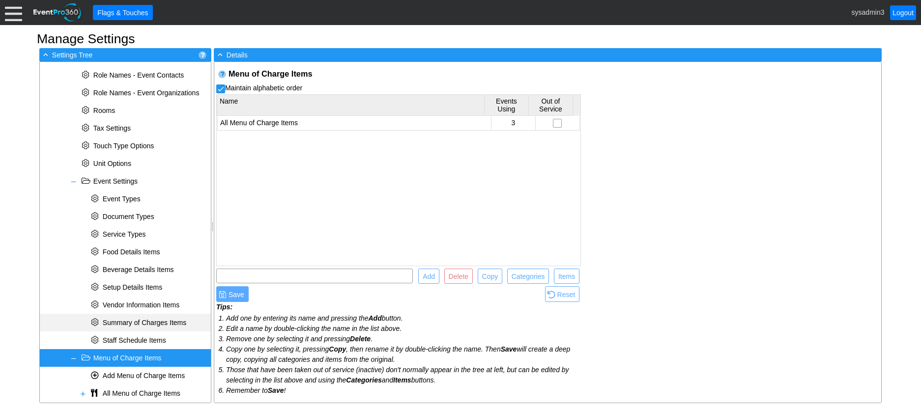
click at [150, 321] on span "Summary of Charges Items" at bounding box center [145, 323] width 84 height 8
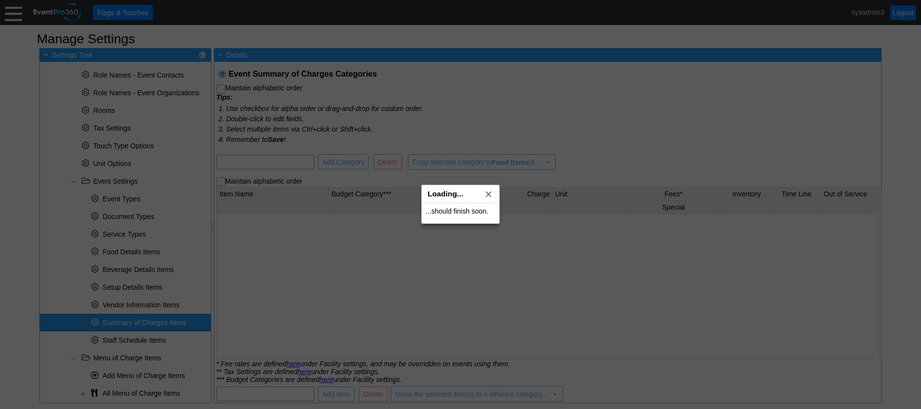
checkbox input "true"
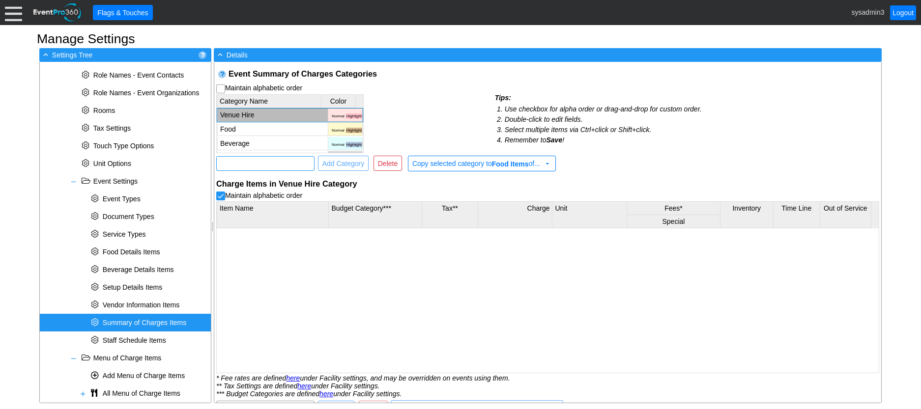
click at [263, 166] on input "text" at bounding box center [265, 164] width 91 height 14
type input "Bond"
click at [338, 160] on span "Add Category" at bounding box center [343, 164] width 46 height 10
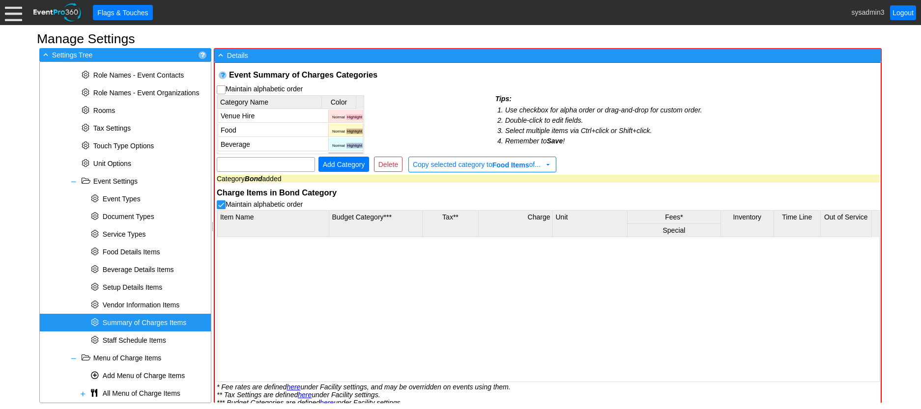
scroll to position [34, 0]
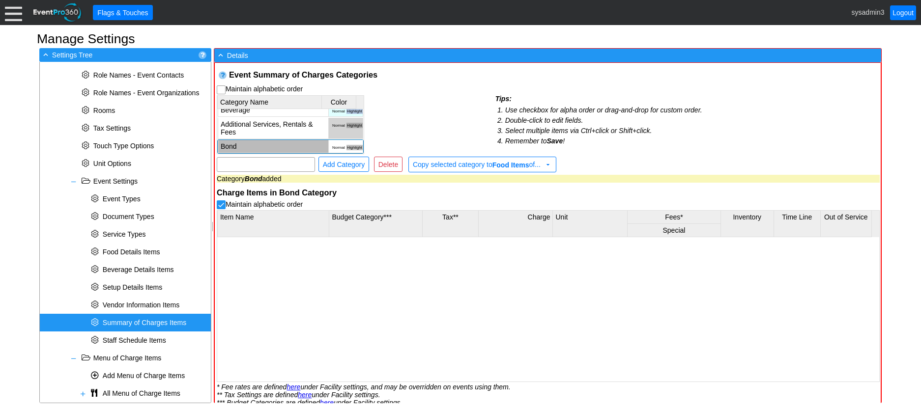
click at [346, 147] on span "Highlight" at bounding box center [354, 147] width 16 height 5
click at [333, 147] on span "Normal" at bounding box center [339, 147] width 14 height 5
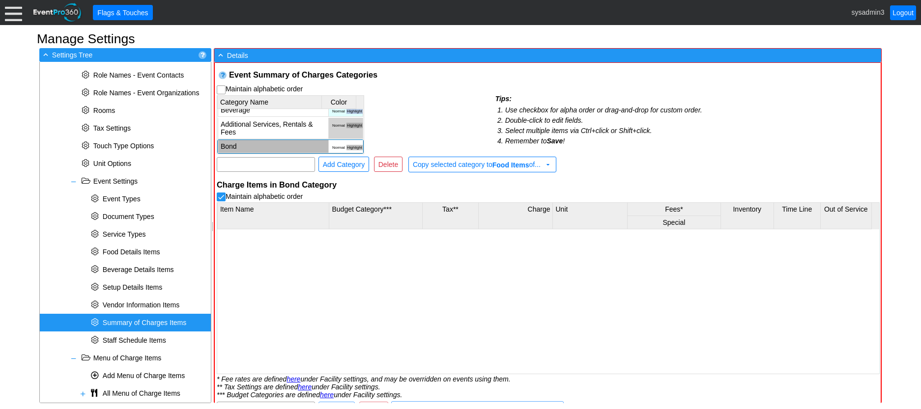
click at [338, 145] on td "Normal Highlight" at bounding box center [345, 146] width 34 height 13
click at [328, 143] on td "Normal Highlight" at bounding box center [345, 146] width 34 height 13
click at [338, 157] on img "gems_ColorPalette_0" at bounding box center [339, 160] width 9 height 9
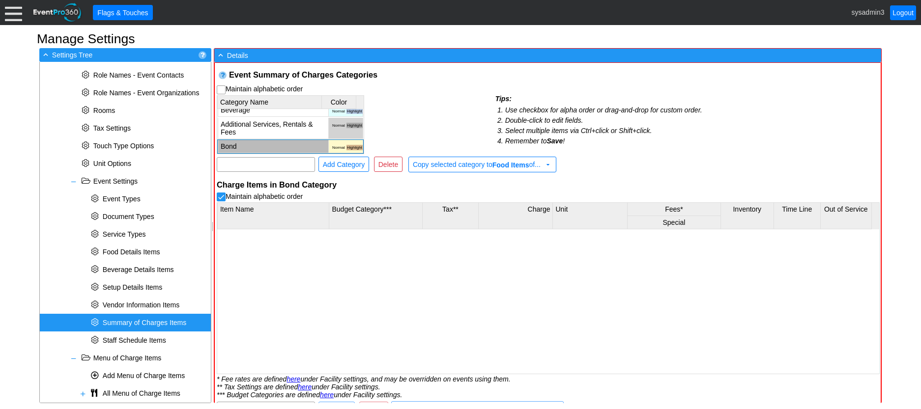
click at [413, 119] on td "Category Name Color Venue Hire Normal Highlight Food Normal Highlight Beverage …" at bounding box center [356, 124] width 279 height 60
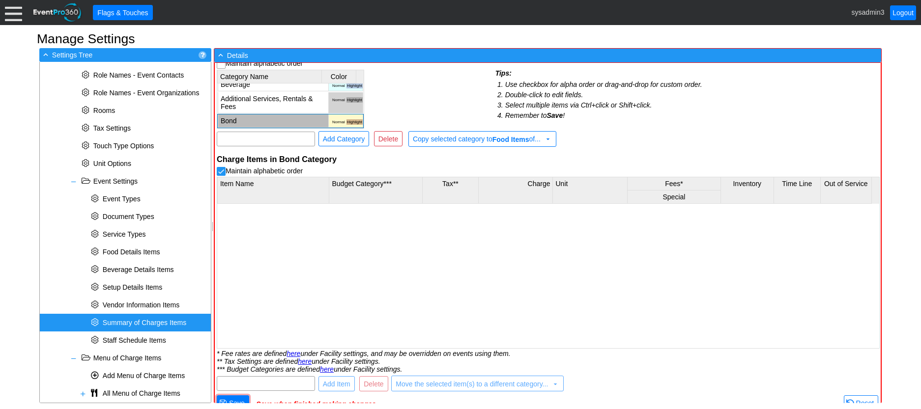
scroll to position [36, 0]
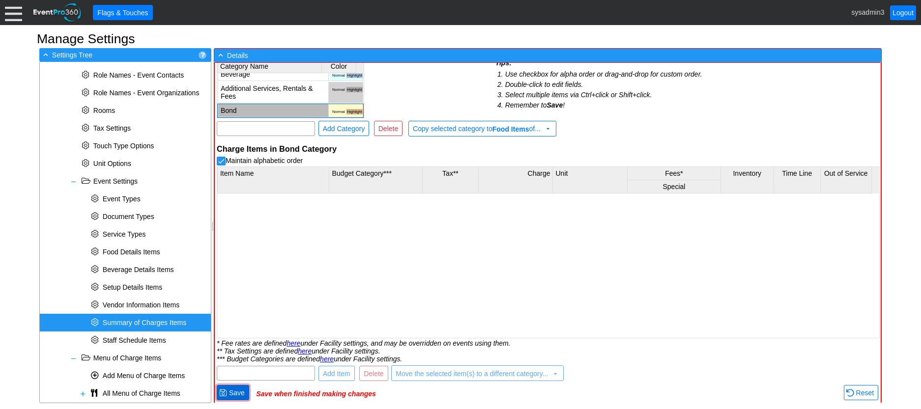
click at [234, 391] on span "Save" at bounding box center [237, 393] width 20 height 10
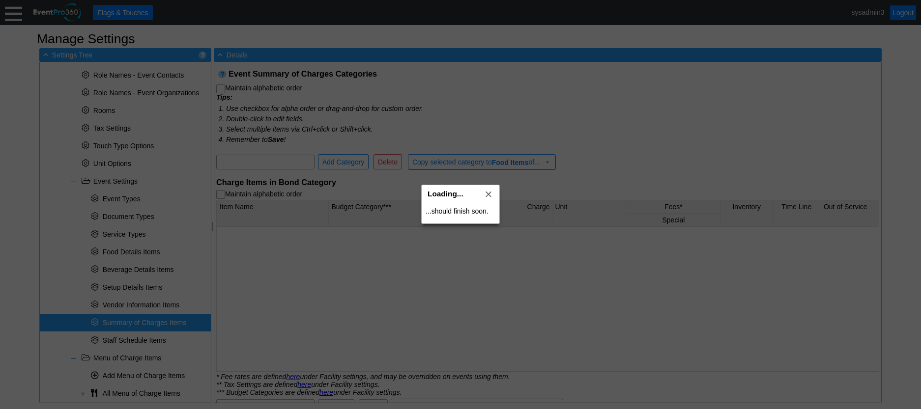
checkbox input "true"
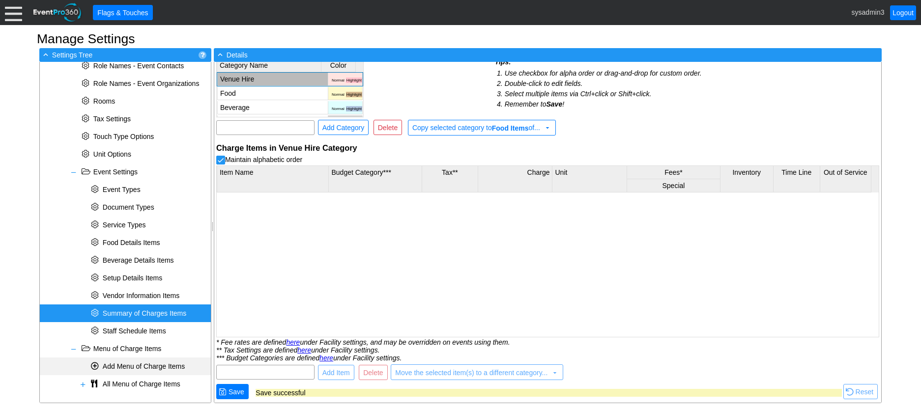
scroll to position [450, 0]
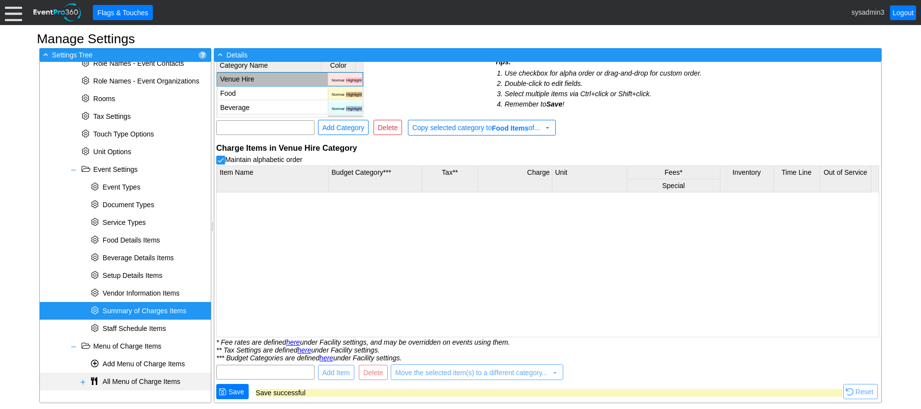
click at [83, 381] on span at bounding box center [83, 382] width 8 height 8
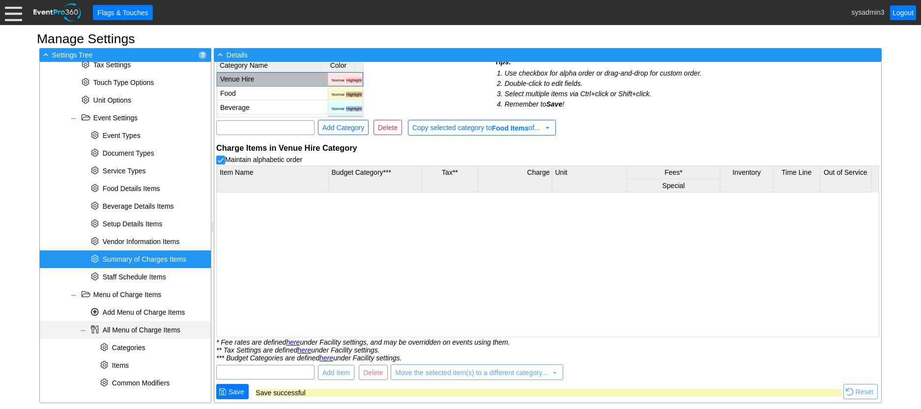
scroll to position [503, 0]
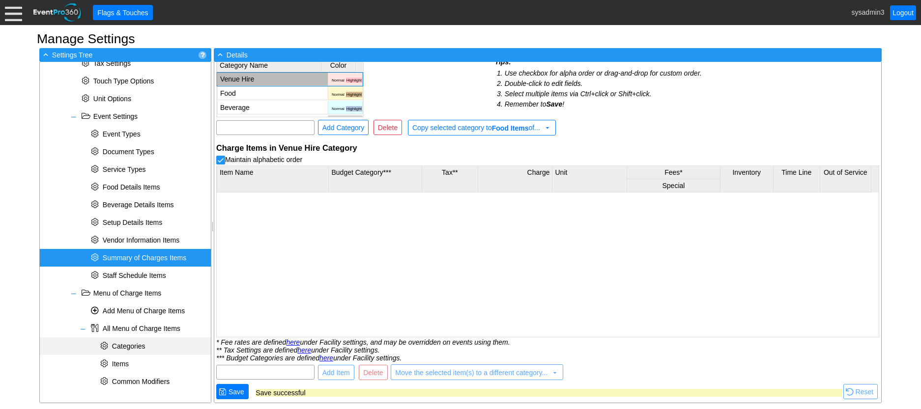
click at [122, 345] on span "Categories" at bounding box center [128, 346] width 33 height 8
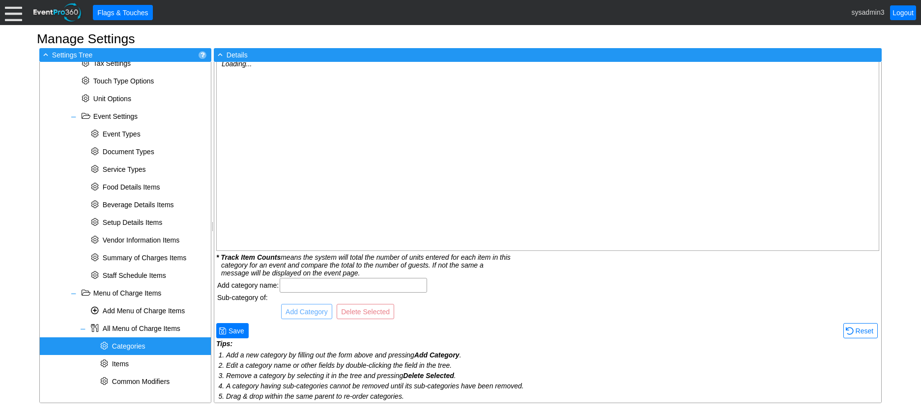
scroll to position [0, 0]
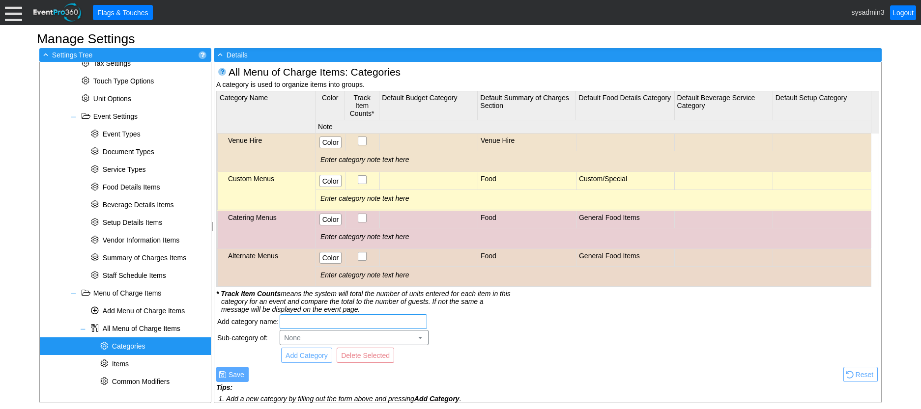
click at [318, 319] on input "text" at bounding box center [353, 322] width 141 height 14
type input "Bond"
click at [315, 358] on span "Add Category" at bounding box center [307, 356] width 46 height 10
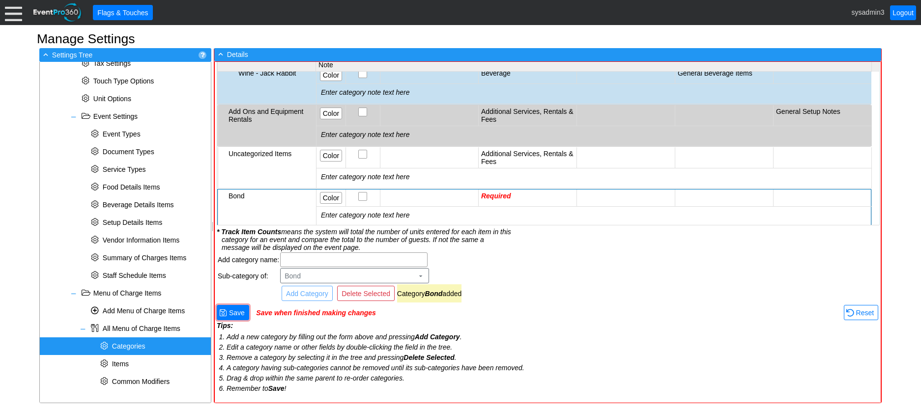
scroll to position [362, 0]
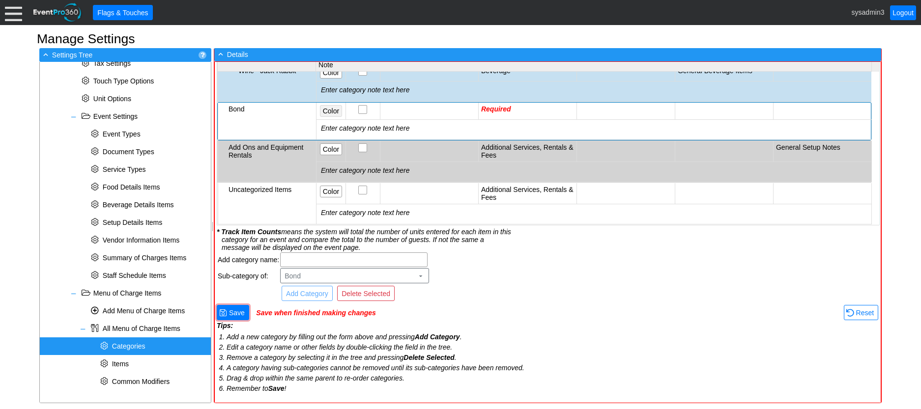
click at [334, 106] on span "Color" at bounding box center [331, 111] width 20 height 10
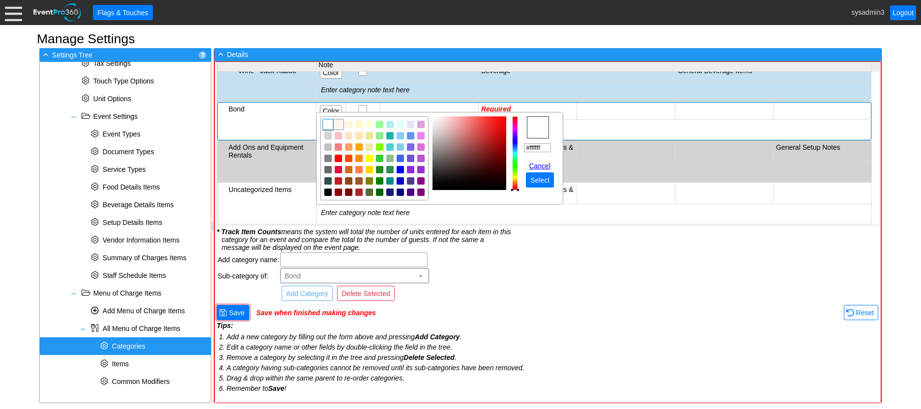
click at [337, 124] on img "focusNode" at bounding box center [338, 124] width 9 height 9
type input "#fff5ee"
click at [544, 182] on span "Select" at bounding box center [539, 180] width 23 height 10
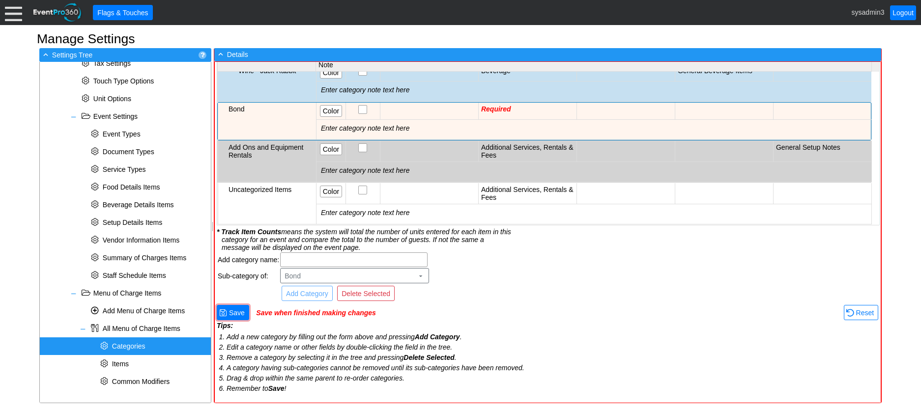
click at [534, 103] on td "Required" at bounding box center [527, 111] width 98 height 17
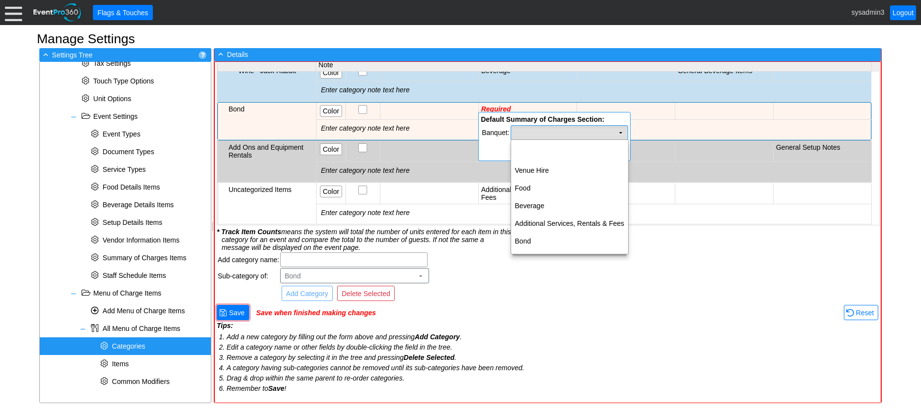
click at [561, 127] on td "Χ" at bounding box center [569, 133] width 117 height 14
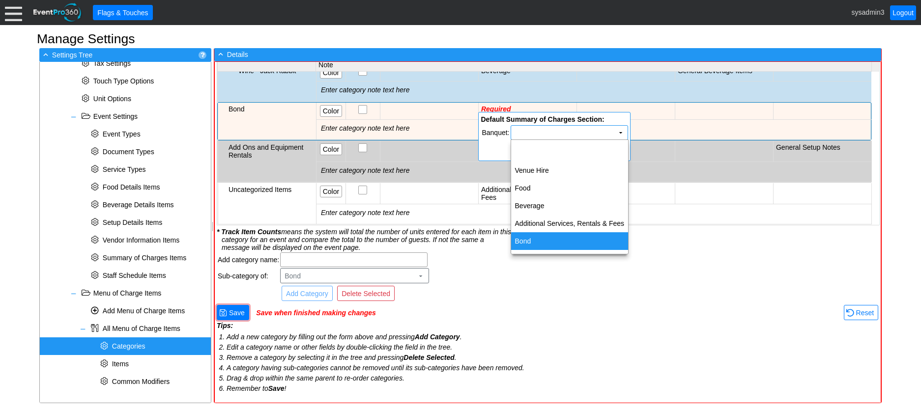
click at [535, 240] on td "Bond" at bounding box center [569, 241] width 117 height 18
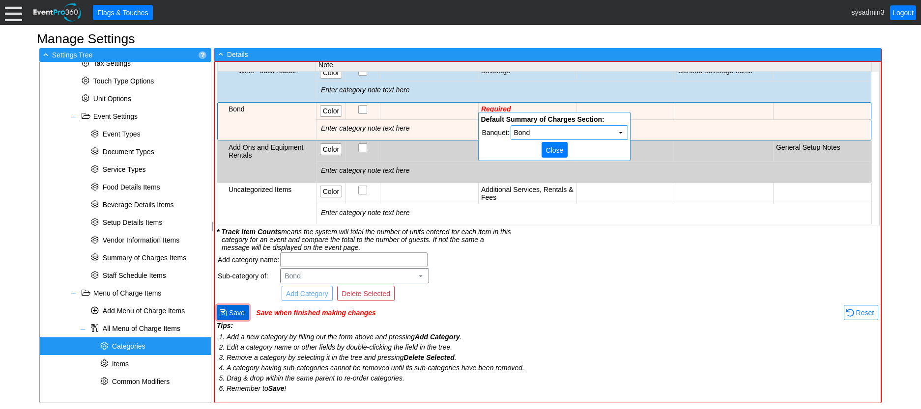
click at [241, 310] on span "Save" at bounding box center [237, 313] width 20 height 10
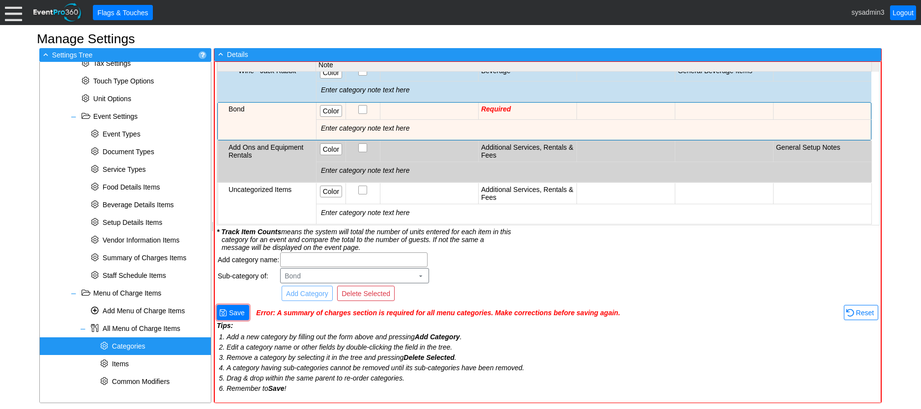
click at [511, 103] on td "Required" at bounding box center [527, 111] width 98 height 17
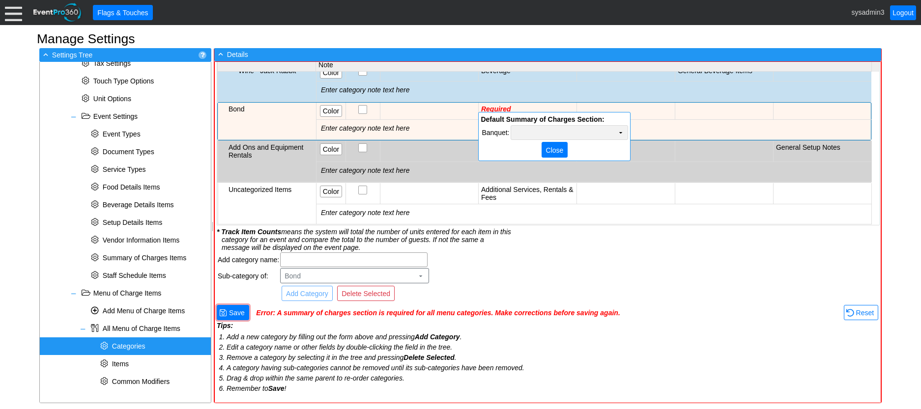
click at [548, 130] on td "Χ" at bounding box center [569, 133] width 117 height 14
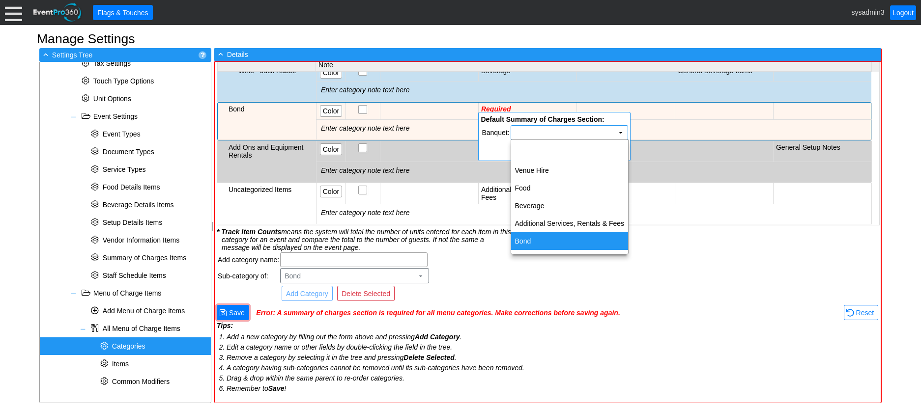
click at [524, 238] on td "Bond" at bounding box center [569, 241] width 117 height 18
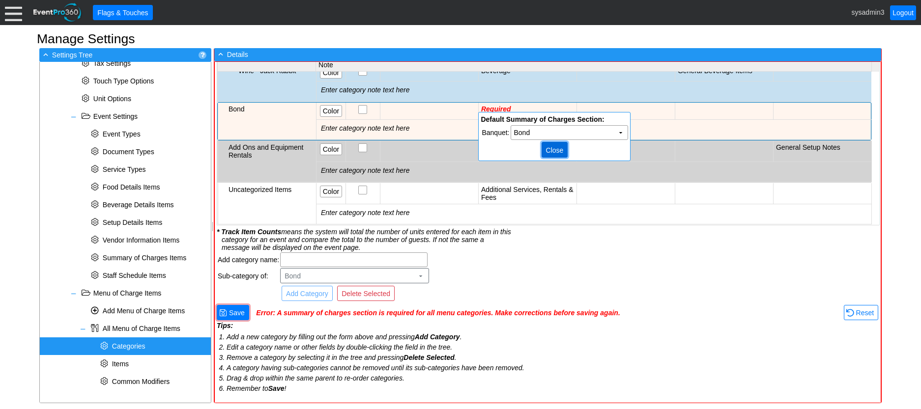
click at [556, 150] on span "Close" at bounding box center [555, 150] width 22 height 10
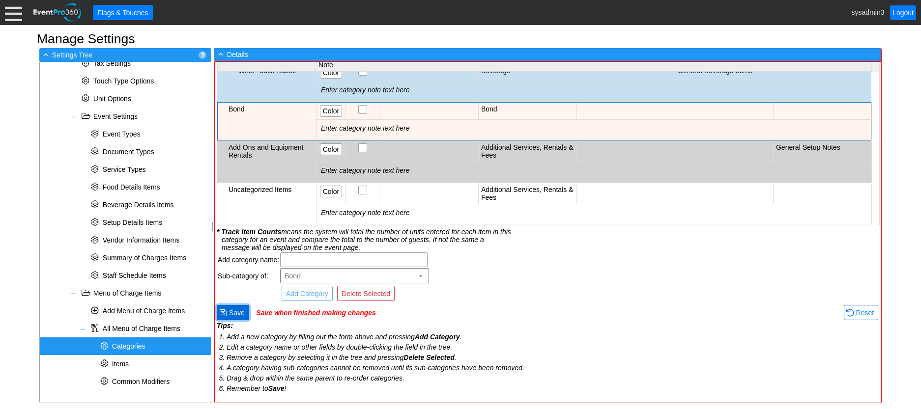
click at [237, 313] on span "Save" at bounding box center [237, 313] width 20 height 10
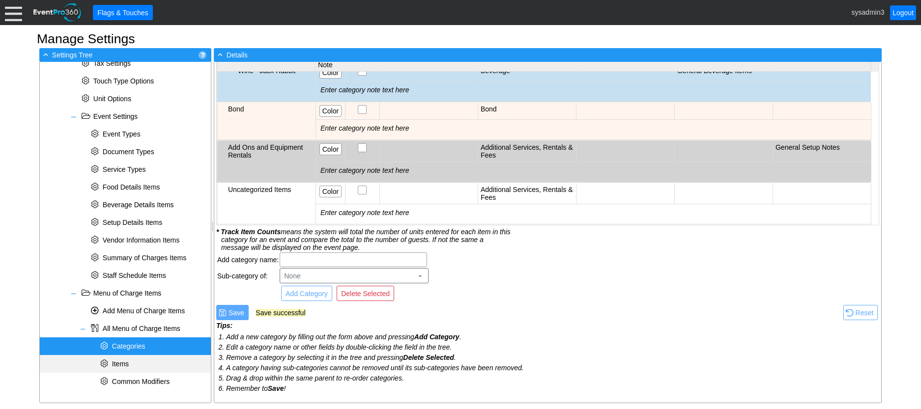
click at [124, 362] on span "Items" at bounding box center [120, 364] width 17 height 8
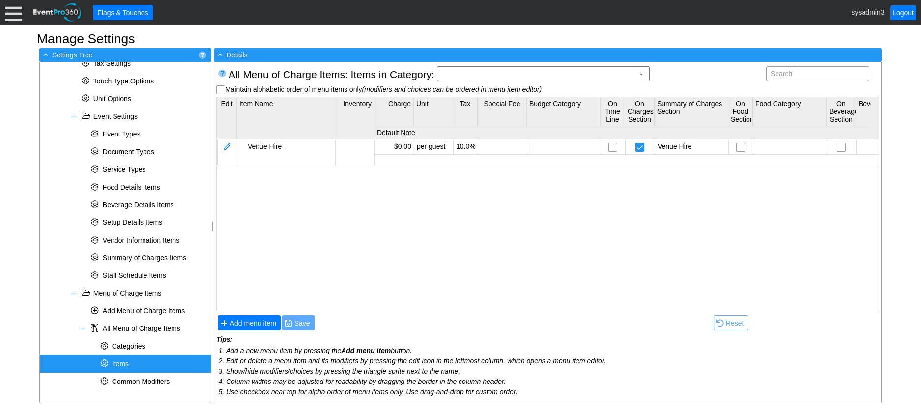
scroll to position [0, 0]
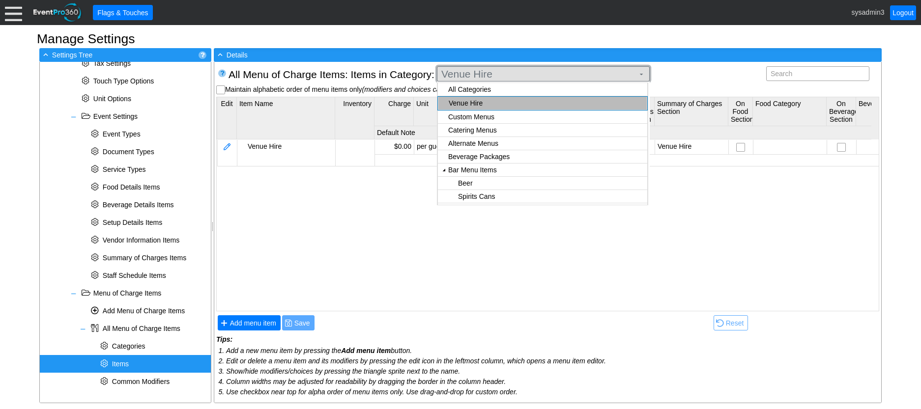
click at [493, 70] on span "Venue Hire" at bounding box center [537, 74] width 197 height 10
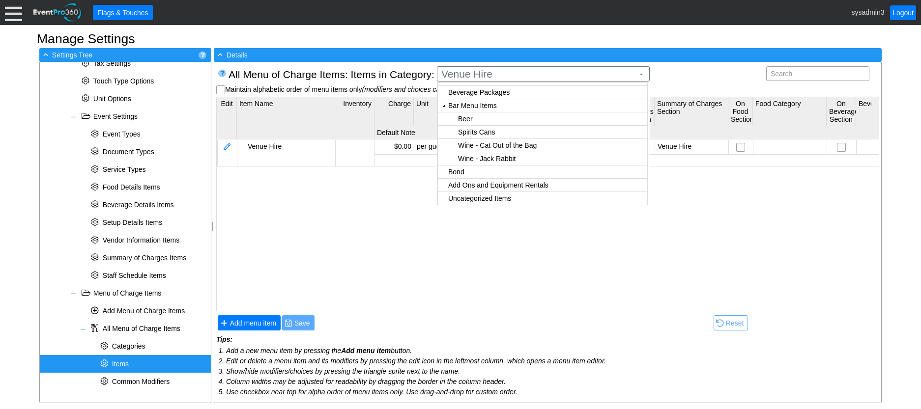
scroll to position [65, 0]
checkbox input "true"
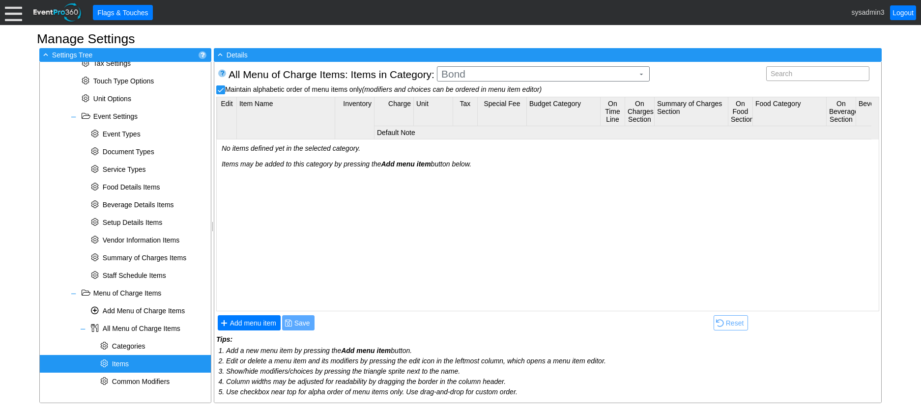
click at [468, 172] on body "Calendar of Events + New Event + Reports + Manage Contacts + Manage Organizatio…" at bounding box center [460, 204] width 921 height 409
click at [256, 321] on span "Add menu item" at bounding box center [253, 323] width 50 height 10
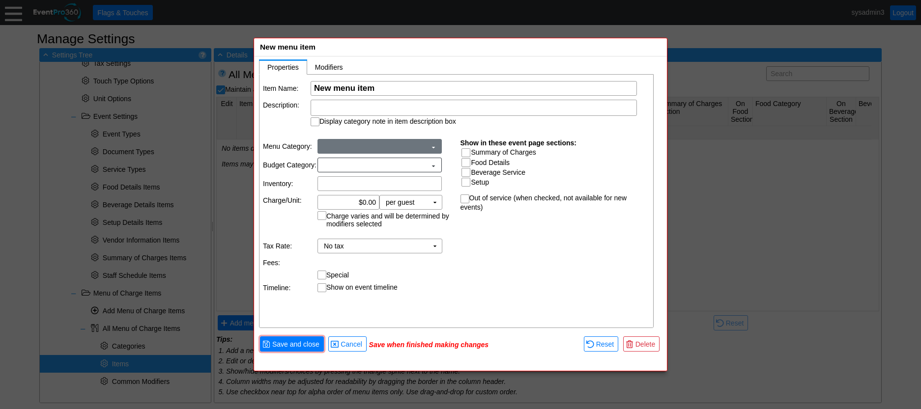
scroll to position [0, 0]
type input "Bond"
click at [465, 153] on input "Summary of Charges" at bounding box center [467, 154] width 10 height 10
checkbox input "true"
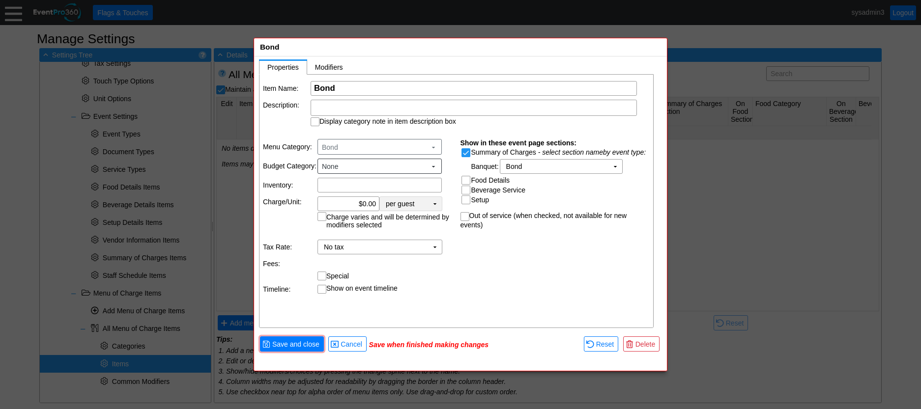
click at [436, 206] on td "▼" at bounding box center [435, 204] width 14 height 14
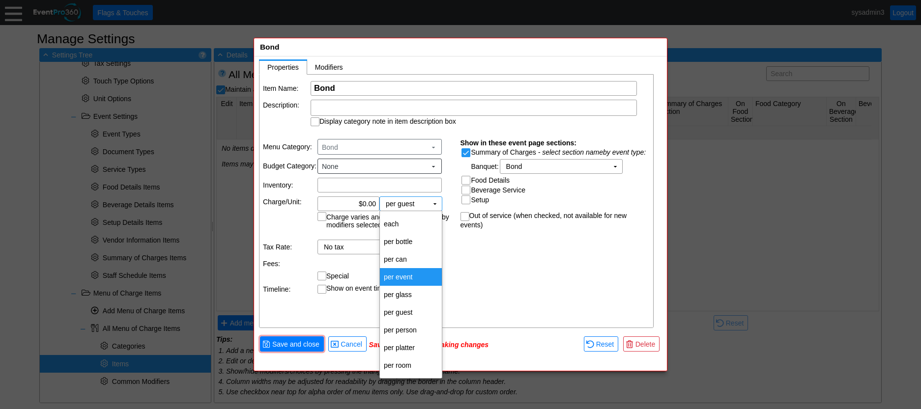
click at [407, 272] on td "per event" at bounding box center [411, 277] width 62 height 18
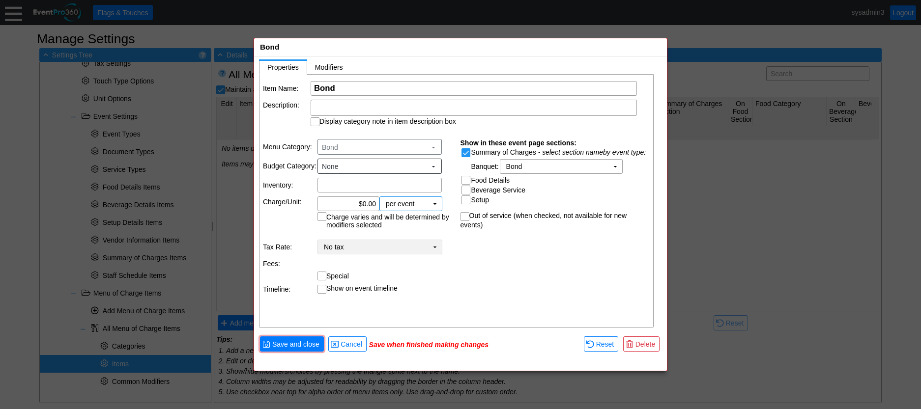
click at [414, 248] on td "No tax Χ" at bounding box center [373, 247] width 110 height 14
click at [483, 267] on div "Item Name: Χ Bond Name of the menu item Description: Display category note in i…" at bounding box center [456, 202] width 395 height 254
click at [305, 343] on span "Save and close" at bounding box center [295, 345] width 51 height 10
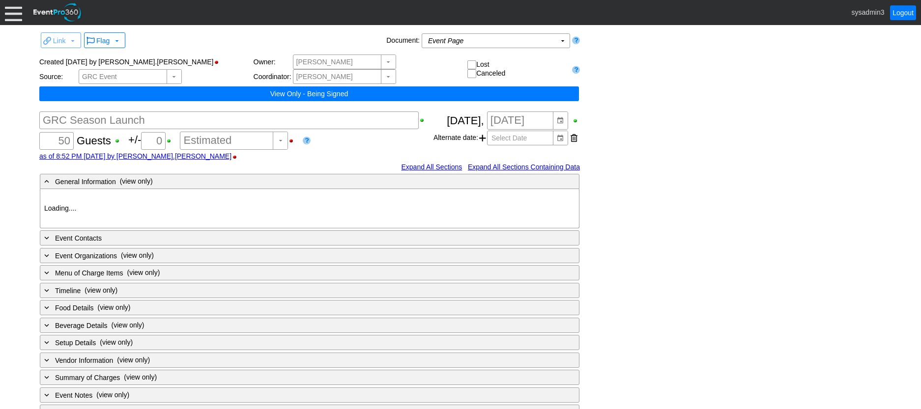
type input "Geelong Racing Club"
type input "GRC Function"
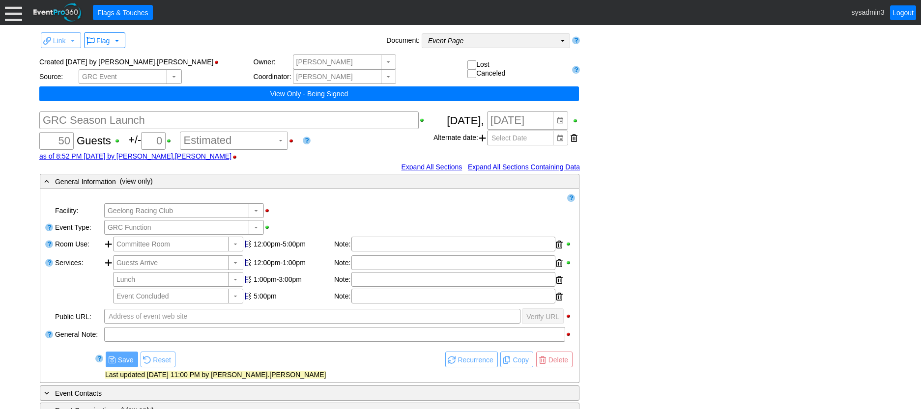
click at [547, 43] on td "Event Page Χ" at bounding box center [489, 41] width 134 height 14
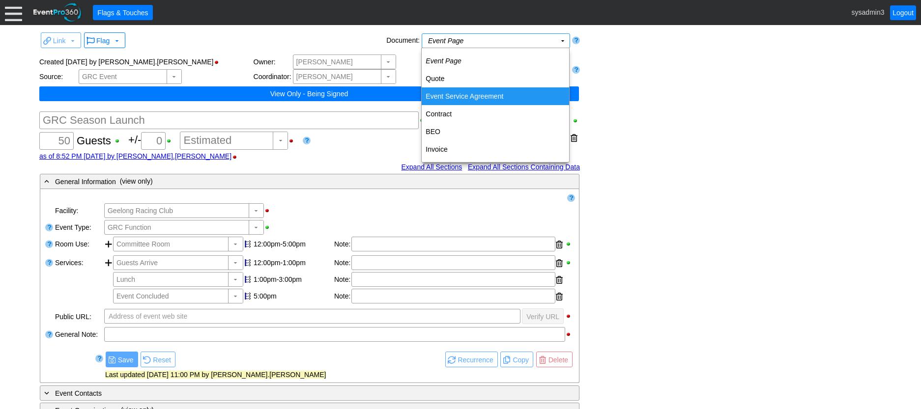
click at [494, 99] on td "Event Service Agreement" at bounding box center [495, 96] width 147 height 18
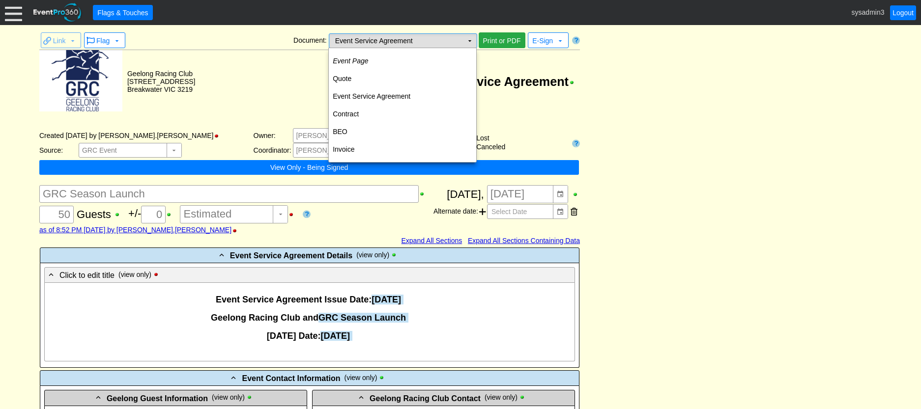
click at [451, 41] on td "Event Service Agreement Χ" at bounding box center [396, 41] width 134 height 14
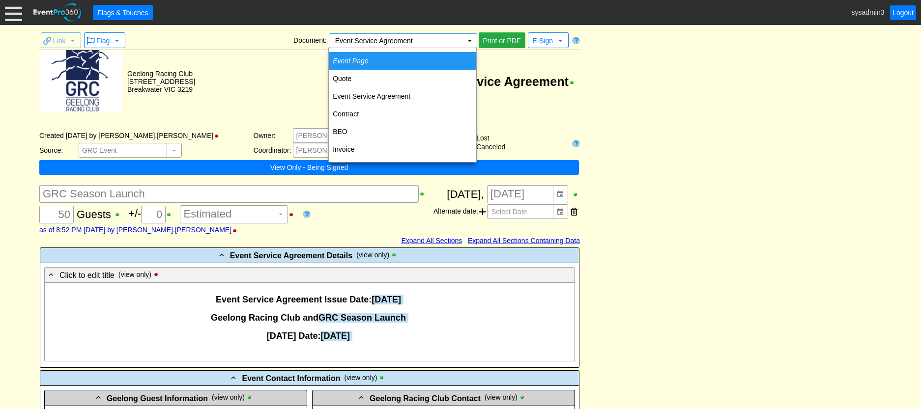
click at [358, 60] on icon "Event Page" at bounding box center [350, 61] width 35 height 8
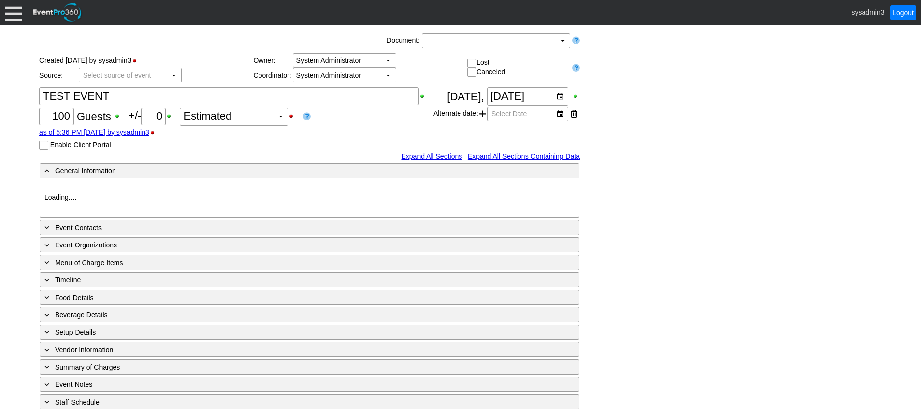
type input "Geelong Racing Club"
type input "Festival (Non-Raceday)"
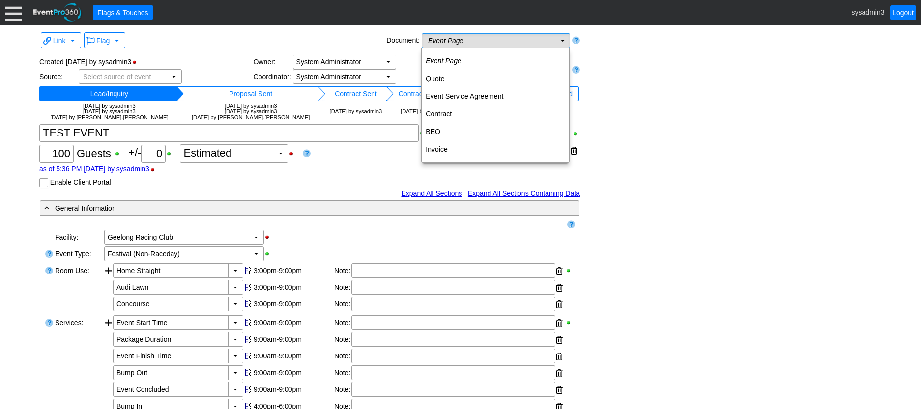
click at [513, 43] on td "Event Page Χ" at bounding box center [489, 41] width 134 height 14
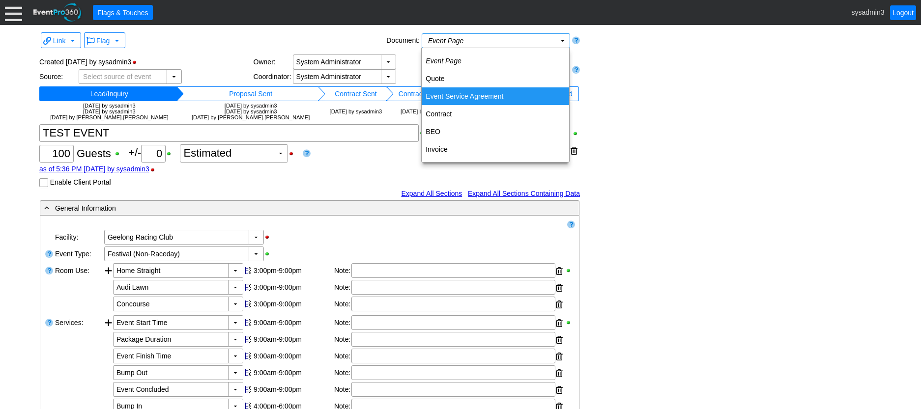
click at [484, 95] on td "Event Service Agreement" at bounding box center [495, 96] width 147 height 18
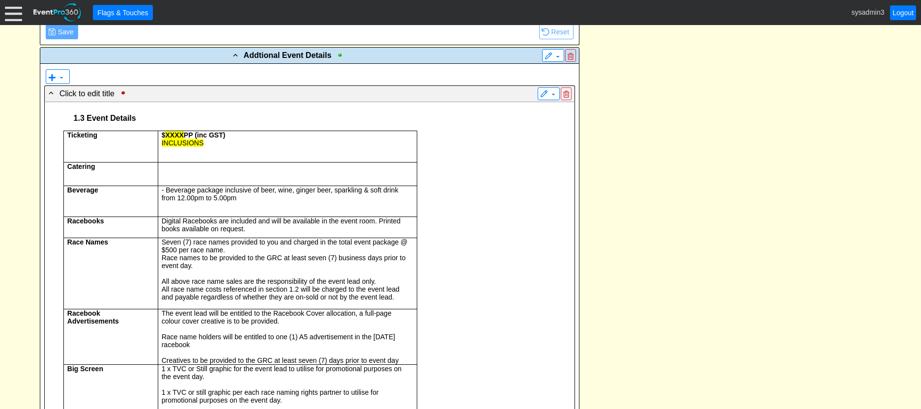
scroll to position [1376, 0]
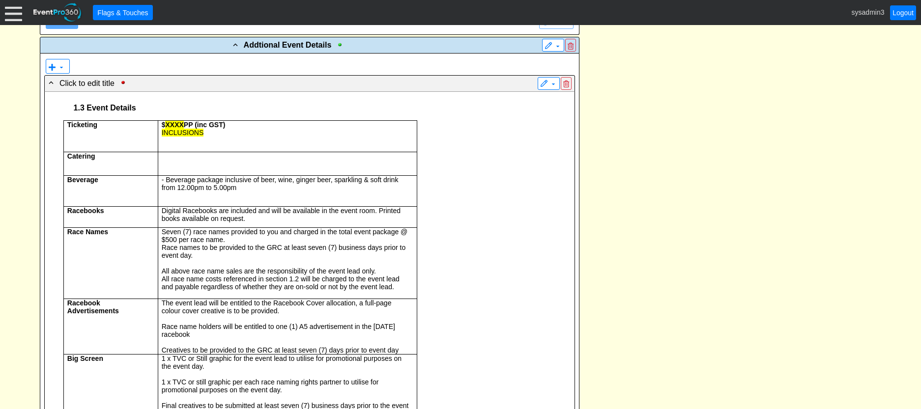
click at [212, 130] on p "INCLUSIONS" at bounding box center [287, 133] width 250 height 8
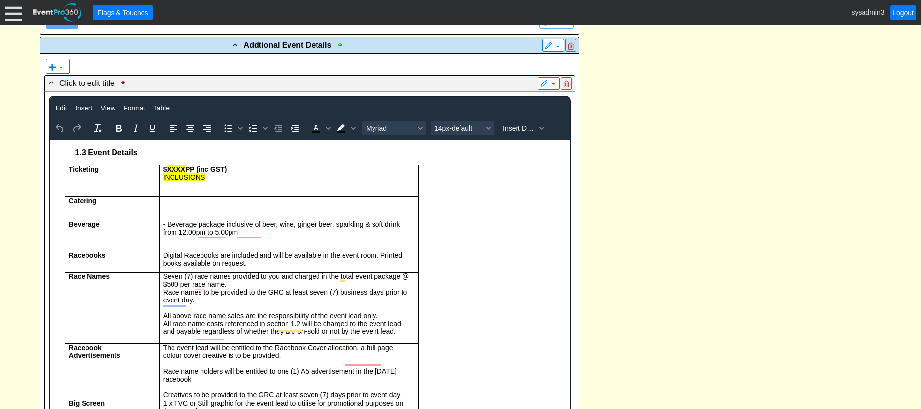
click at [195, 185] on td "$ XXXX PP (inc GST) INCLUSIONS" at bounding box center [288, 181] width 259 height 31
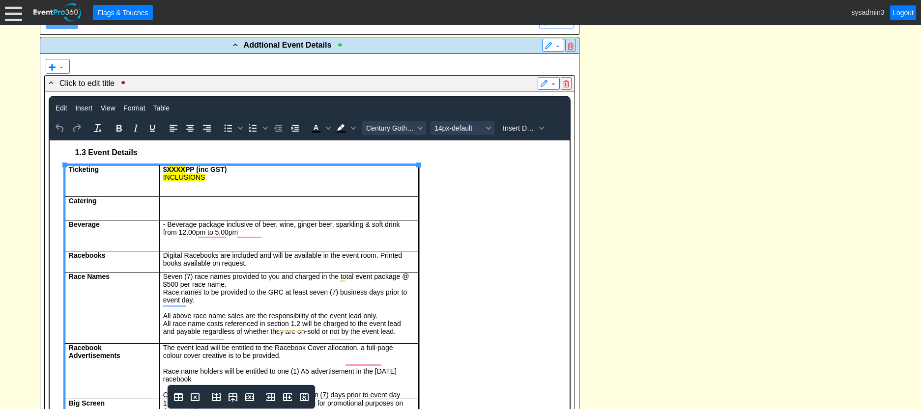
click at [208, 181] on p "INCLUSIONS" at bounding box center [288, 177] width 250 height 8
drag, startPoint x: 208, startPoint y: 181, endPoint x: 163, endPoint y: 171, distance: 46.2
click at [163, 171] on td "$ XXXX PP (inc GST) INCLUSIONS" at bounding box center [288, 181] width 259 height 31
click at [130, 174] on td "Ticketing" at bounding box center [111, 181] width 94 height 31
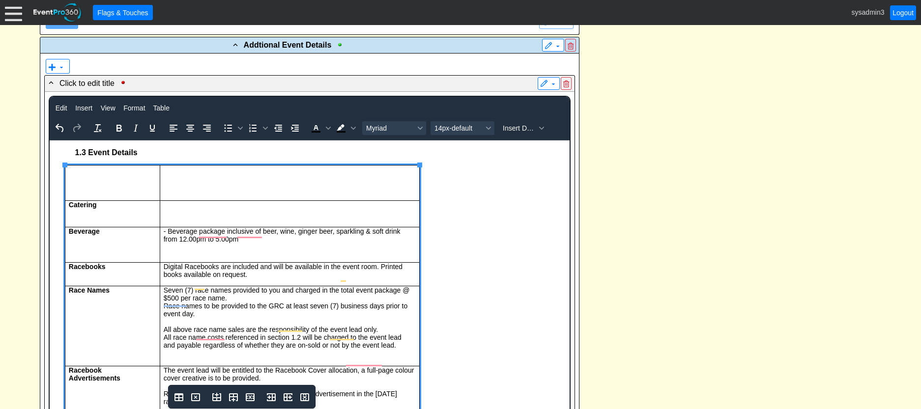
click at [132, 184] on td "To enrich screen reader interactions, please activate Accessibility in Grammarl…" at bounding box center [111, 183] width 95 height 35
click at [162, 187] on td "To enrich screen reader interactions, please activate Accessibility in Grammarl…" at bounding box center [288, 183] width 259 height 35
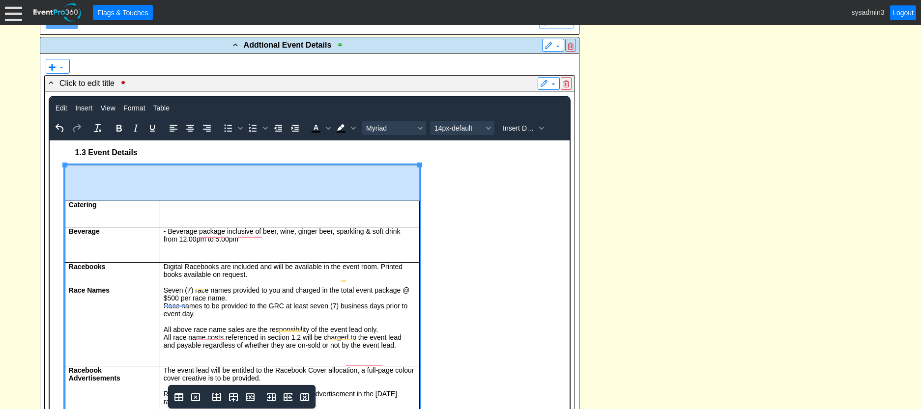
drag, startPoint x: 169, startPoint y: 184, endPoint x: 150, endPoint y: 178, distance: 19.0
click at [150, 178] on tr "To enrich screen reader interactions, please activate Accessibility in Grammarl…" at bounding box center [241, 183] width 354 height 35
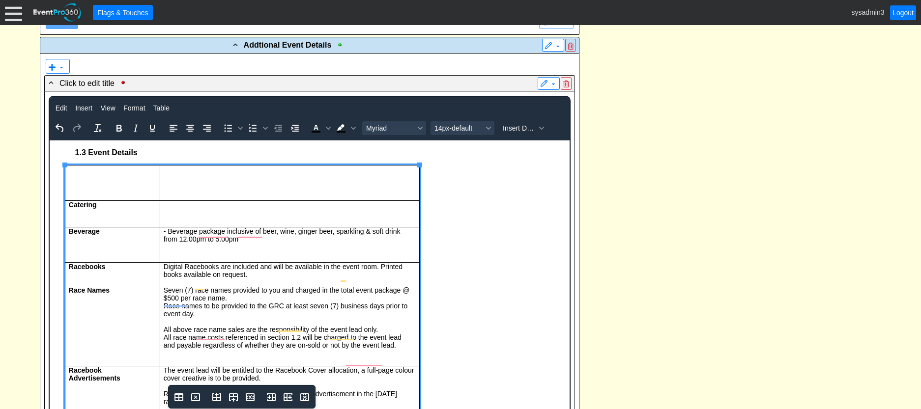
click at [172, 181] on td "To enrich screen reader interactions, please activate Accessibility in Grammarl…" at bounding box center [288, 183] width 259 height 35
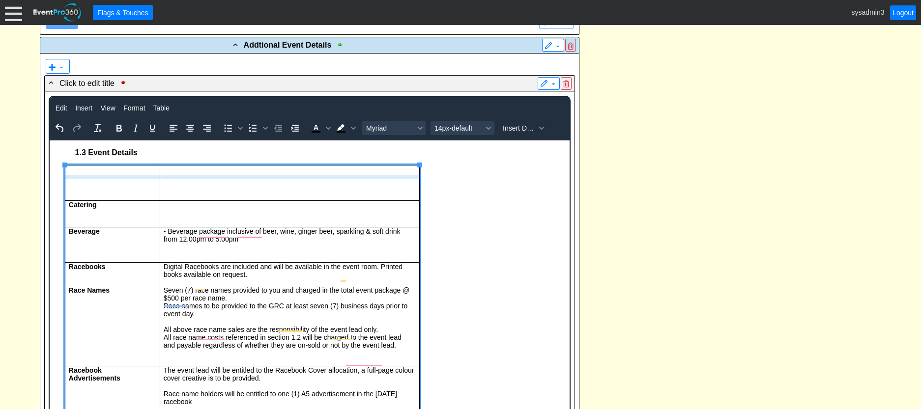
drag, startPoint x: 170, startPoint y: 198, endPoint x: 173, endPoint y: 177, distance: 20.4
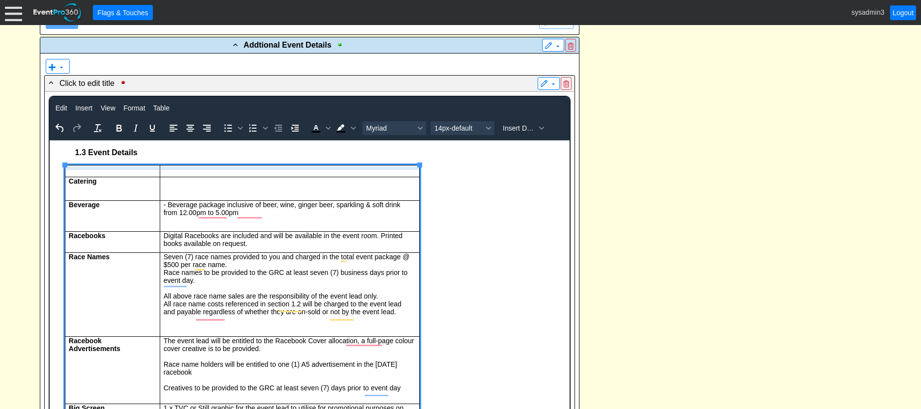
drag, startPoint x: 173, startPoint y: 177, endPoint x: 175, endPoint y: 168, distance: 9.5
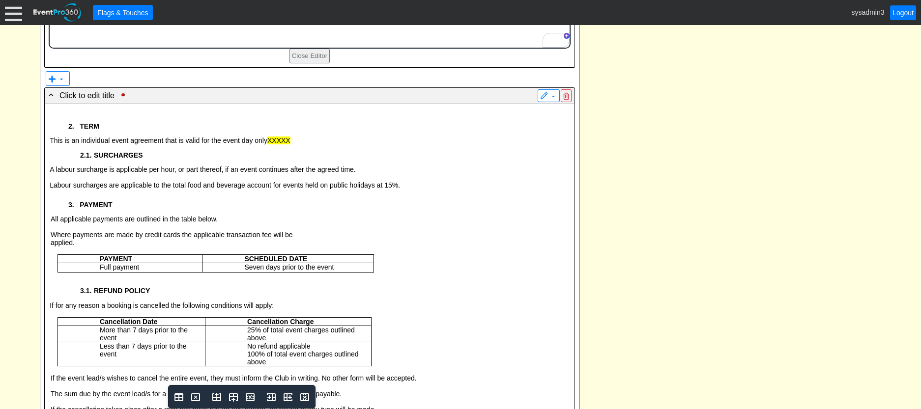
scroll to position [0, 0]
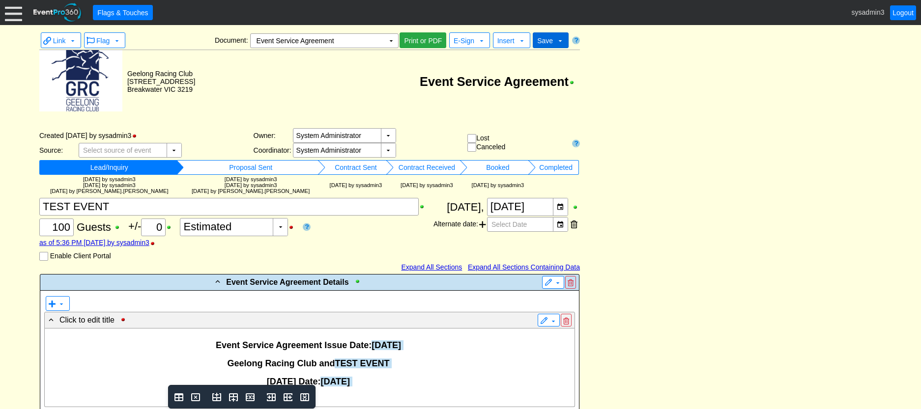
click at [544, 41] on span "Save" at bounding box center [545, 41] width 16 height 8
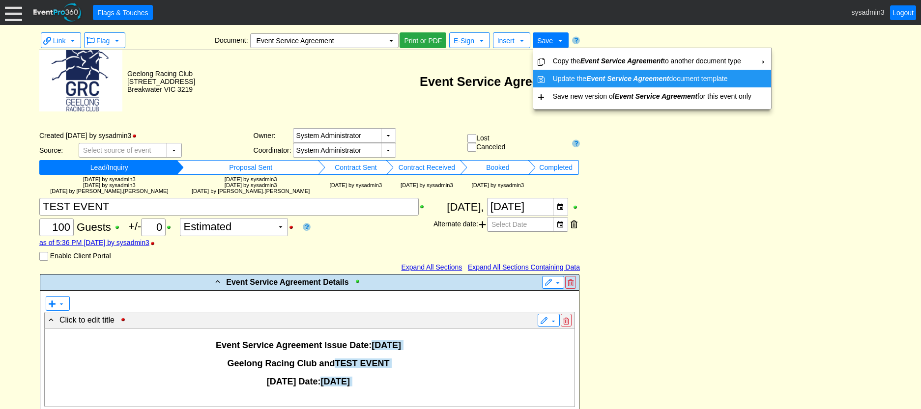
click at [555, 74] on td "Update the Event Service Agreement document template" at bounding box center [652, 79] width 206 height 18
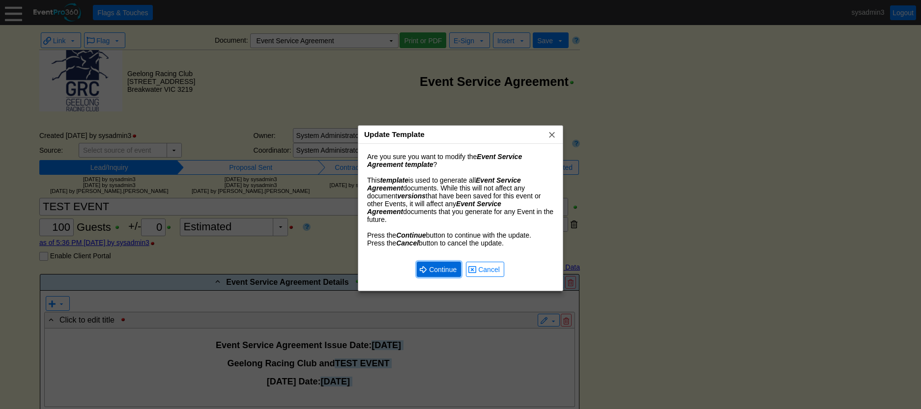
click at [442, 265] on span "Continue" at bounding box center [442, 270] width 31 height 10
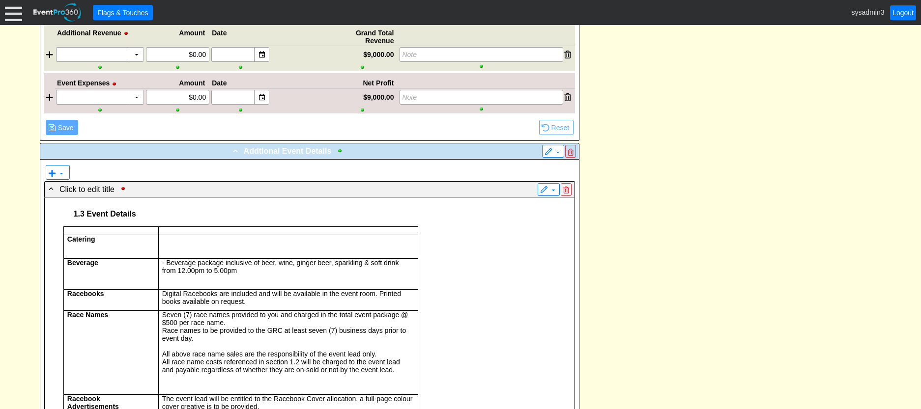
click at [286, 153] on span "Addtional Event Details" at bounding box center [288, 151] width 88 height 8
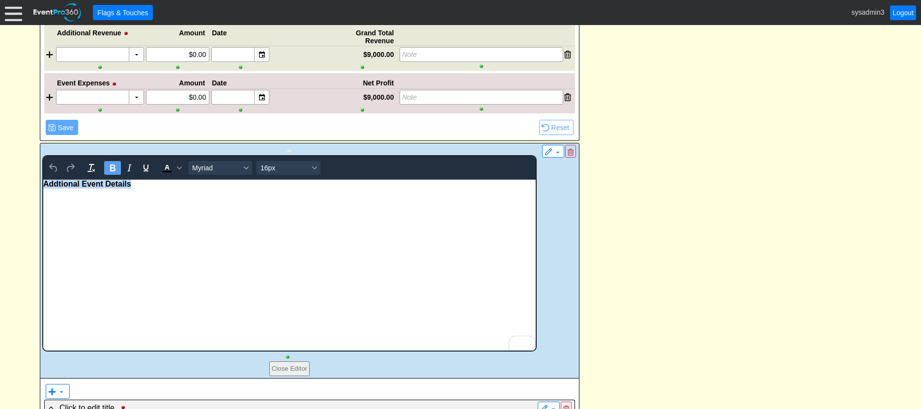
drag, startPoint x: 176, startPoint y: 187, endPoint x: 55, endPoint y: 357, distance: 208.9
click at [43, 179] on html "Addtional Event Details" at bounding box center [289, 264] width 492 height 171
drag, startPoint x: 731, startPoint y: 200, endPoint x: 724, endPoint y: 199, distance: 7.5
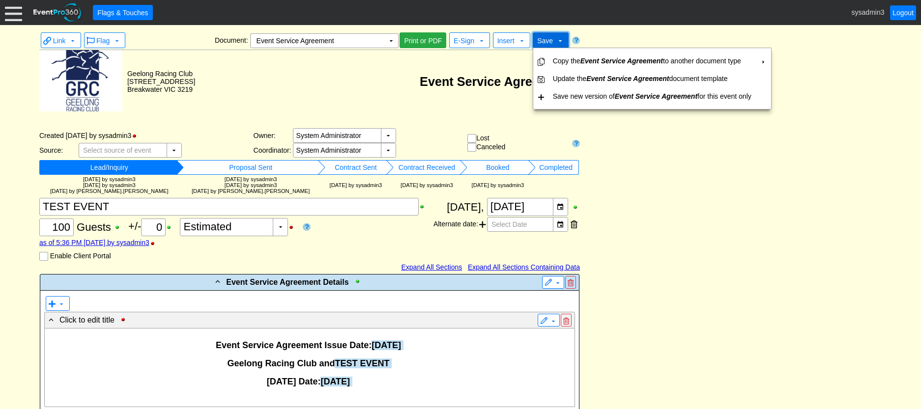
click at [552, 44] on span "Save" at bounding box center [545, 41] width 16 height 8
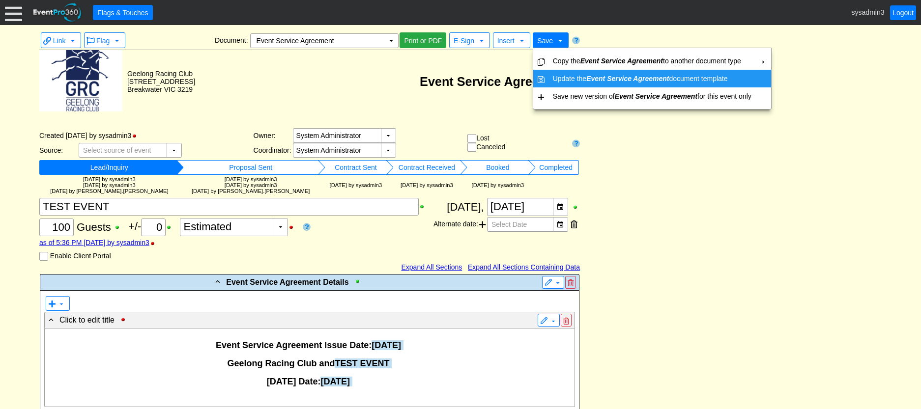
click at [561, 81] on td "Update the Event Service Agreement document template" at bounding box center [652, 79] width 206 height 18
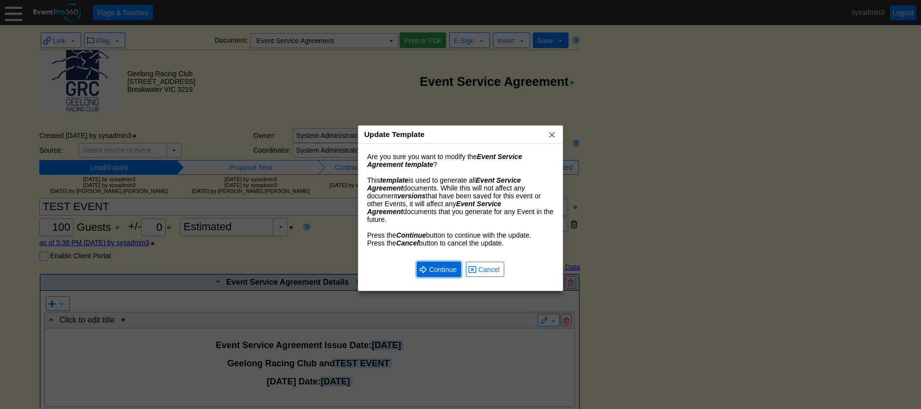
click at [435, 265] on span "Continue" at bounding box center [442, 270] width 31 height 10
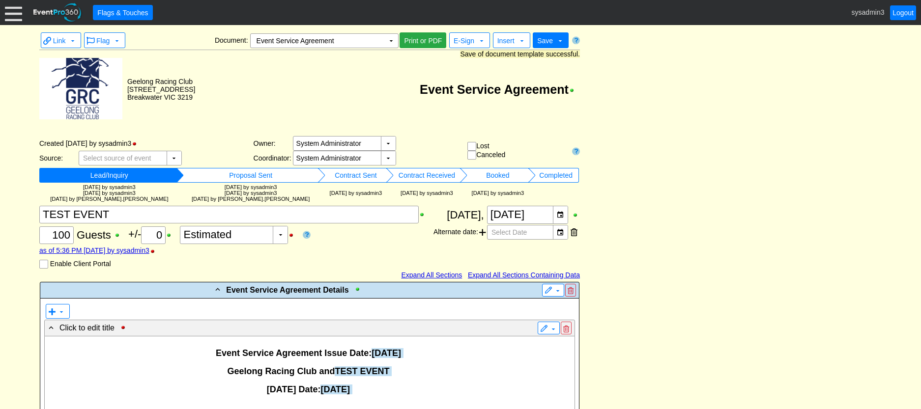
drag, startPoint x: 445, startPoint y: 259, endPoint x: 457, endPoint y: 263, distance: 12.4
drag, startPoint x: 457, startPoint y: 263, endPoint x: 744, endPoint y: 215, distance: 290.9
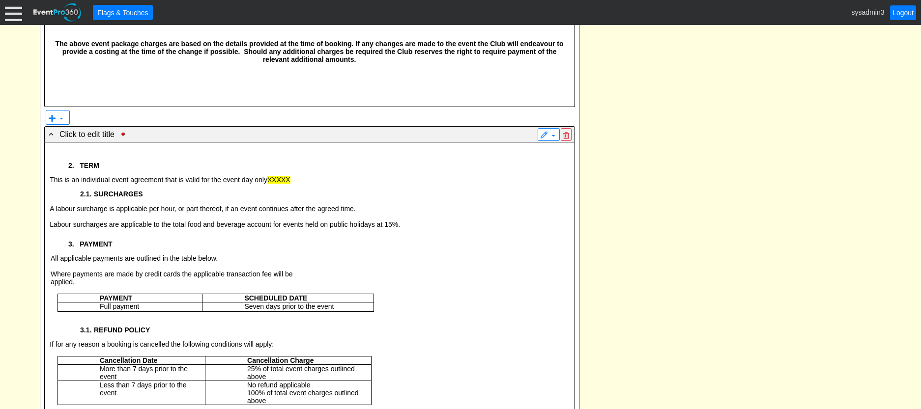
click at [290, 184] on span "XXXXX" at bounding box center [278, 180] width 23 height 8
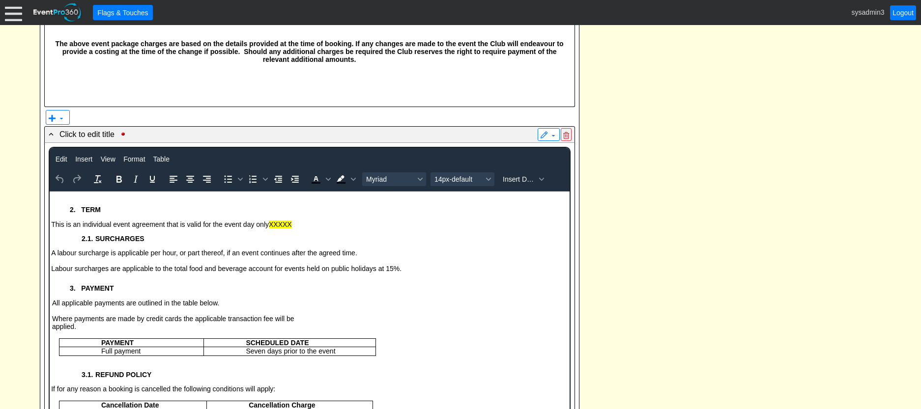
click at [316, 226] on p "This is an individual event agreement that is valid for the event day only XXXXX" at bounding box center [299, 225] width 536 height 8
click at [522, 181] on span "Insert Data" at bounding box center [519, 179] width 33 height 8
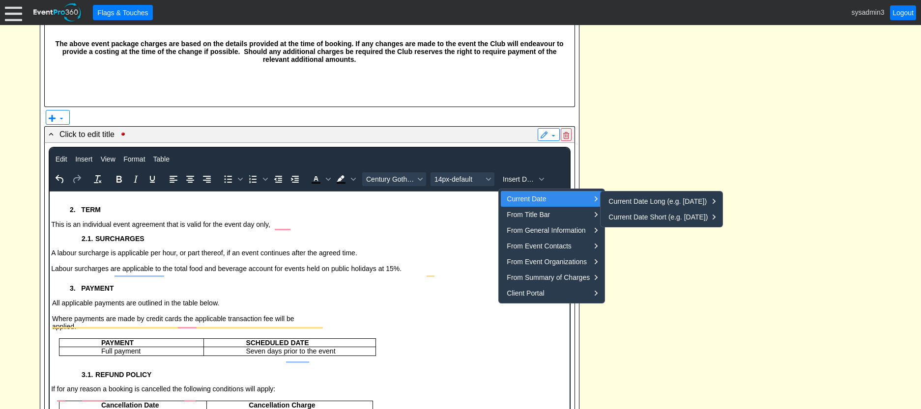
drag, startPoint x: 522, startPoint y: 181, endPoint x: 514, endPoint y: 199, distance: 20.3
click at [514, 199] on div "Current Date" at bounding box center [548, 199] width 83 height 12
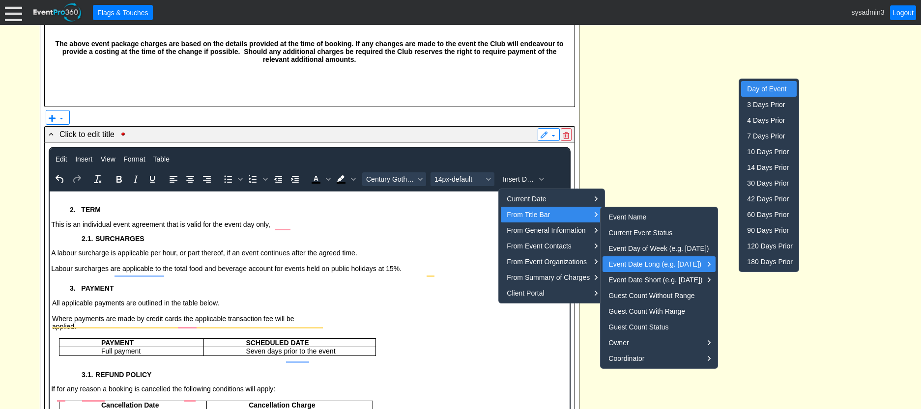
click at [769, 89] on div "Day of Event" at bounding box center [770, 89] width 46 height 12
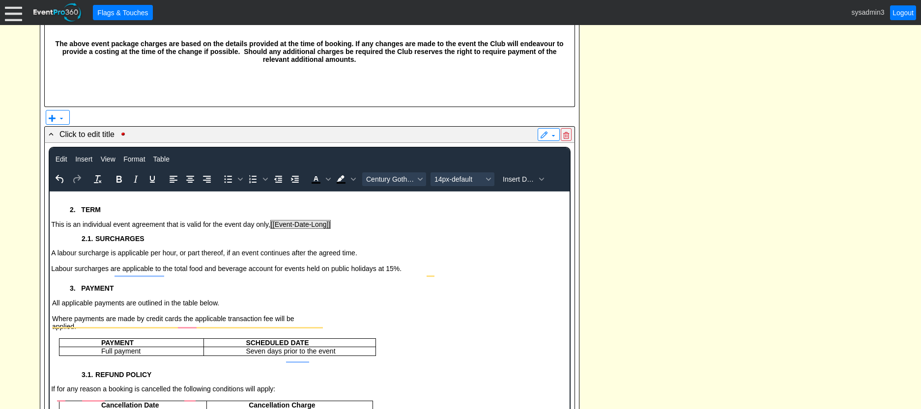
click at [684, 216] on div "- Event Service Agreement Details ▼ ▼ - Click to edit title ▼ Event Service Agr…" at bounding box center [460, 257] width 847 height 3687
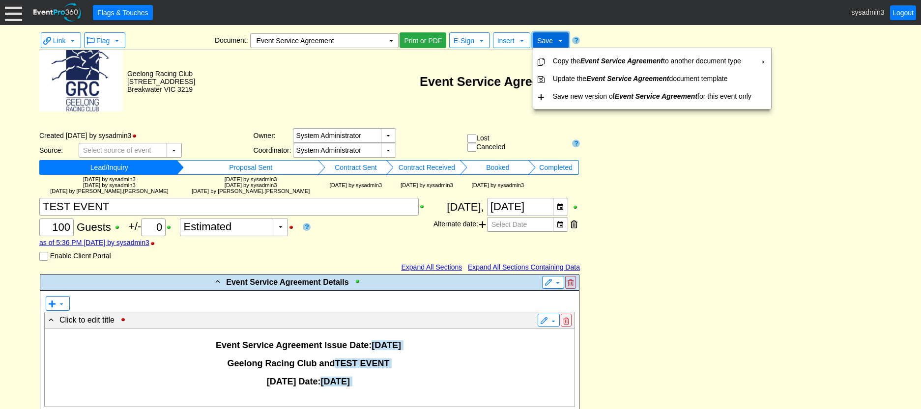
click at [548, 40] on span "Save" at bounding box center [545, 41] width 16 height 8
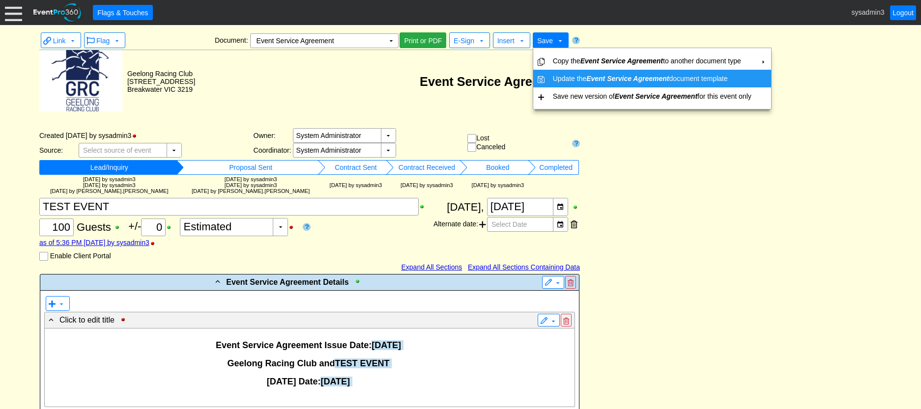
click at [562, 76] on td "Update the Event Service Agreement document template" at bounding box center [652, 79] width 206 height 18
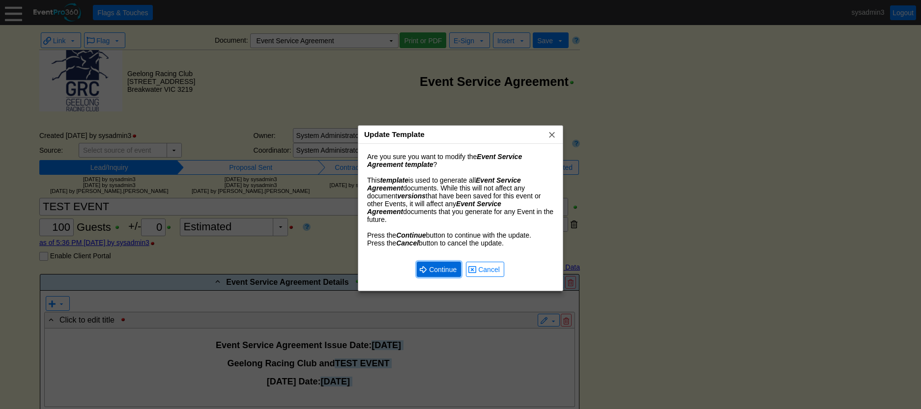
click at [436, 265] on span "Continue" at bounding box center [442, 270] width 31 height 10
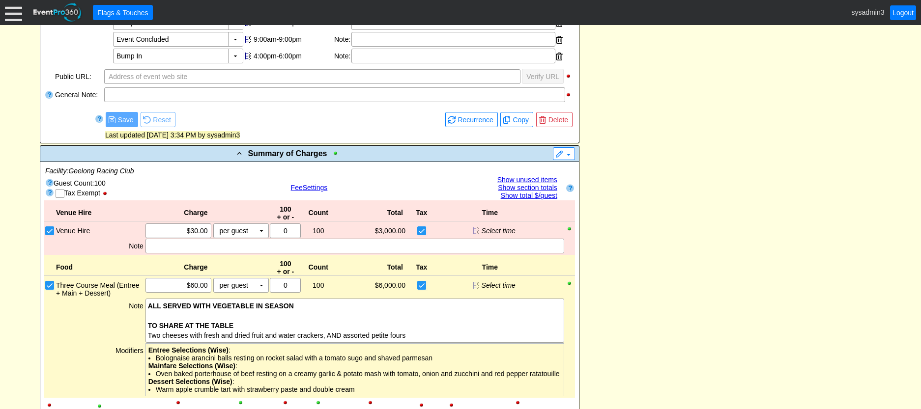
scroll to position [809, 0]
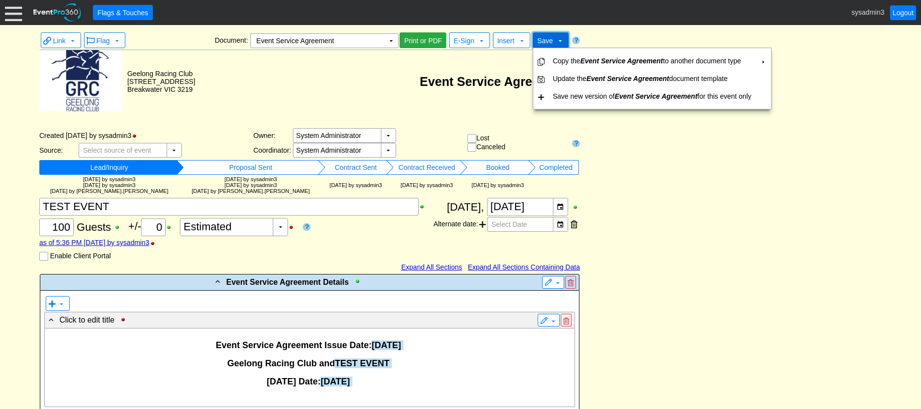
click at [549, 42] on span "Save" at bounding box center [545, 41] width 16 height 8
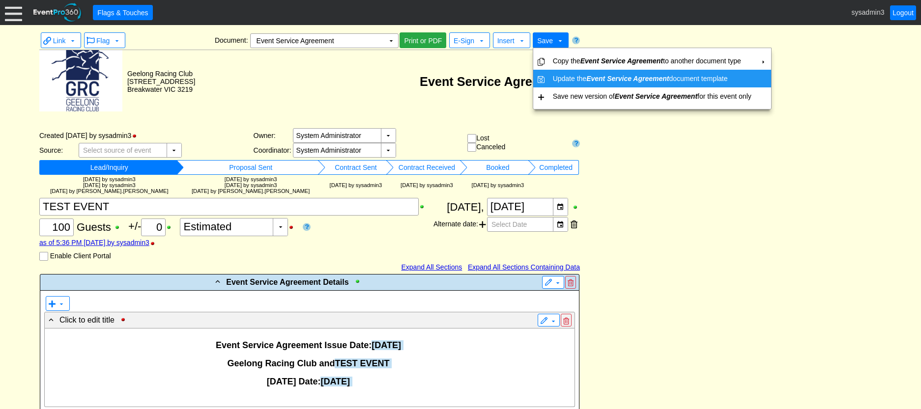
click at [561, 79] on td "Update the Event Service Agreement document template" at bounding box center [652, 79] width 206 height 18
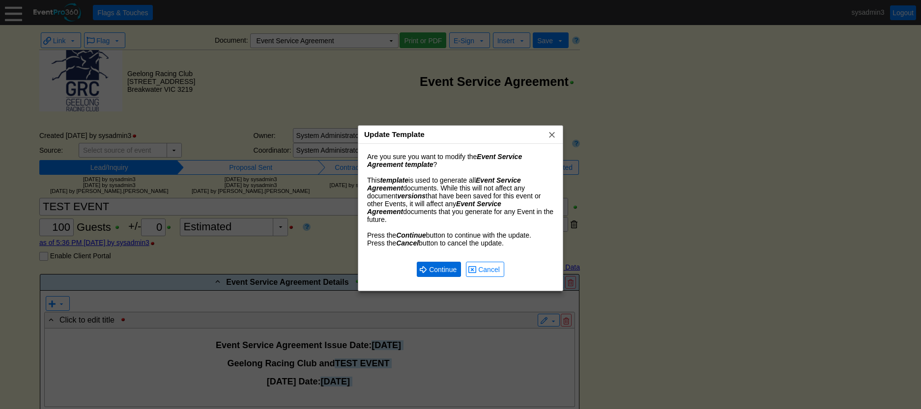
click at [446, 265] on span "Continue" at bounding box center [442, 270] width 31 height 10
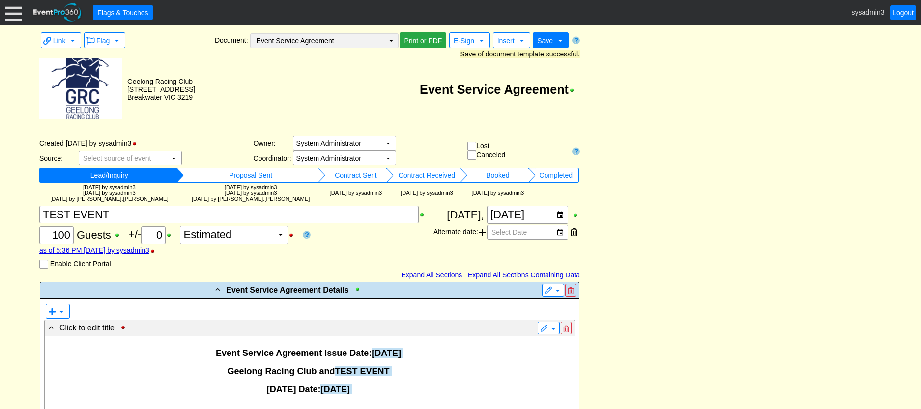
click at [391, 43] on td "▼" at bounding box center [391, 41] width 14 height 14
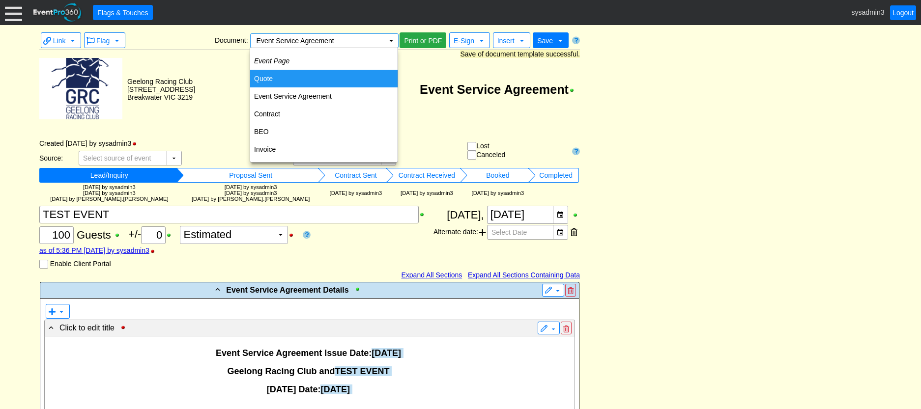
click at [280, 82] on td "Quote" at bounding box center [323, 79] width 147 height 18
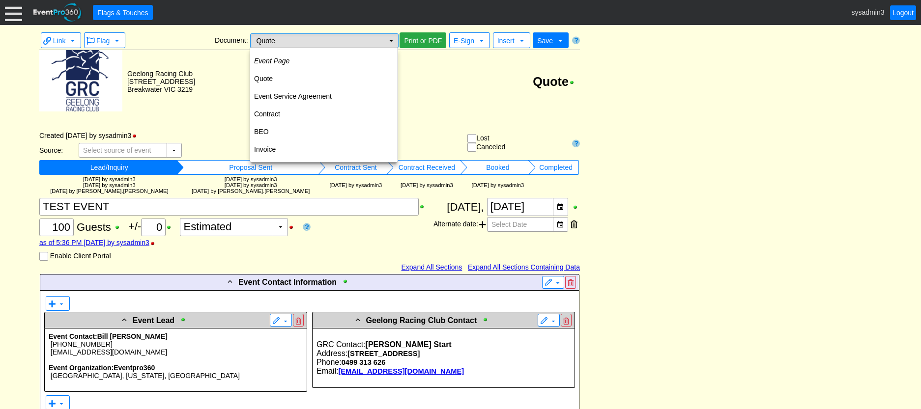
click at [391, 38] on td "▼" at bounding box center [391, 41] width 14 height 14
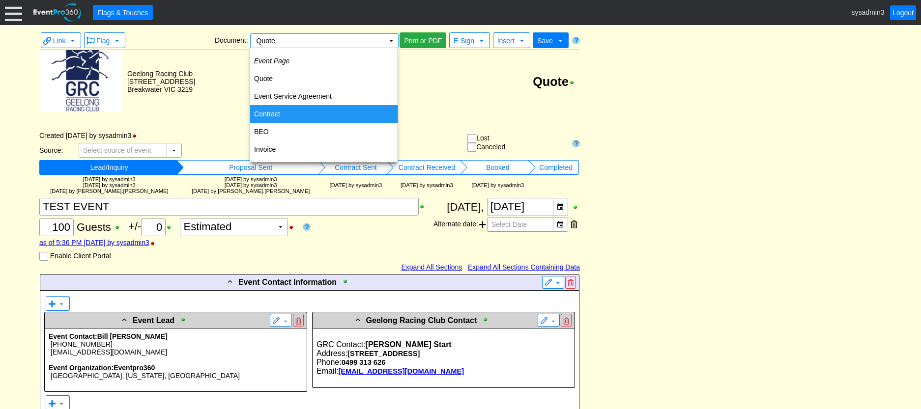
click at [289, 112] on td "Contract" at bounding box center [323, 114] width 147 height 18
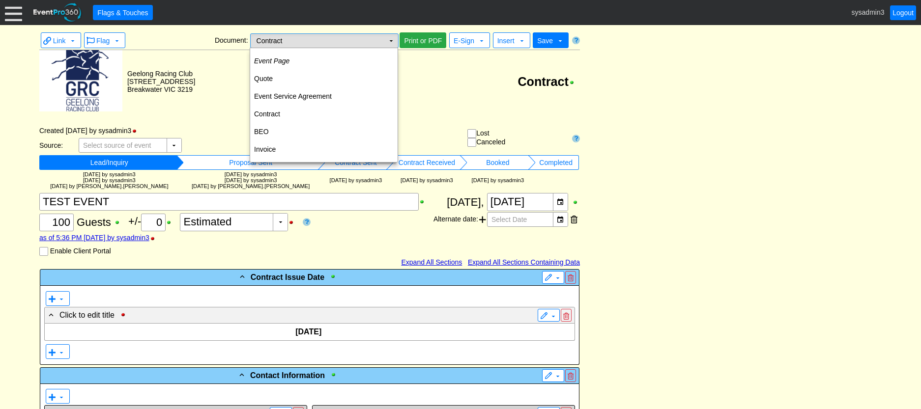
click at [391, 37] on td "▼" at bounding box center [391, 41] width 14 height 14
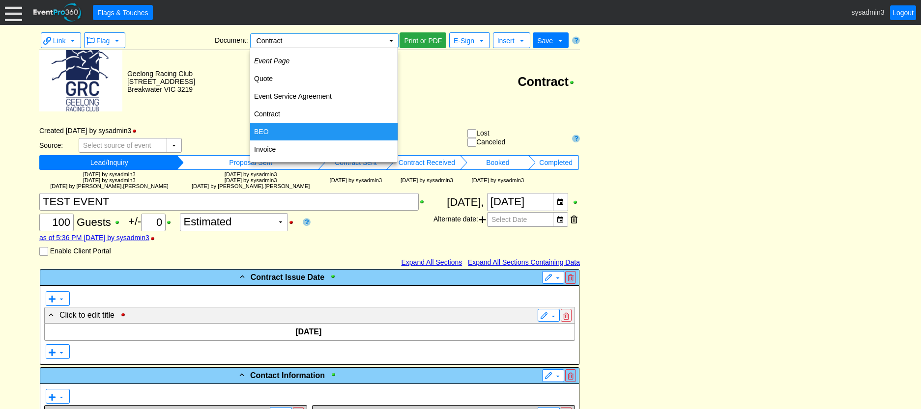
click at [280, 129] on td "BEO" at bounding box center [323, 132] width 147 height 18
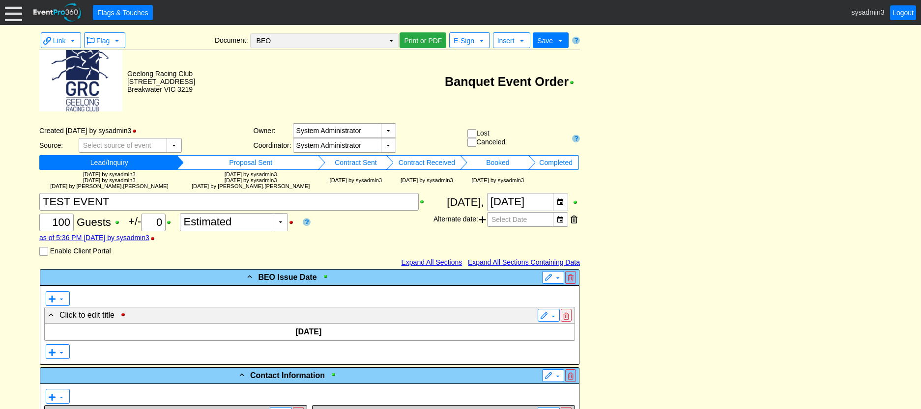
click at [375, 42] on td "BEO Χ" at bounding box center [318, 41] width 134 height 14
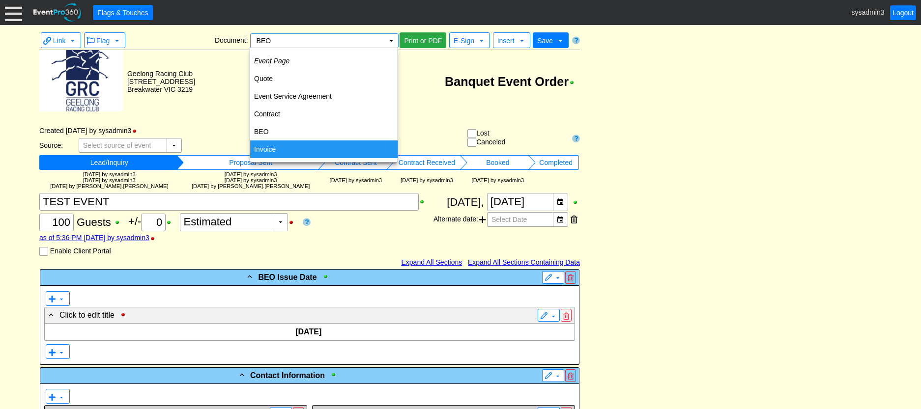
click at [275, 153] on td "Invoice" at bounding box center [323, 150] width 147 height 18
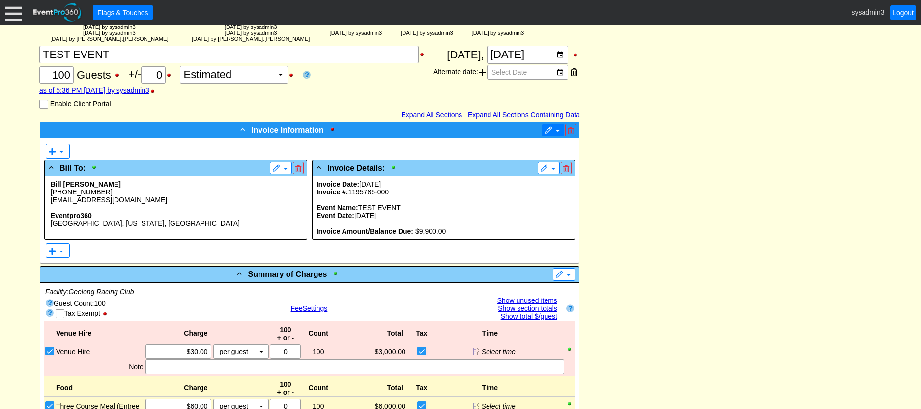
click at [548, 129] on span at bounding box center [548, 131] width 8 height 8
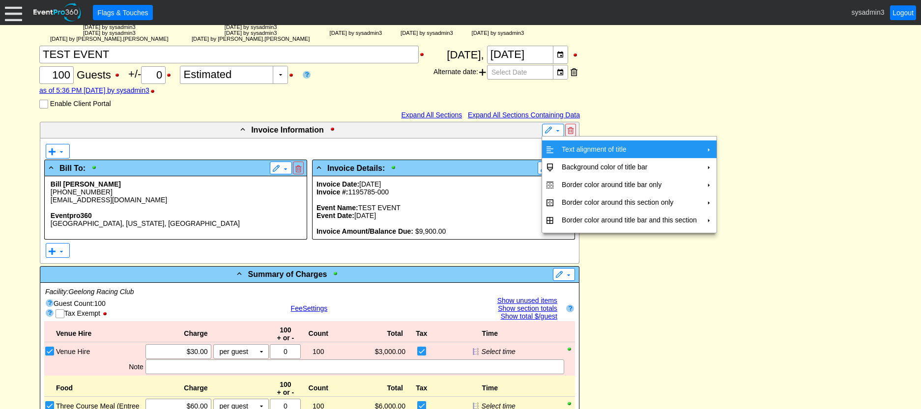
click at [571, 146] on td "Text alignment of title" at bounding box center [629, 150] width 143 height 18
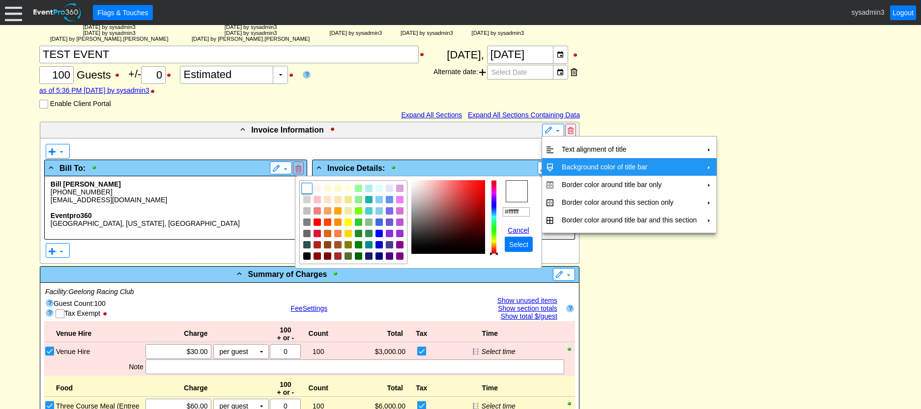
click at [610, 165] on td "Background color of title bar" at bounding box center [629, 167] width 143 height 18
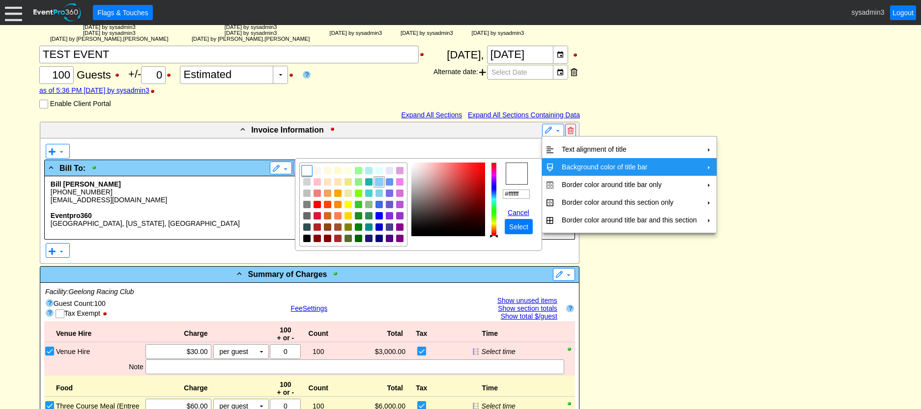
click at [380, 183] on img "focusNode" at bounding box center [379, 182] width 9 height 9
type input "#87cefa"
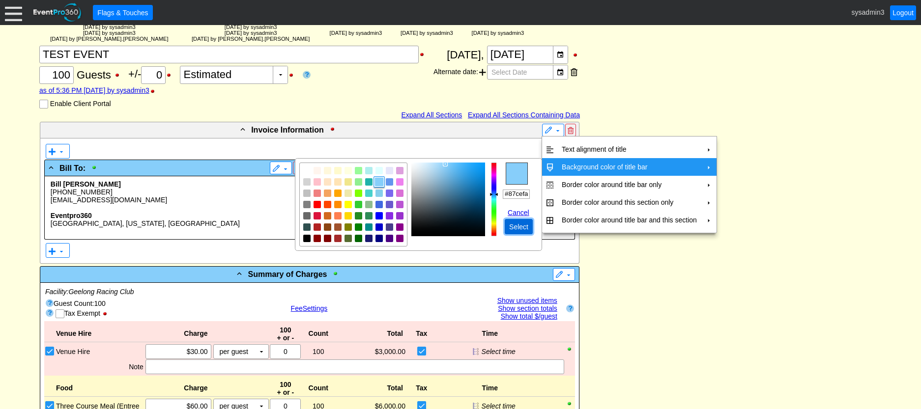
click at [513, 225] on span "Select" at bounding box center [518, 227] width 23 height 10
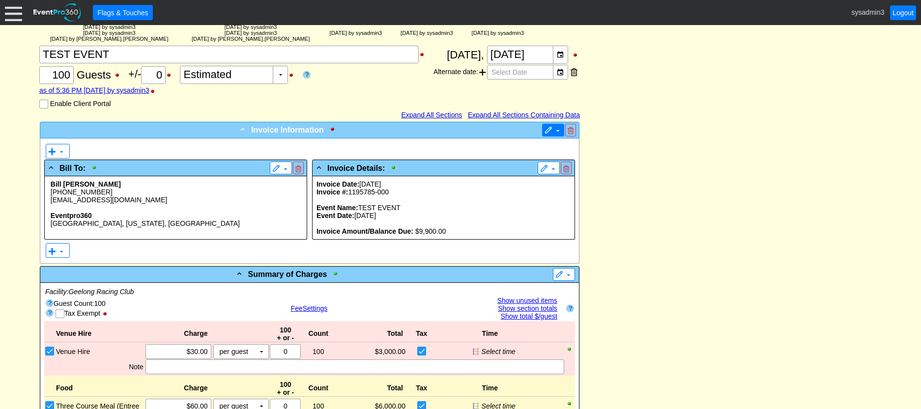
click at [551, 132] on span at bounding box center [548, 131] width 8 height 8
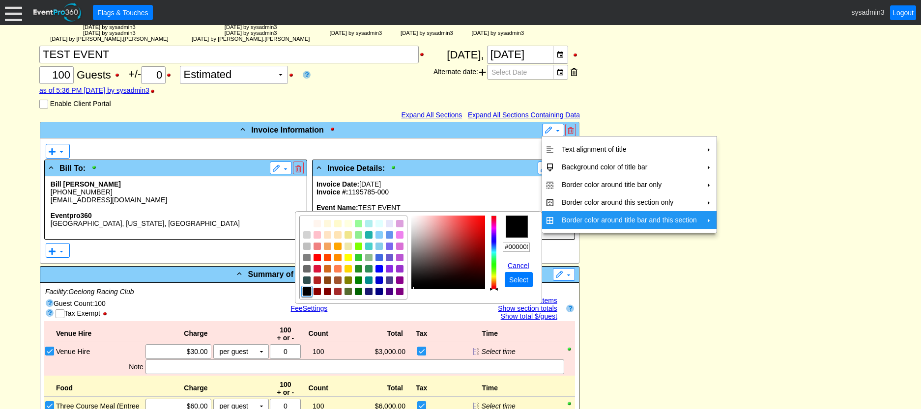
click at [567, 221] on td "Border color around title bar and this section" at bounding box center [629, 220] width 143 height 18
click at [306, 290] on img "focusNode" at bounding box center [307, 291] width 9 height 9
click at [520, 279] on span "Select" at bounding box center [518, 280] width 23 height 10
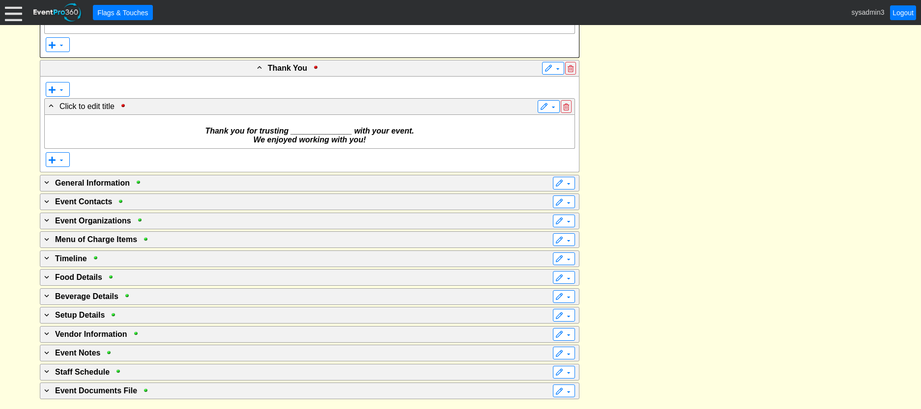
drag, startPoint x: 641, startPoint y: 112, endPoint x: 633, endPoint y: 105, distance: 10.8
drag, startPoint x: 633, startPoint y: 105, endPoint x: 650, endPoint y: 63, distance: 45.6
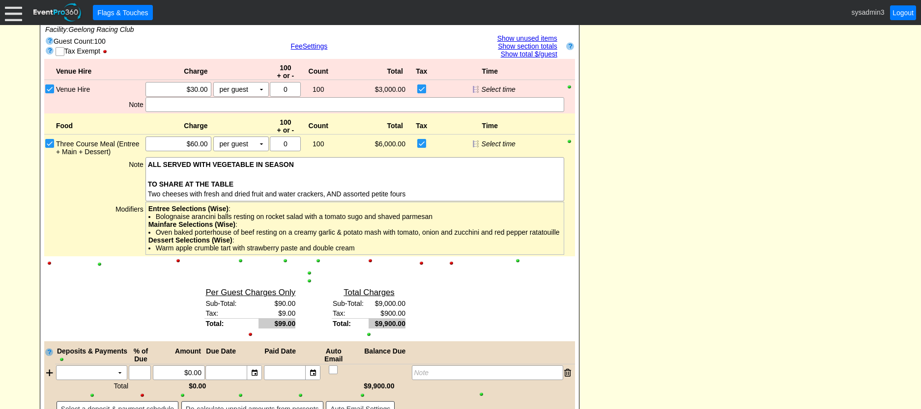
scroll to position [0, 0]
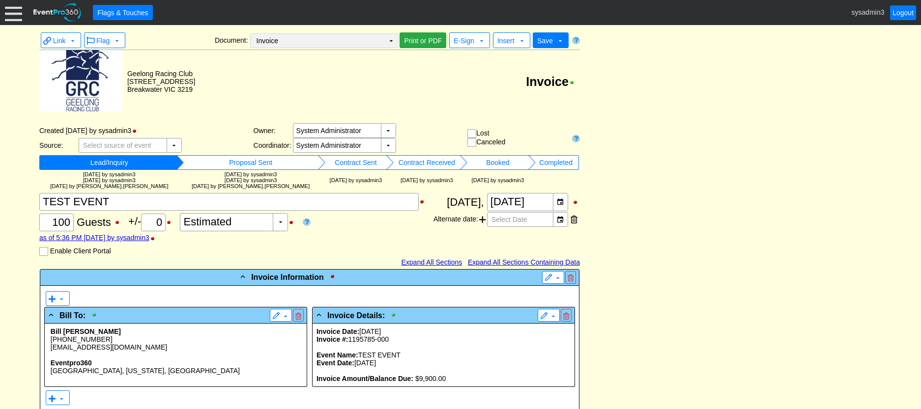
click at [365, 44] on td "Invoice Χ" at bounding box center [318, 41] width 134 height 14
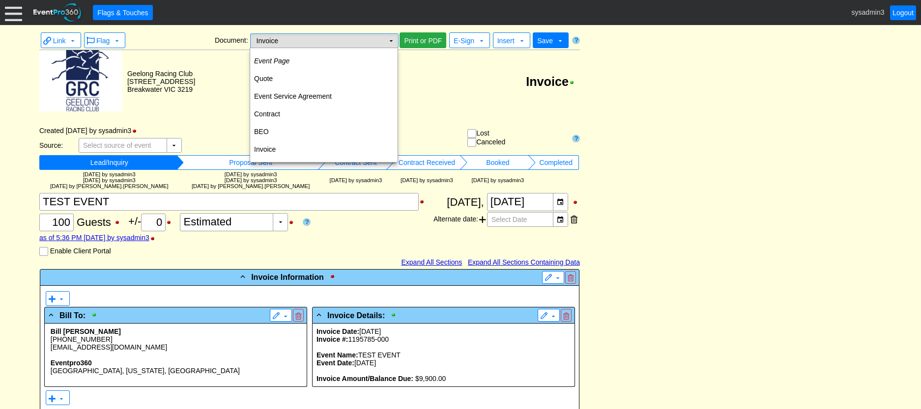
click at [397, 38] on td "▼" at bounding box center [391, 41] width 14 height 14
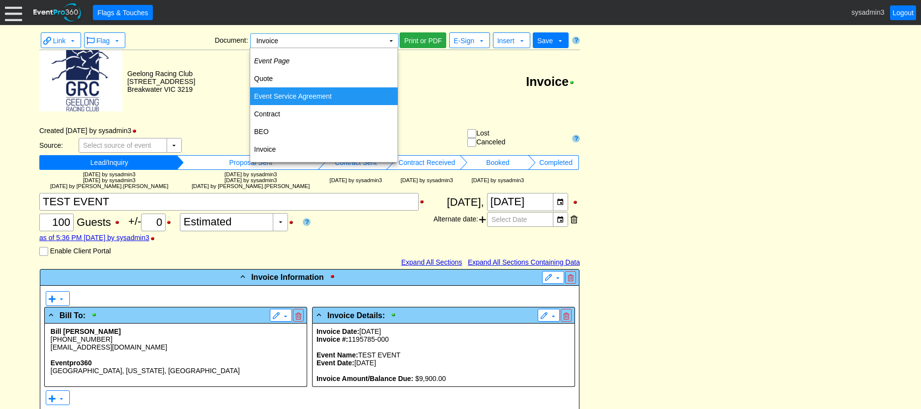
click at [309, 96] on td "Event Service Agreement" at bounding box center [323, 96] width 147 height 18
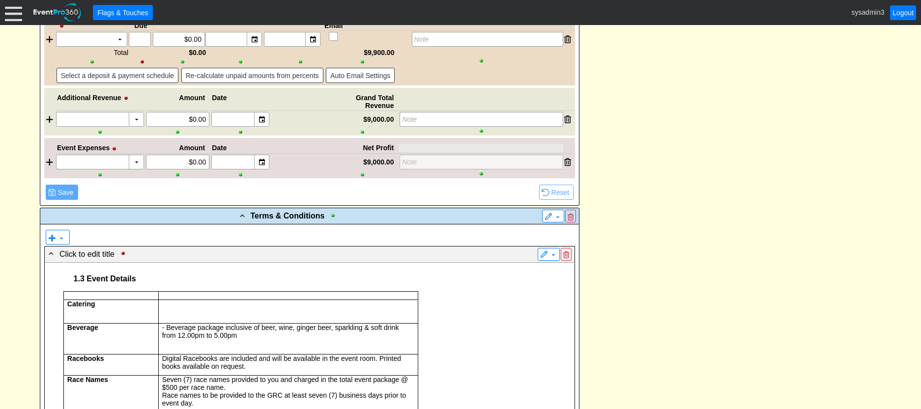
scroll to position [1228, 0]
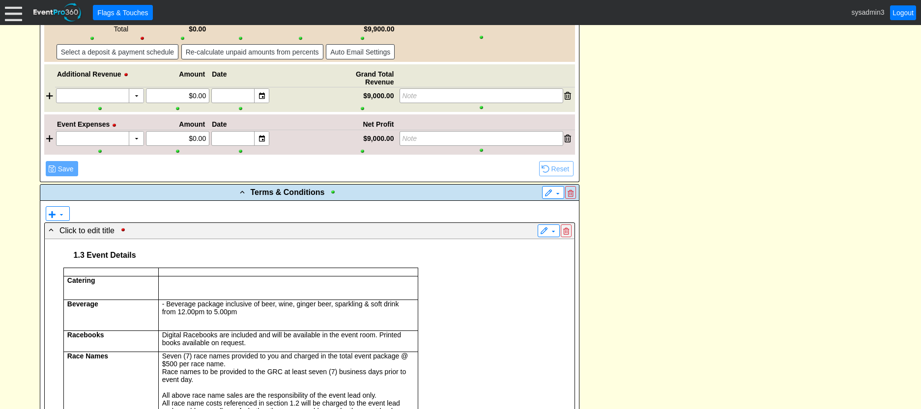
click at [91, 258] on span "1.3 Event Details" at bounding box center [105, 255] width 62 height 8
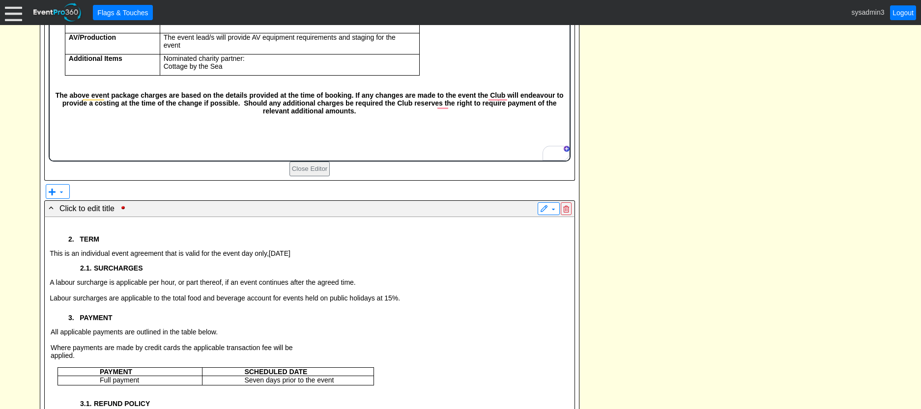
scroll to position [1912, 0]
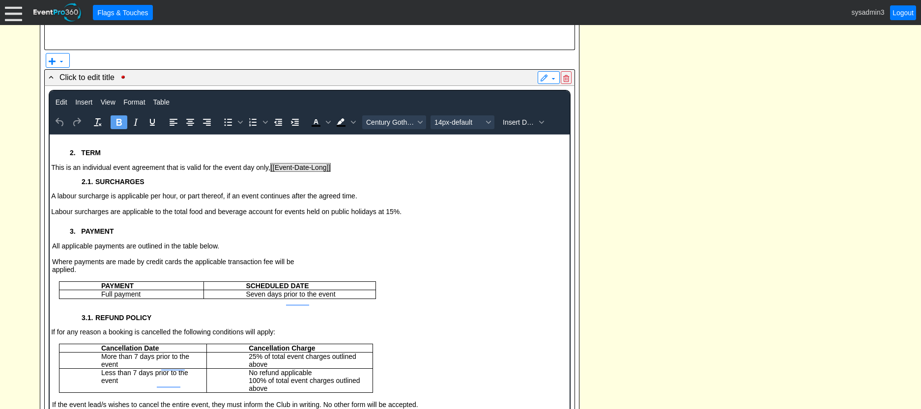
drag, startPoint x: 91, startPoint y: 186, endPoint x: 97, endPoint y: 183, distance: 6.6
click at [91, 185] on span "2.1." at bounding box center [88, 182] width 14 height 8
click at [80, 183] on p "2. SURCHARGES" at bounding box center [321, 182] width 491 height 8
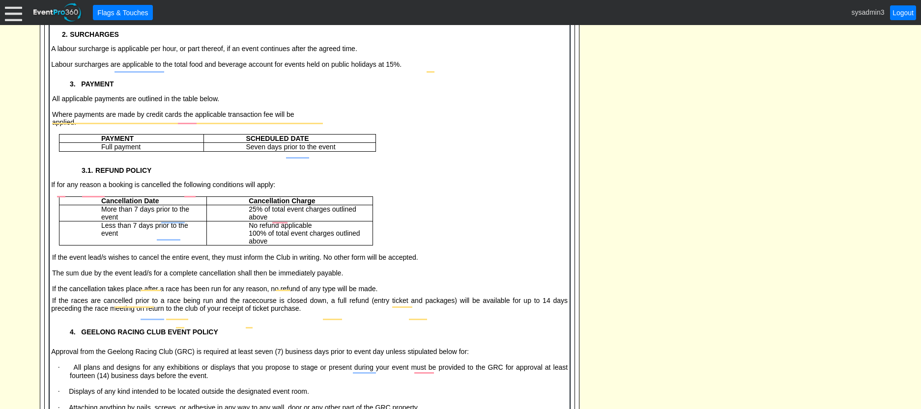
click at [92, 174] on span "To enrich screen reader interactions, please activate Accessibility in Grammarl…" at bounding box center [93, 172] width 2 height 5
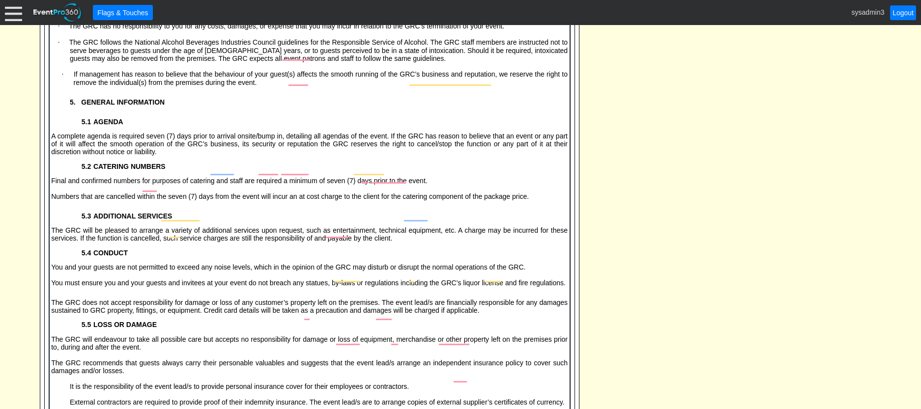
drag, startPoint x: 89, startPoint y: 156, endPoint x: 105, endPoint y: 157, distance: 15.3
click at [89, 126] on span "5.1" at bounding box center [87, 122] width 12 height 8
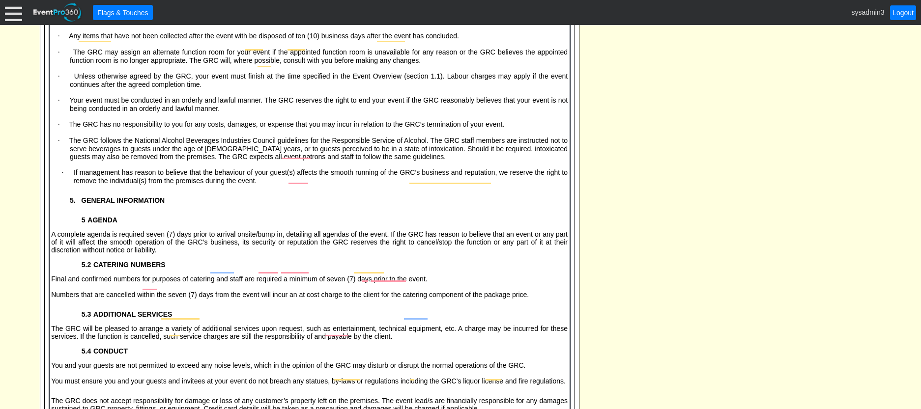
click at [83, 225] on span "5" at bounding box center [84, 221] width 6 height 8
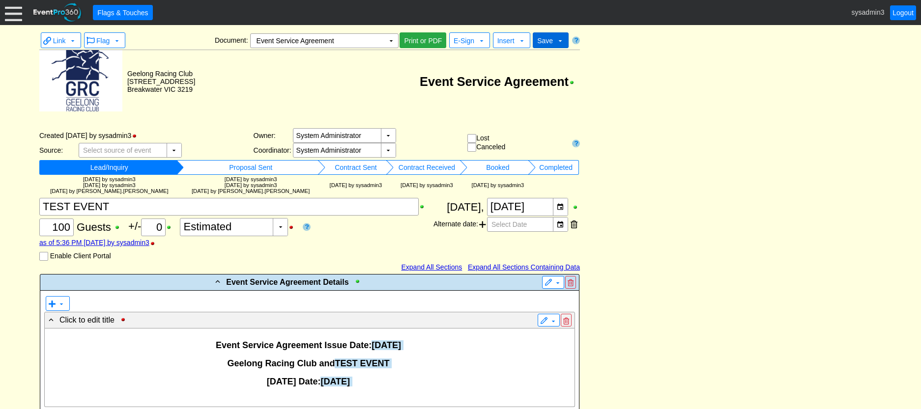
click at [547, 38] on span "Save" at bounding box center [545, 41] width 16 height 8
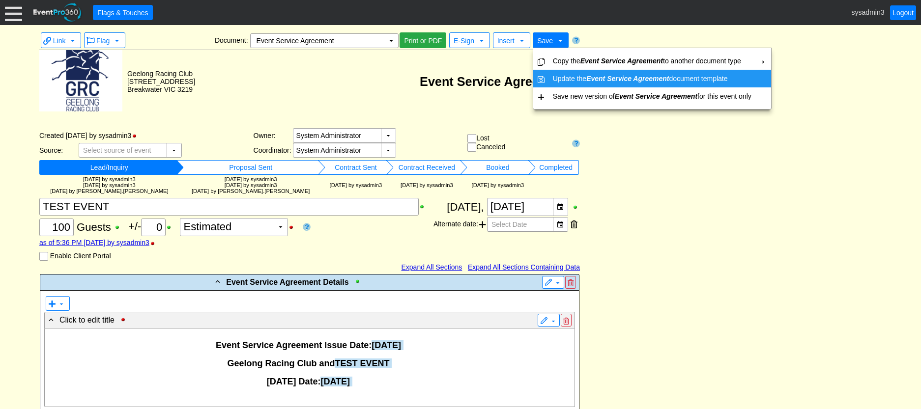
click at [561, 76] on td "Update the Event Service Agreement document template" at bounding box center [652, 79] width 206 height 18
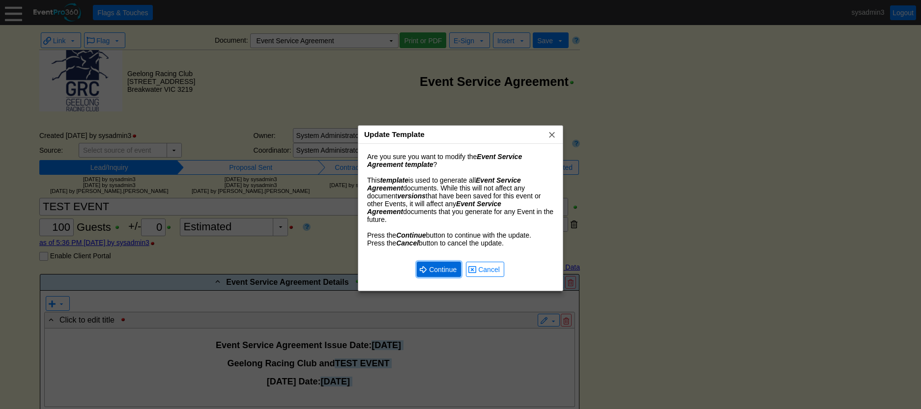
click at [436, 265] on span "Continue" at bounding box center [442, 270] width 31 height 10
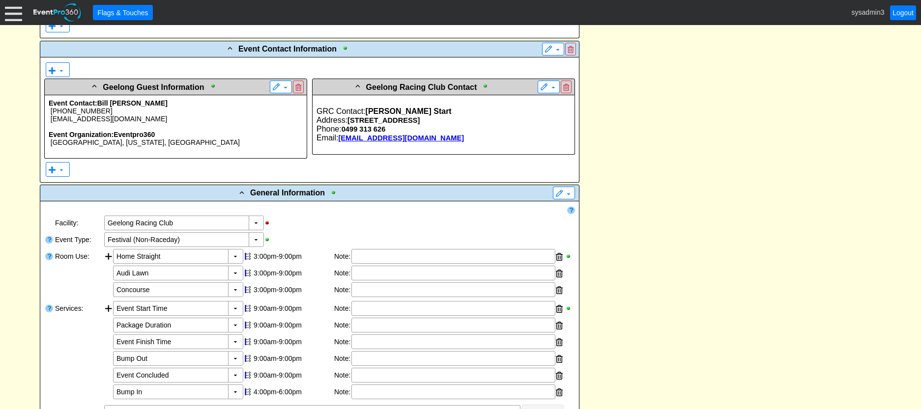
scroll to position [8, 0]
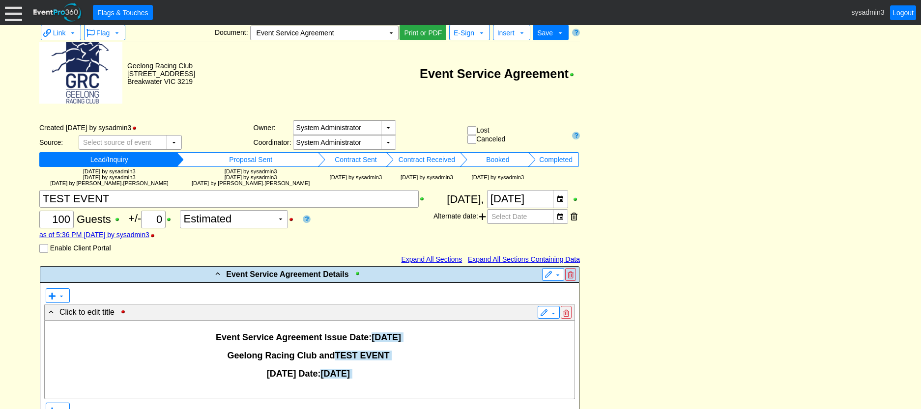
click at [224, 123] on div "Created [DATE] by sysadmin3" at bounding box center [146, 127] width 214 height 15
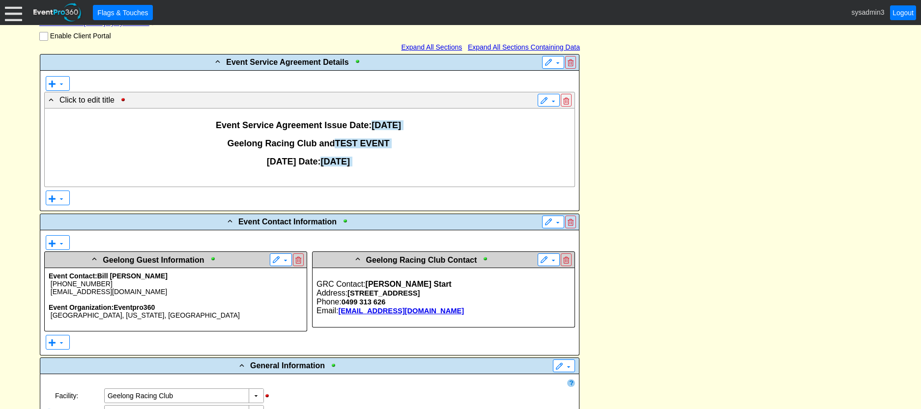
scroll to position [254, 0]
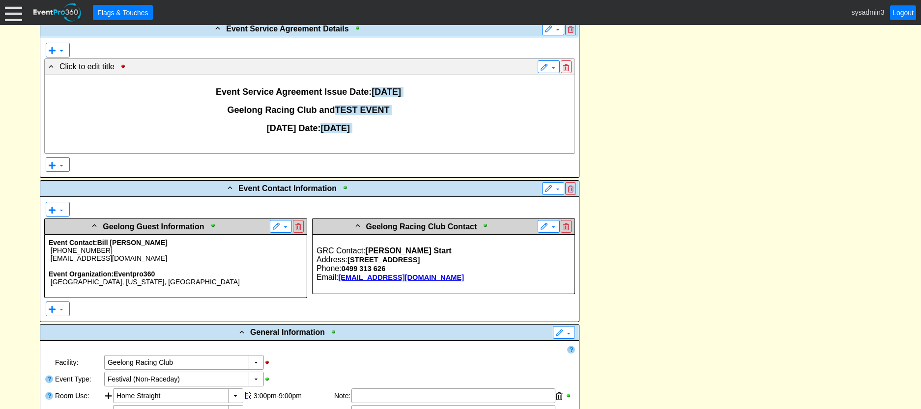
click at [144, 279] on span "[GEOGRAPHIC_DATA], [US_STATE], [GEOGRAPHIC_DATA]" at bounding box center [145, 282] width 189 height 8
click at [173, 227] on span "Geelong Guest Information" at bounding box center [153, 227] width 101 height 8
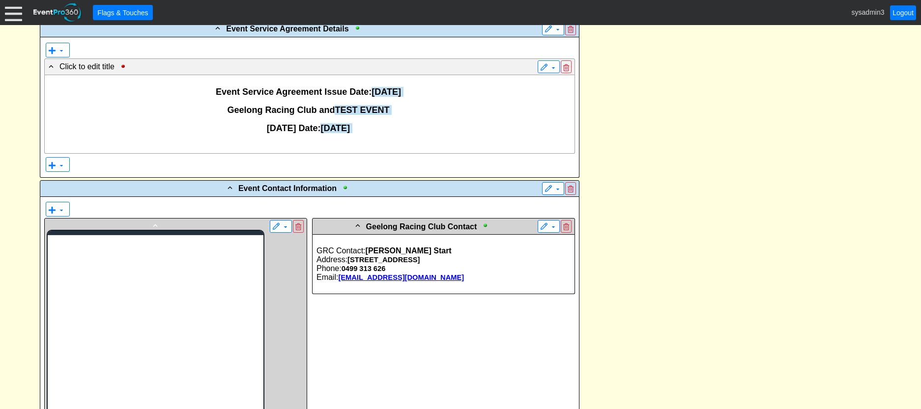
scroll to position [0, 0]
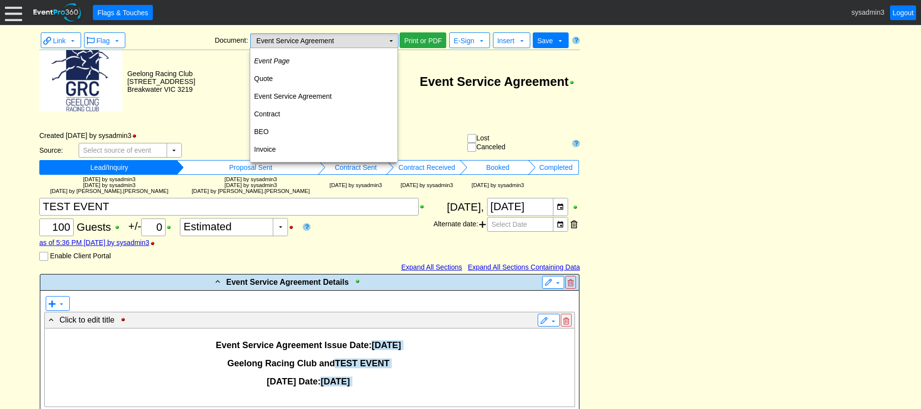
click at [353, 41] on td "Event Service Agreement Χ" at bounding box center [318, 41] width 134 height 14
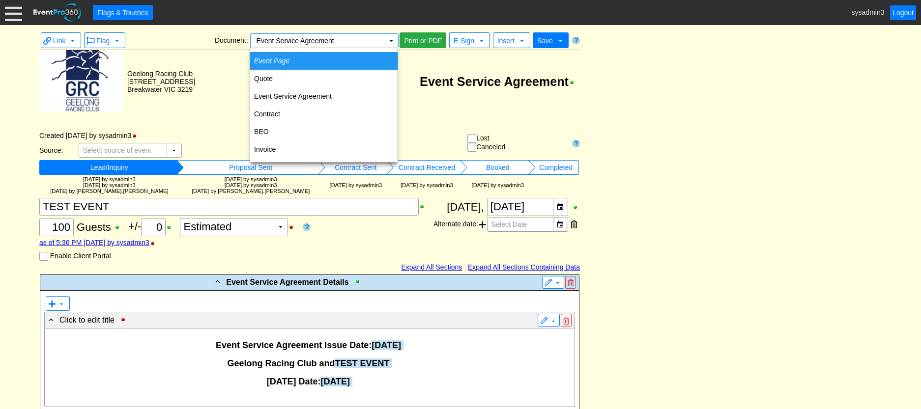
click at [290, 59] on td "Event Page" at bounding box center [323, 61] width 147 height 18
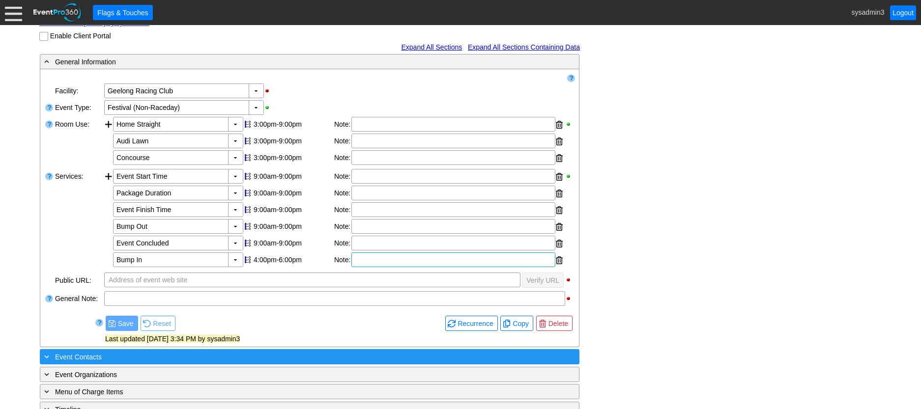
scroll to position [304, 0]
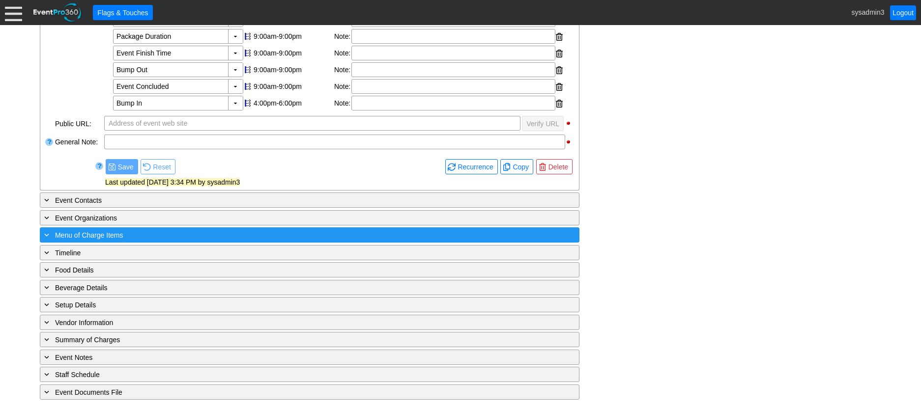
click at [197, 237] on div "+ Menu of Charge Items" at bounding box center [289, 234] width 494 height 11
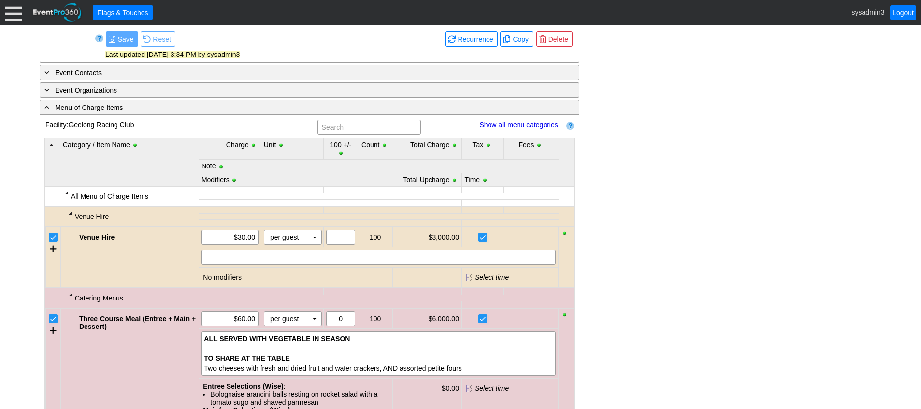
scroll to position [0, 0]
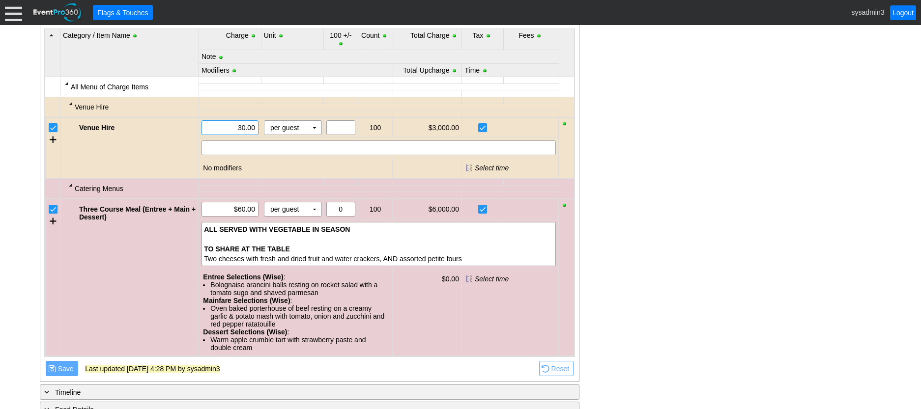
click at [253, 130] on input "30.00" at bounding box center [230, 128] width 50 height 14
type input "3"
click at [693, 171] on div "- General Information ▼ Loading.... Remove all highlights Facility: ▼ Χ Geelong…" at bounding box center [460, 99] width 847 height 881
type input "3"
type input "30.00"
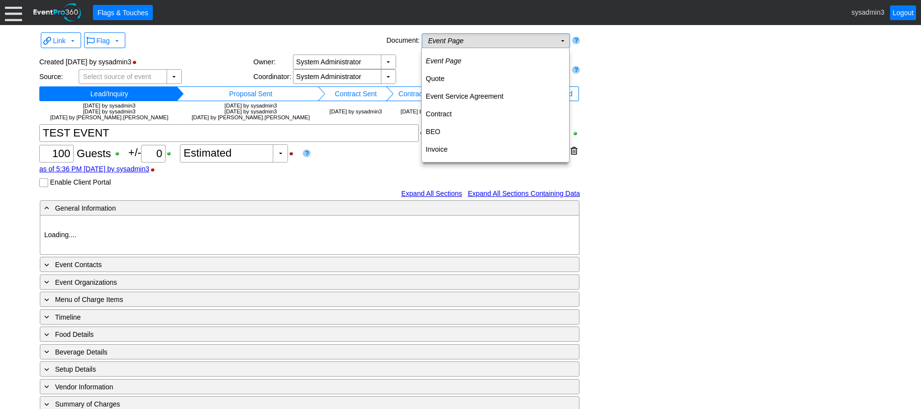
click at [501, 42] on td "Event Page Χ" at bounding box center [489, 41] width 134 height 14
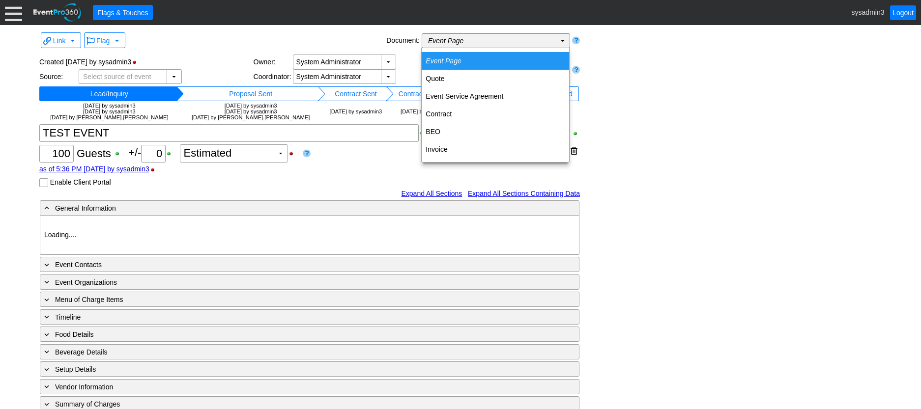
type input "Geelong Racing Club"
type input "Festival (Non-Raceday)"
